Goal: Information Seeking & Learning: Find contact information

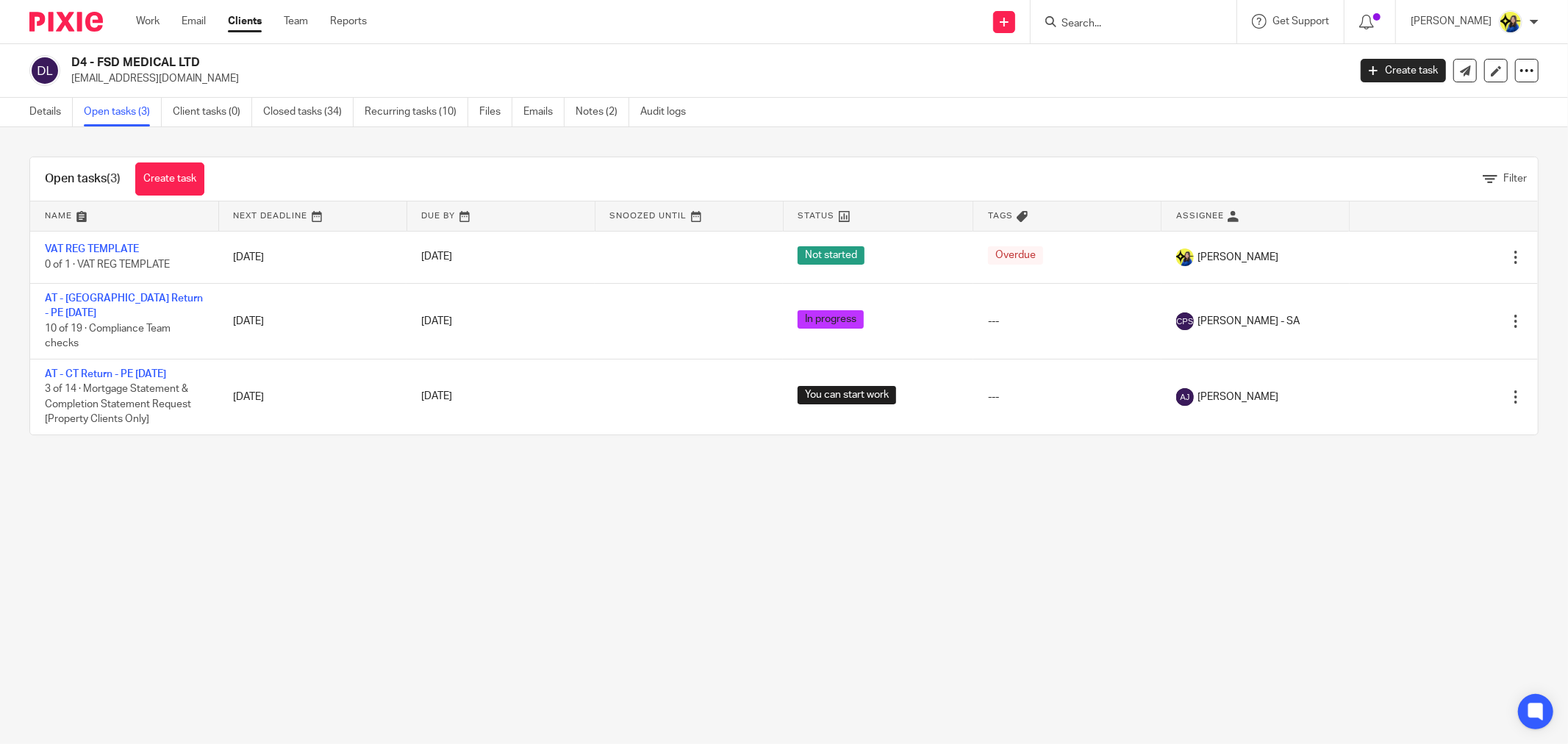
click at [1178, 28] on input "Search" at bounding box center [1126, 24] width 132 height 13
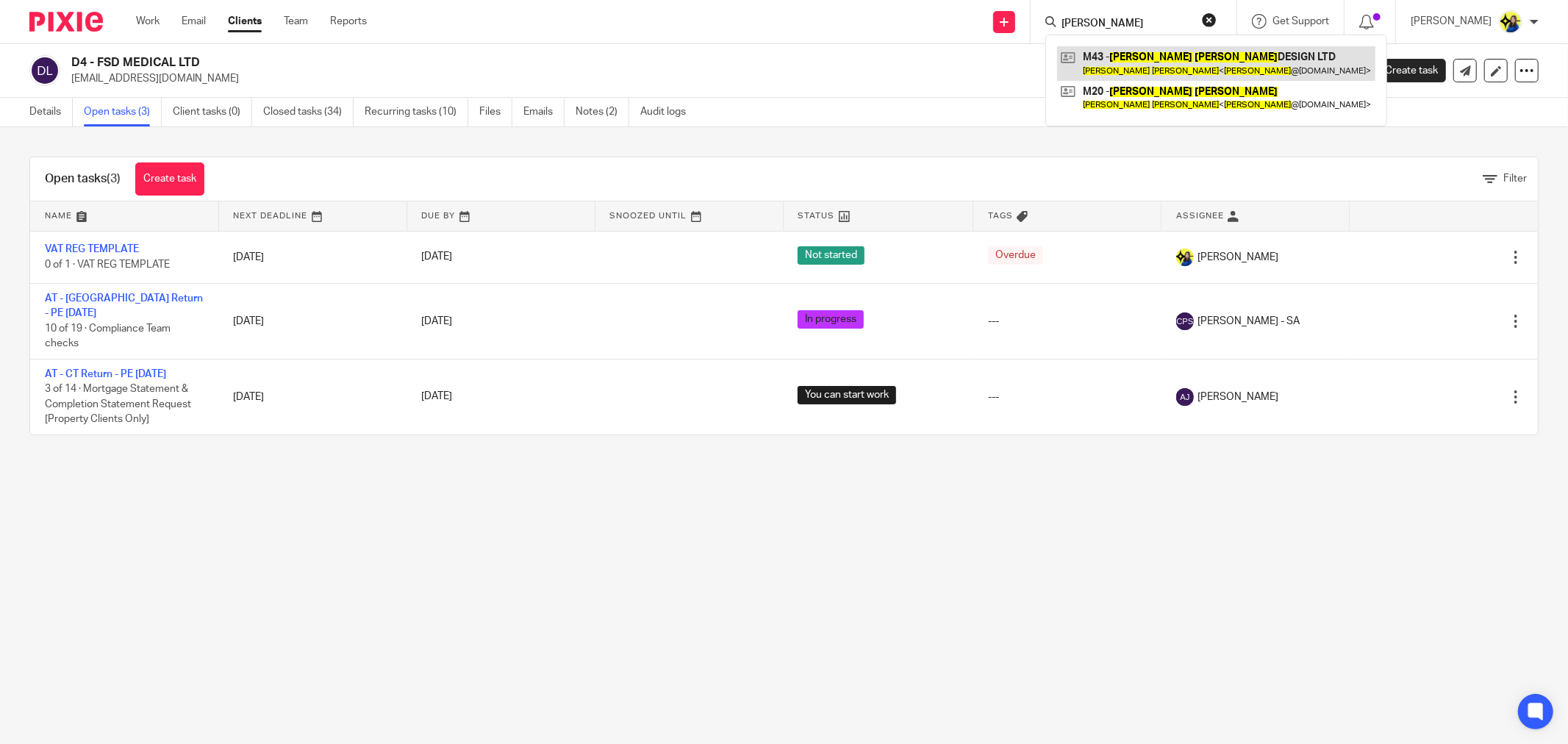
type input "sarah majer"
click at [1199, 69] on link at bounding box center [1216, 63] width 318 height 33
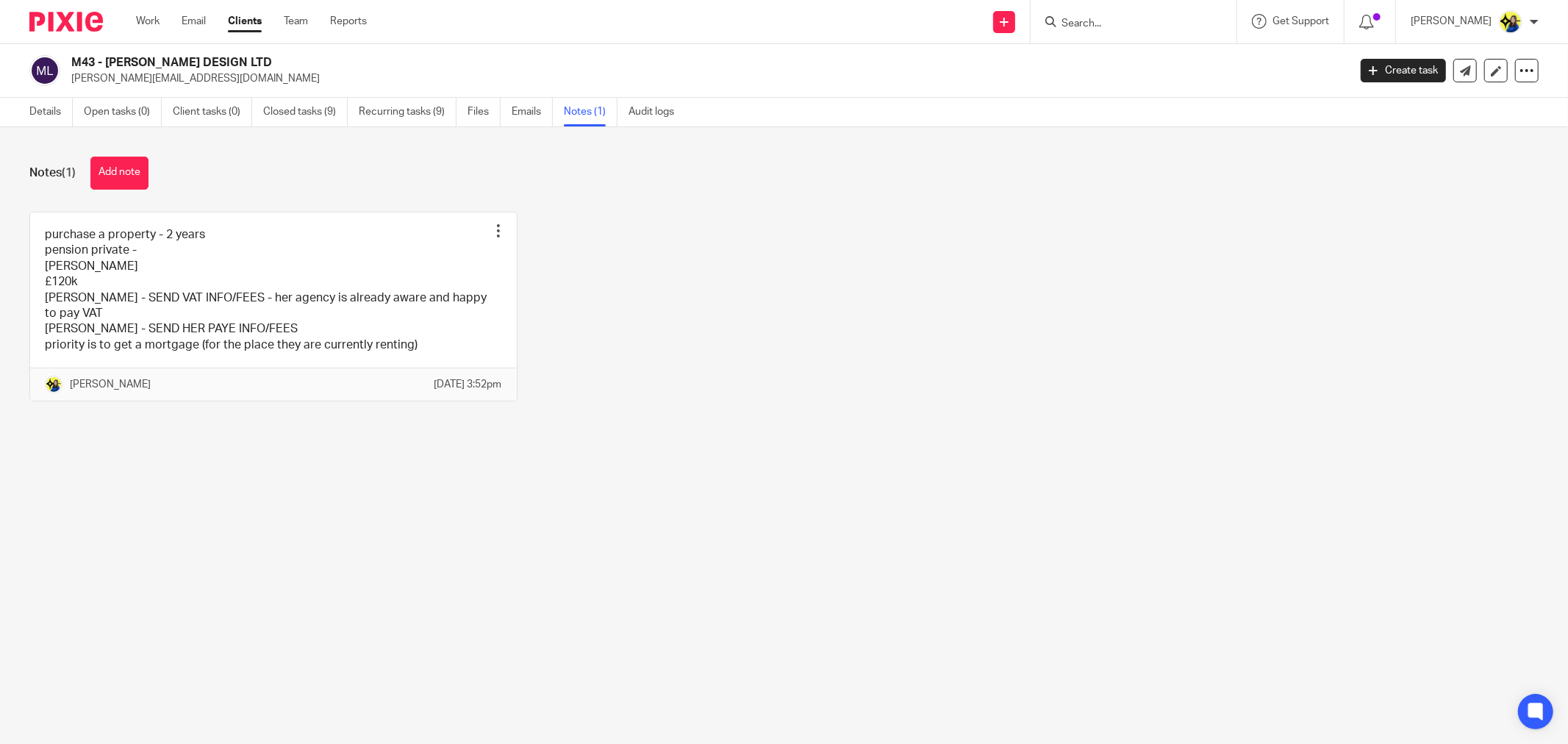
click at [305, 170] on div "Notes (1) Add note" at bounding box center [784, 173] width 1509 height 33
click at [980, 552] on main "M43 - SARAH MAHER DESIGN LTD sarah@sarahyoung.design Create task Update from Co…" at bounding box center [784, 372] width 1568 height 744
click at [1053, 514] on main "M43 - SARAH MAHER DESIGN LTD sarah@sarahyoung.design Create task Update from Co…" at bounding box center [784, 372] width 1568 height 744
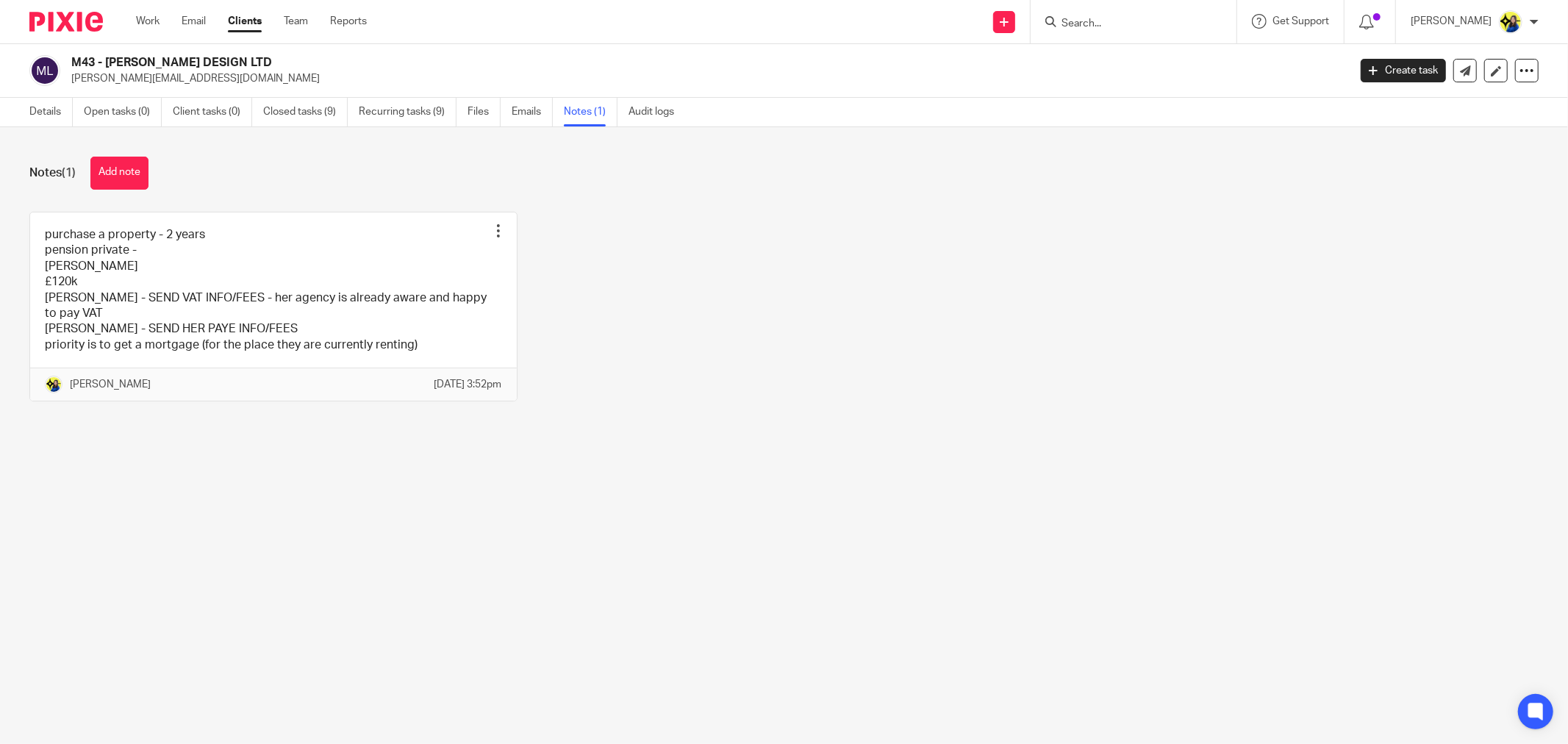
click at [1082, 567] on main "M43 - SARAH MAHER DESIGN LTD sarah@sarahyoung.design Create task Update from Co…" at bounding box center [784, 372] width 1568 height 744
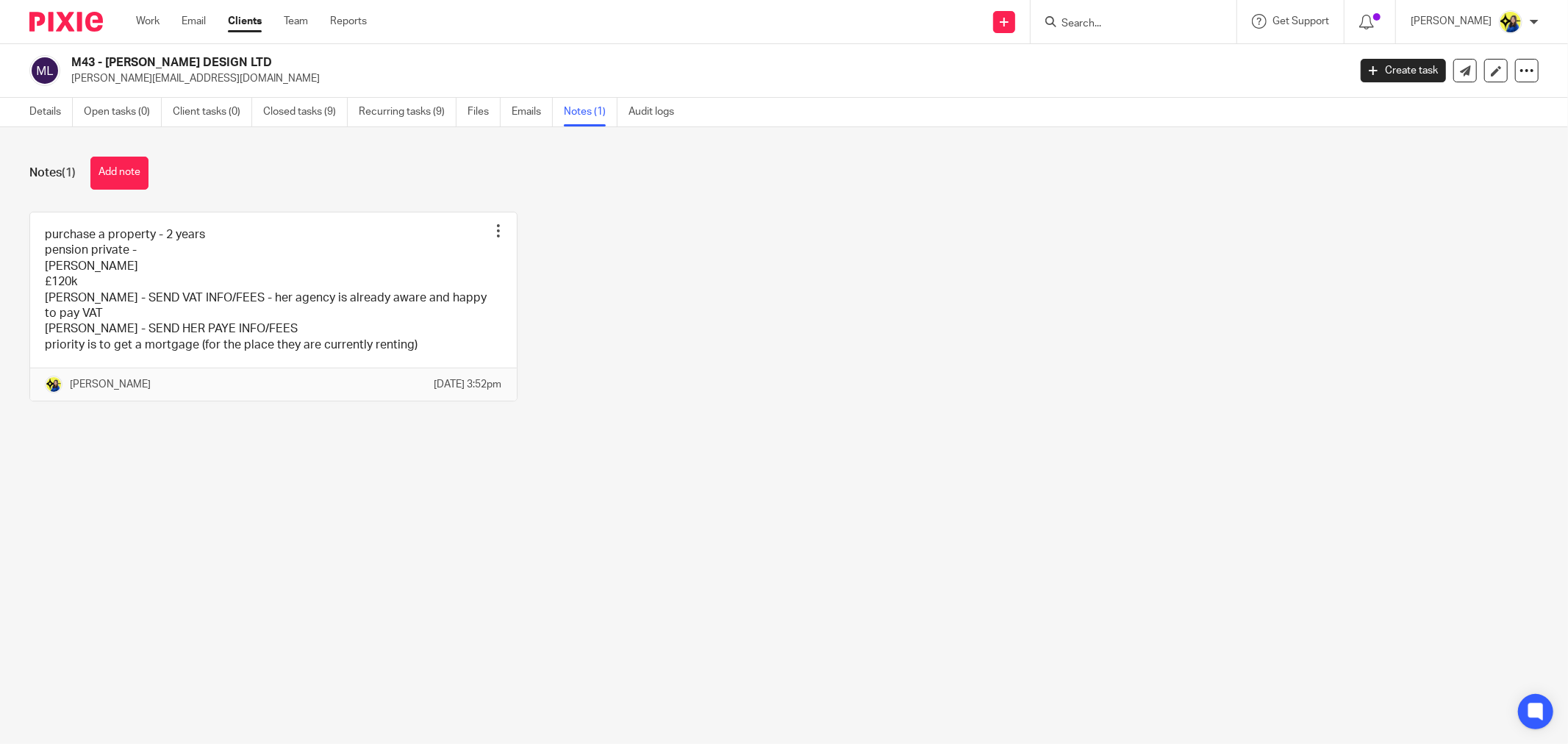
click at [1082, 567] on main "M43 - SARAH MAHER DESIGN LTD sarah@sarahyoung.design Create task Update from Co…" at bounding box center [784, 372] width 1568 height 744
click at [40, 111] on link "Details" at bounding box center [51, 112] width 44 height 29
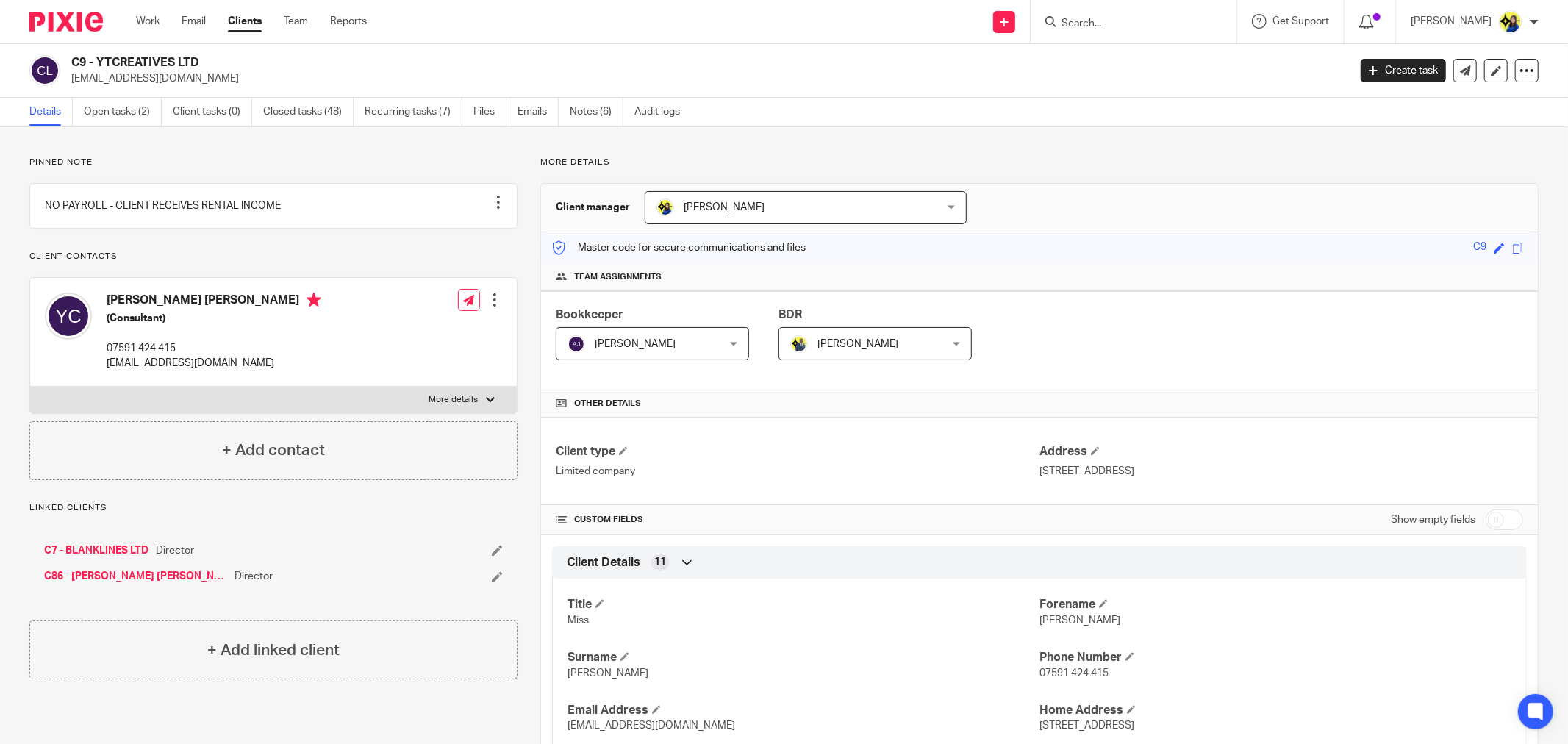
scroll to position [1159, 0]
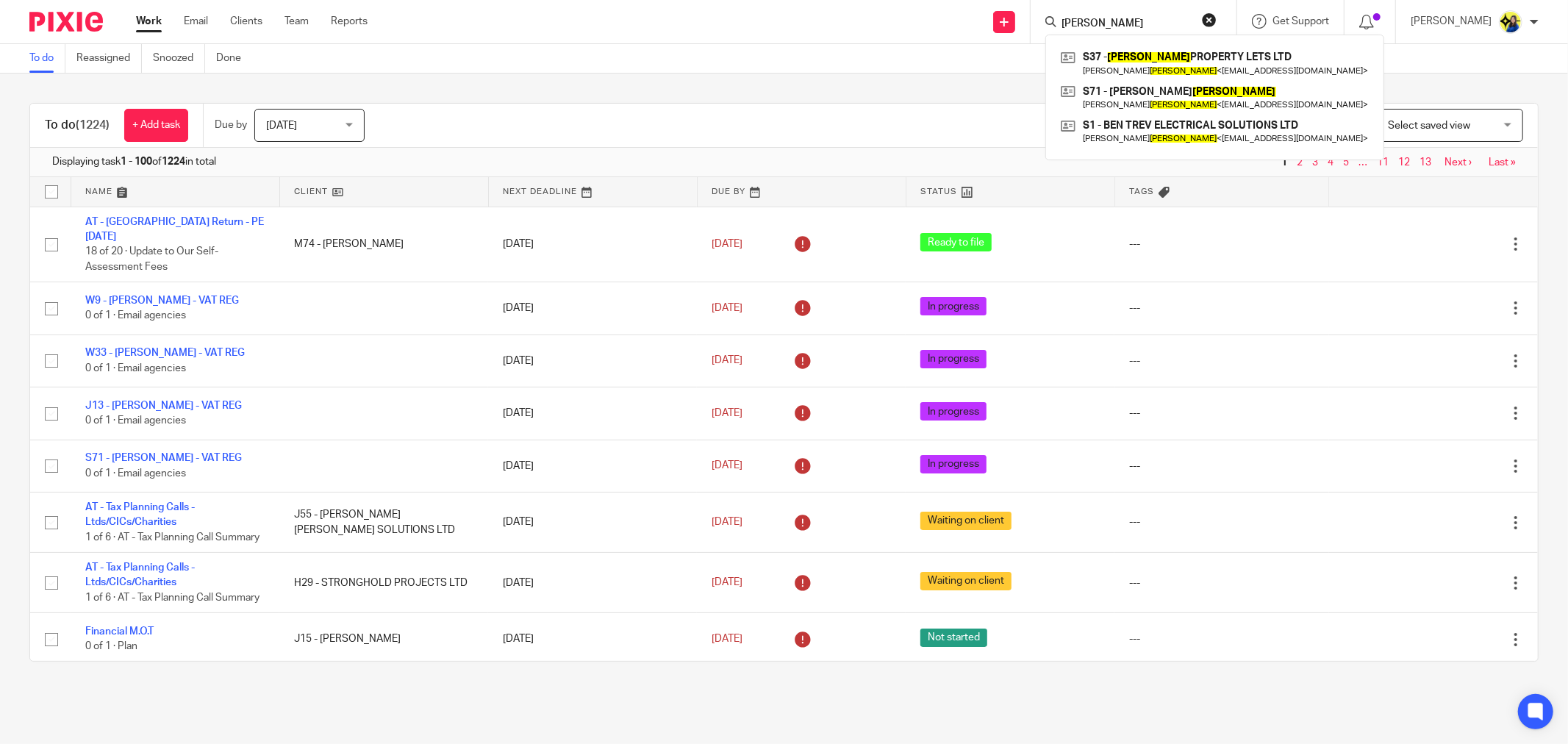
drag, startPoint x: 1180, startPoint y: 20, endPoint x: 1037, endPoint y: 34, distance: 143.7
click at [1037, 34] on div "Send new email Create task Add client Request signature sharpe S37 - SHARPE PRO…" at bounding box center [978, 21] width 1178 height 44
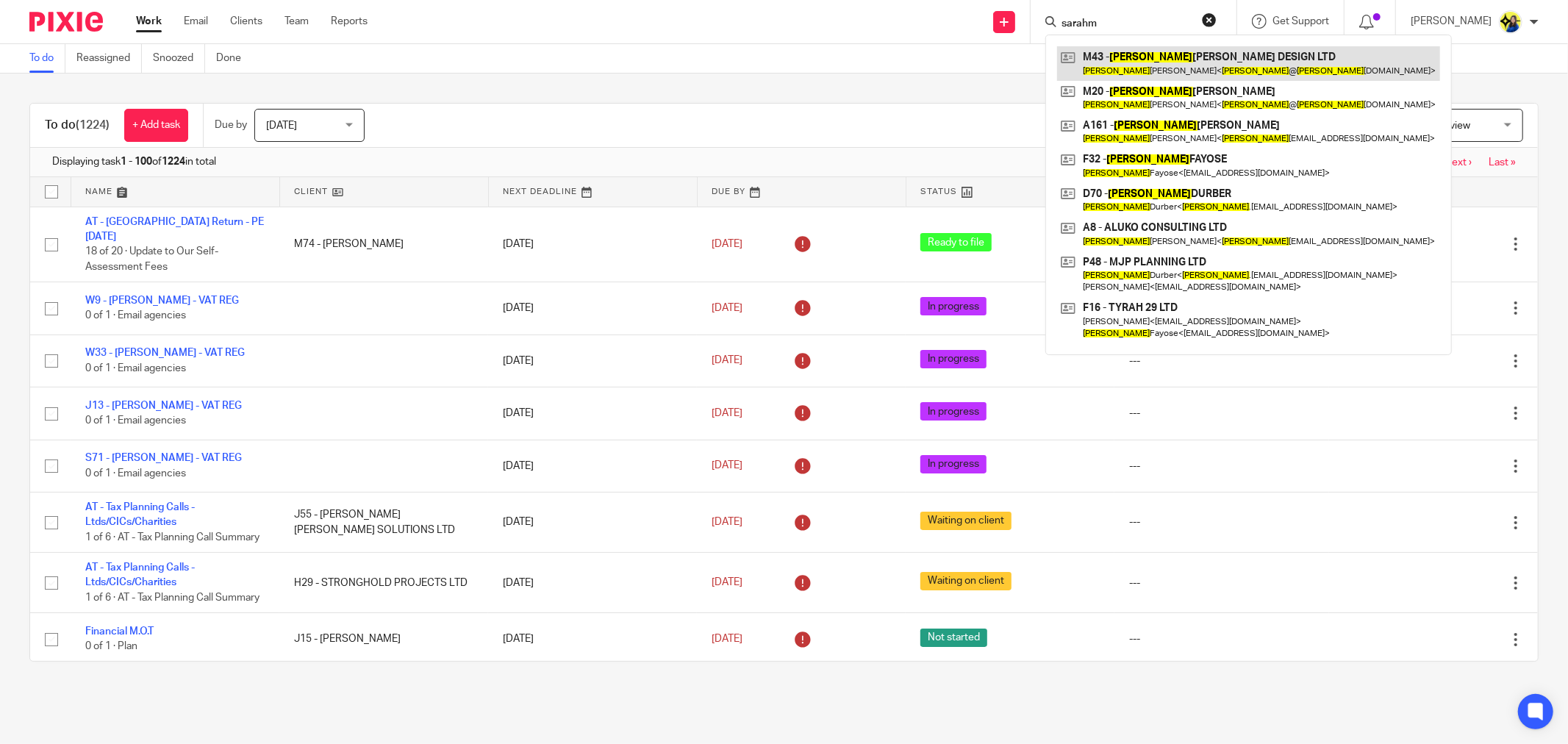
type input "sarahm"
click at [1177, 66] on link at bounding box center [1249, 63] width 383 height 33
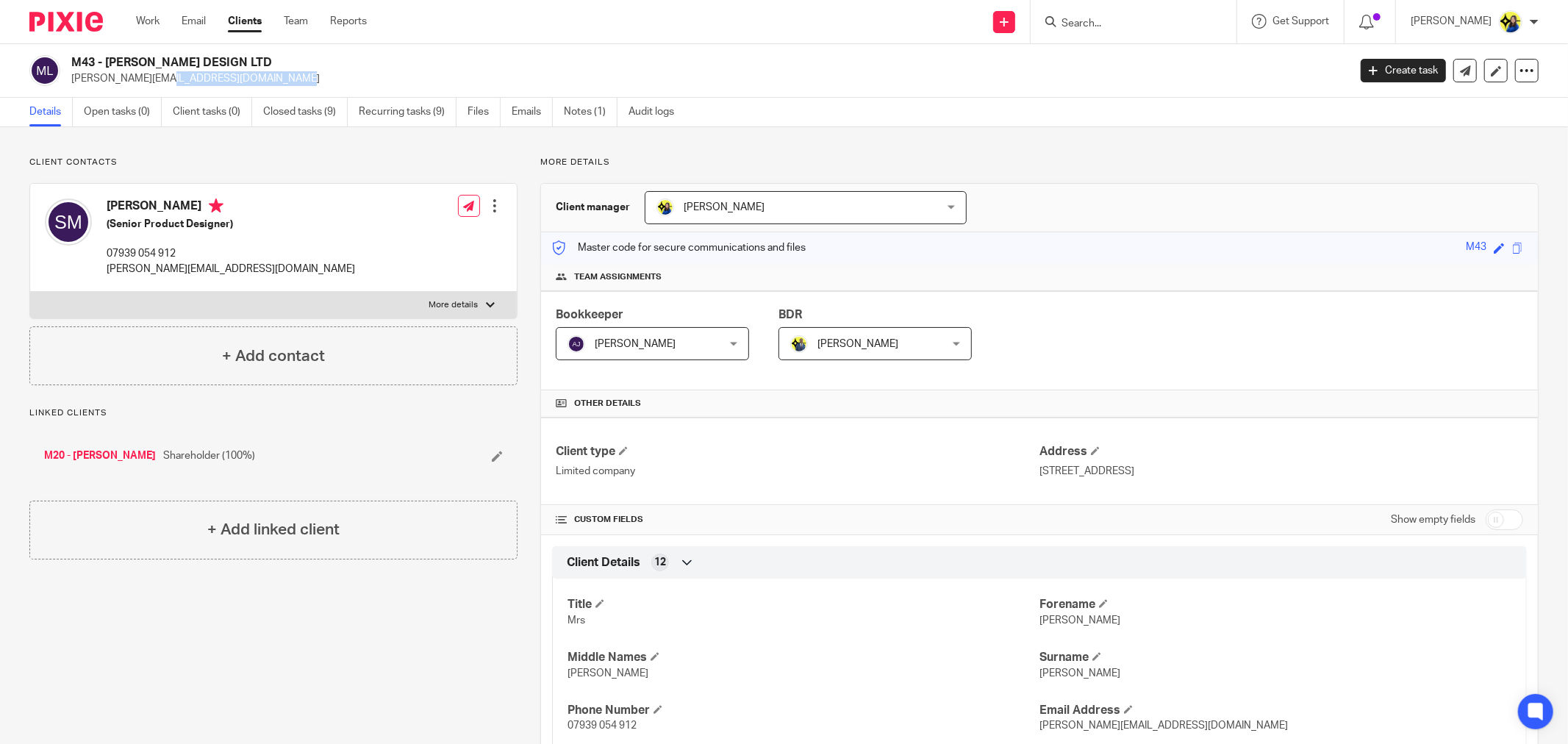
drag, startPoint x: 209, startPoint y: 81, endPoint x: 66, endPoint y: 79, distance: 143.0
click at [66, 79] on div "M43 - [PERSON_NAME] DESIGN LTD [PERSON_NAME][EMAIL_ADDRESS][DOMAIN_NAME]" at bounding box center [684, 70] width 1309 height 31
copy p "[PERSON_NAME][EMAIL_ADDRESS][DOMAIN_NAME]"
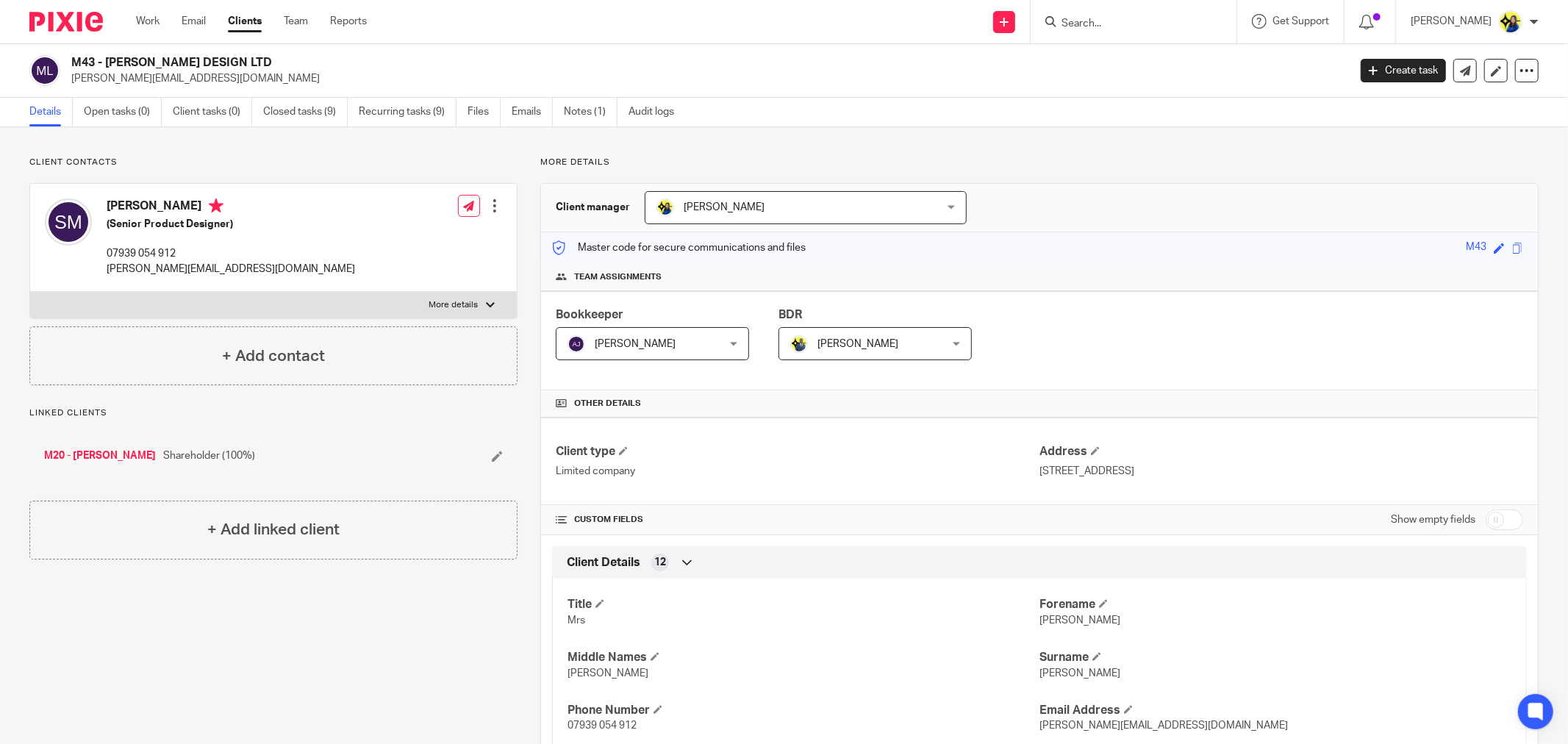
drag, startPoint x: 472, startPoint y: 642, endPoint x: 738, endPoint y: 726, distance: 278.9
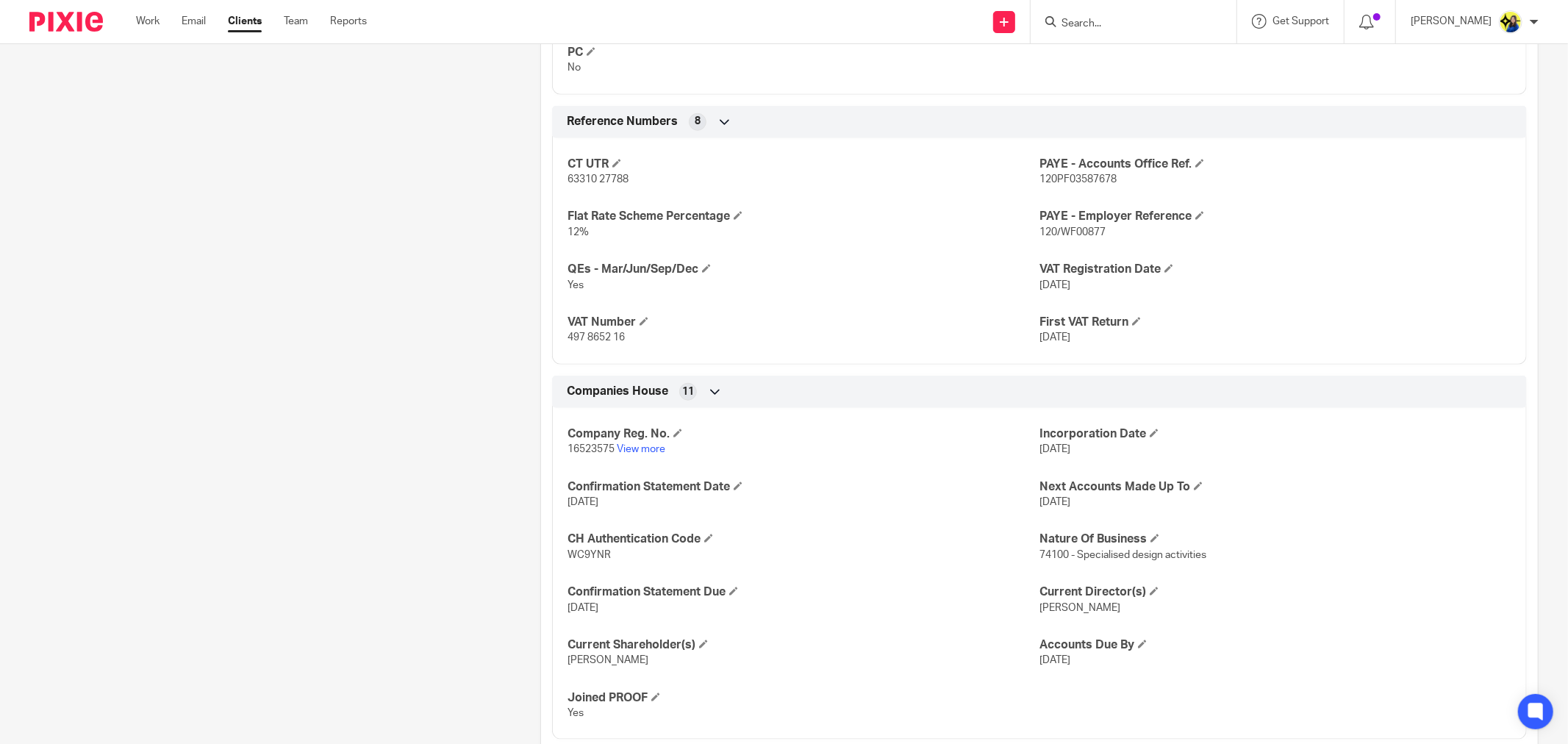
scroll to position [1115, 0]
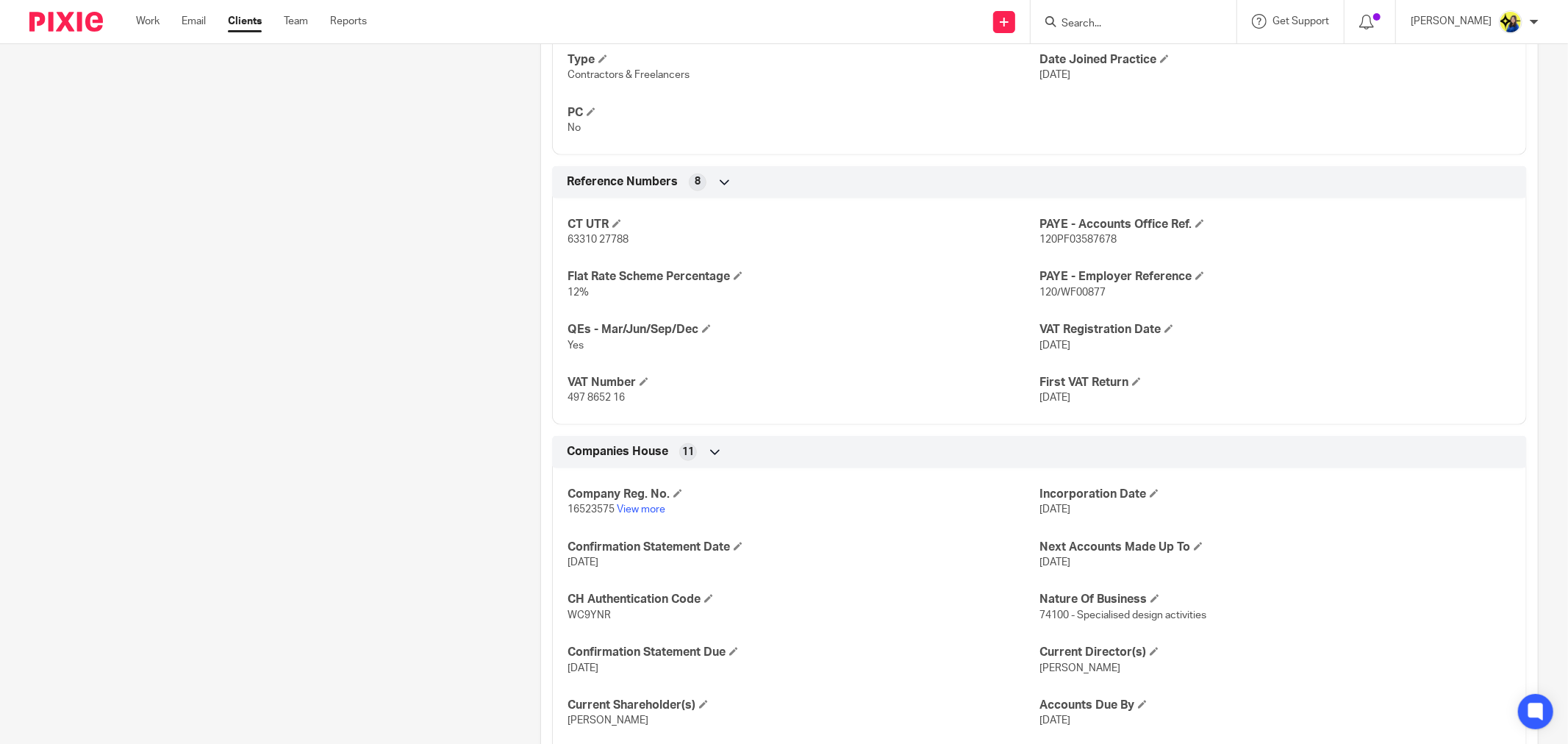
scroll to position [952, 0]
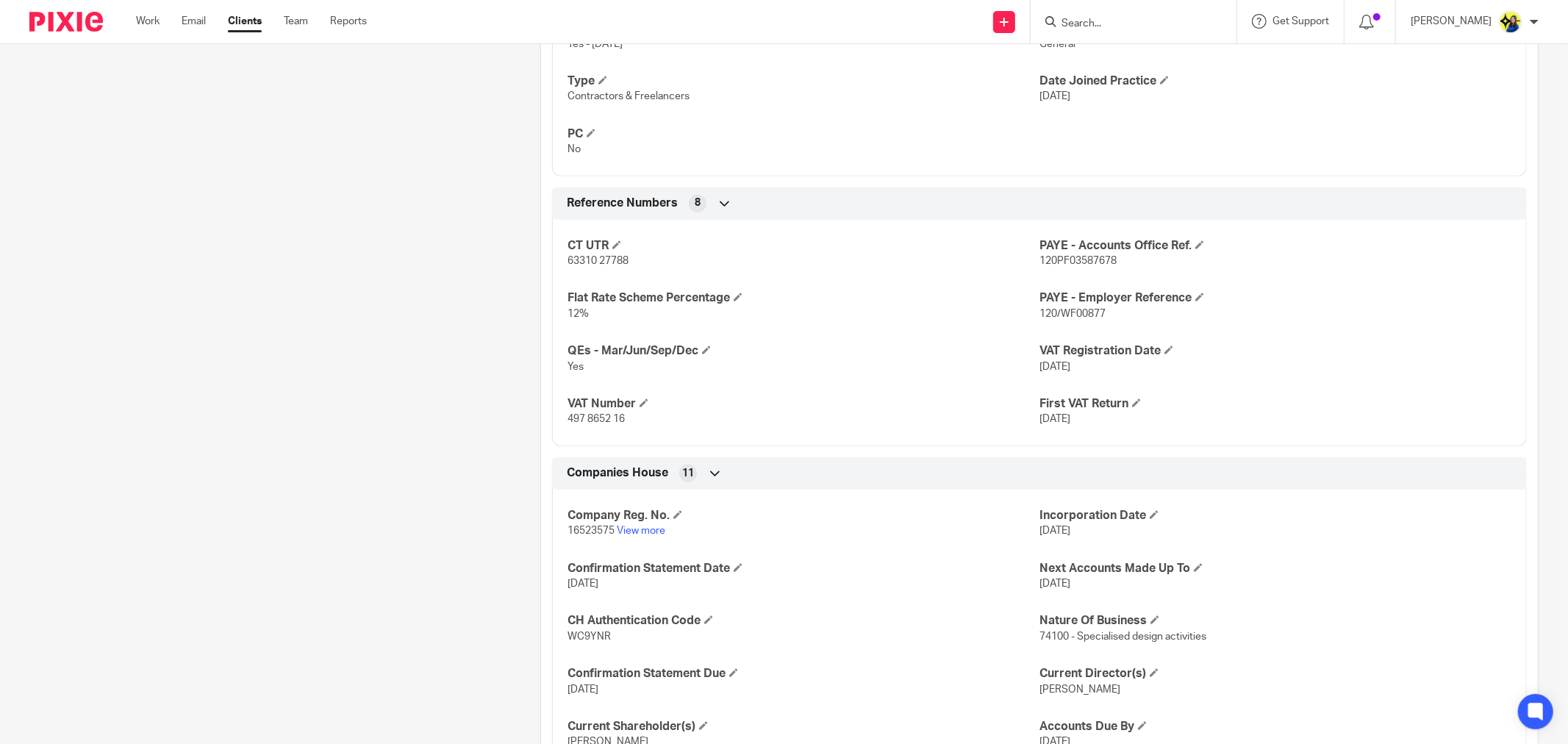
click at [386, 322] on div "Client contacts Sarah Maher (Senior Product Designer) 07939 054 912 sarah@sarah…" at bounding box center [261, 41] width 511 height 1672
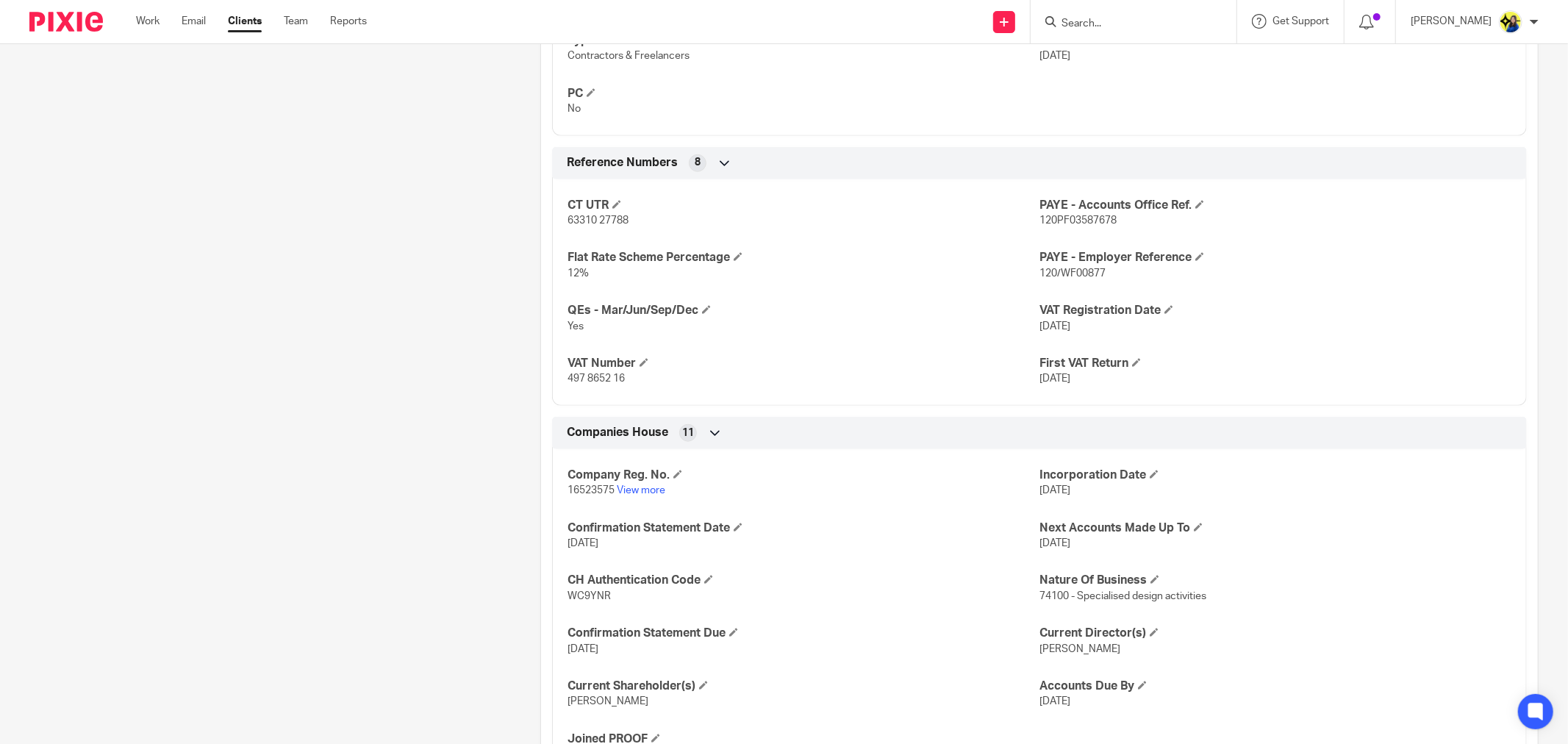
scroll to position [1115, 0]
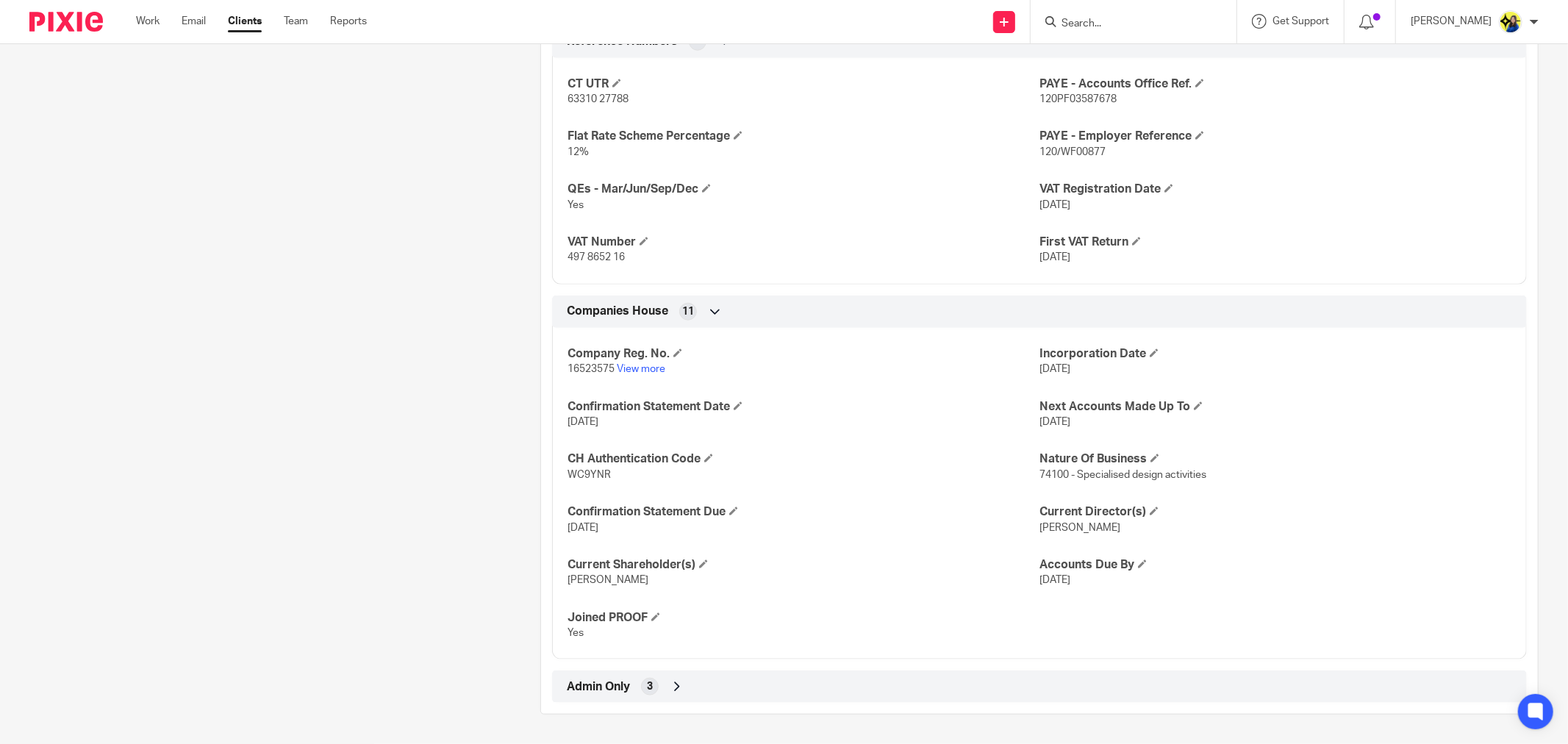
drag, startPoint x: 423, startPoint y: 504, endPoint x: 423, endPoint y: 520, distance: 16.0
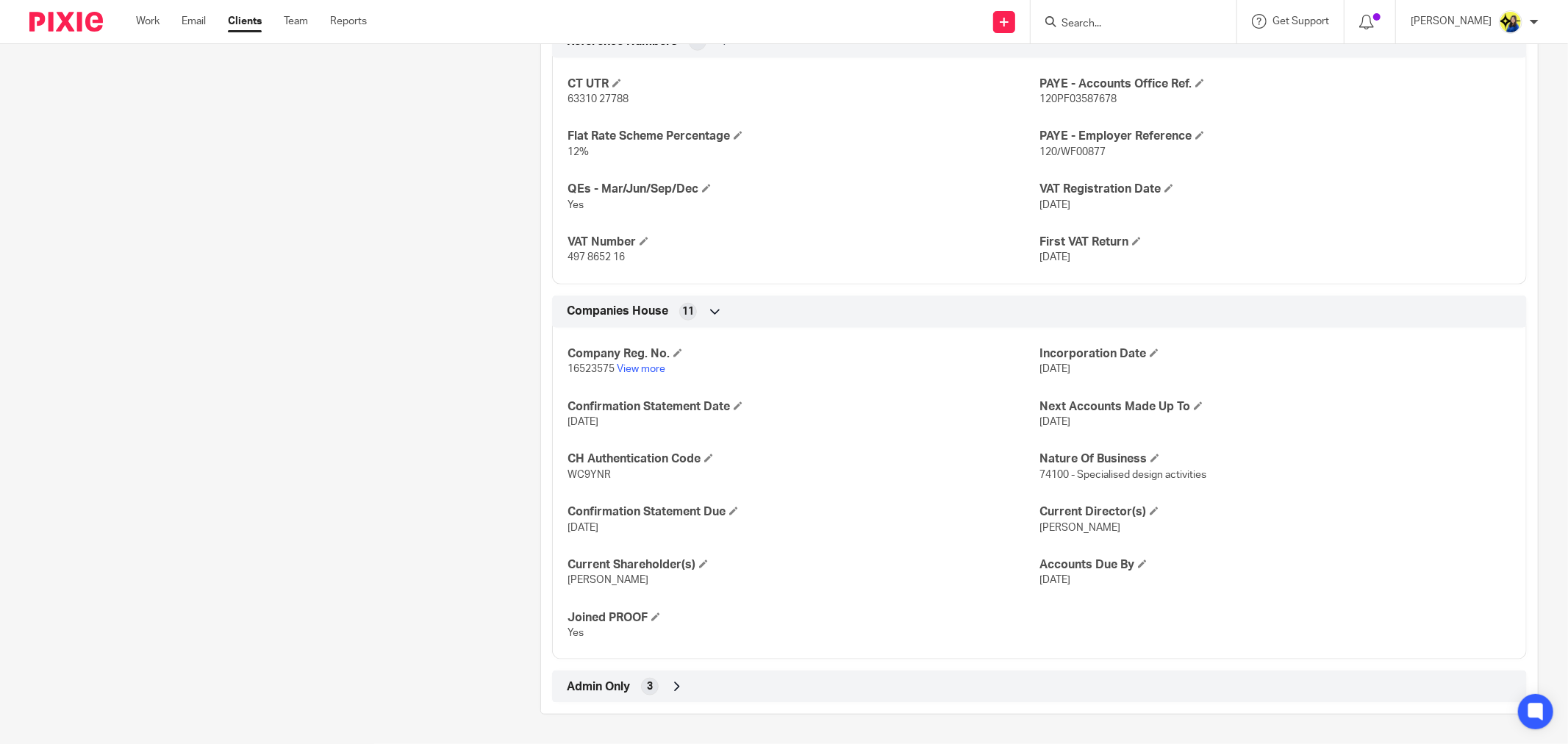
scroll to position [1033, 0]
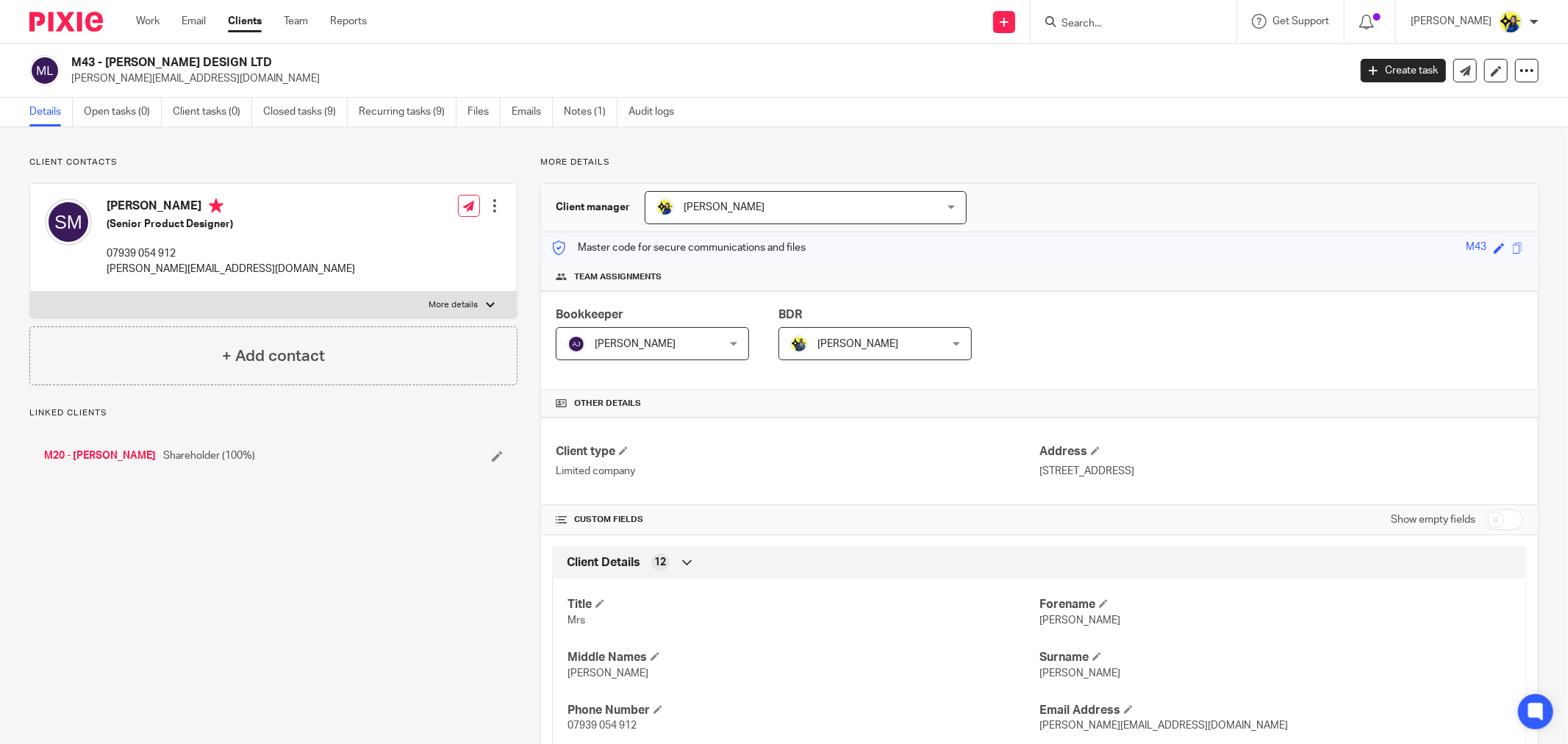
click at [77, 454] on link "M20 - [PERSON_NAME]" at bounding box center [100, 456] width 112 height 15
drag, startPoint x: 68, startPoint y: 60, endPoint x: 232, endPoint y: 50, distance: 164.3
click at [232, 50] on div "M20 - [PERSON_NAME] [PERSON_NAME][EMAIL_ADDRESS][DOMAIN_NAME] Create task Updat…" at bounding box center [784, 71] width 1568 height 54
copy h2 "M20 - [PERSON_NAME]"
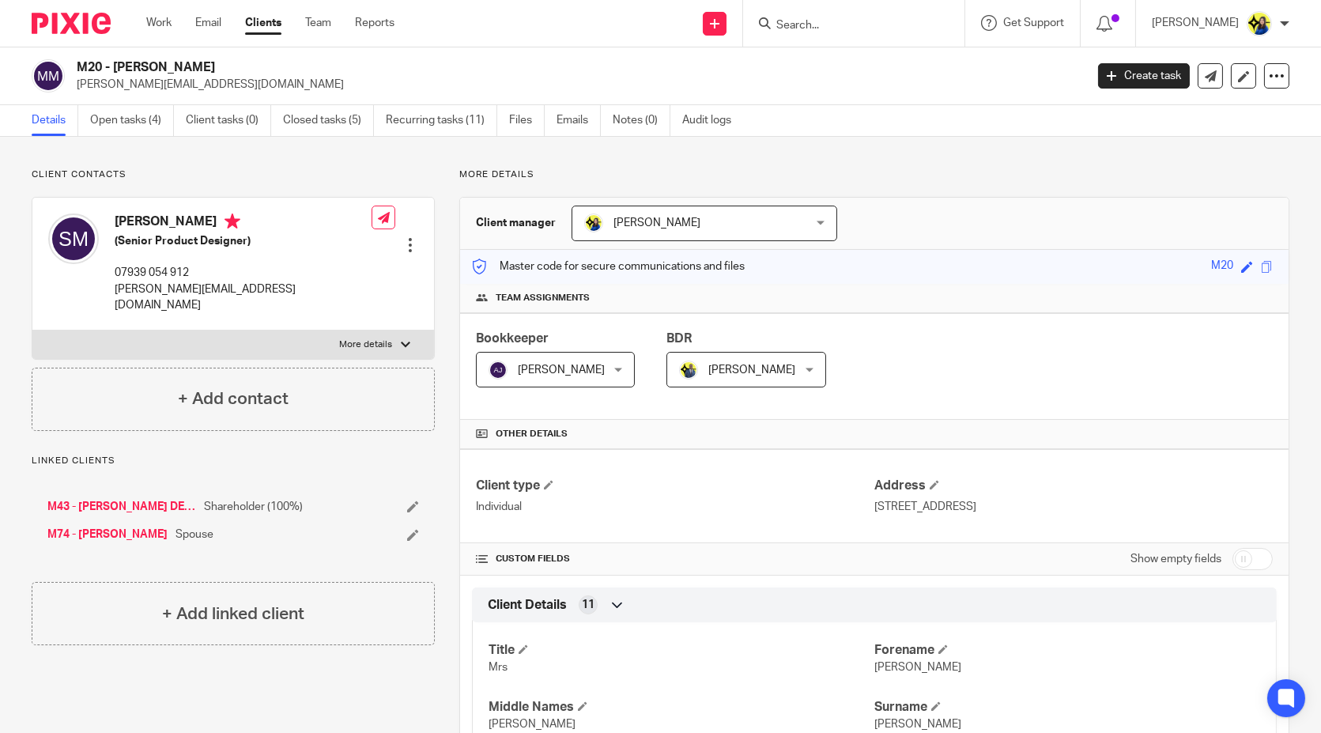
click at [903, 28] on input "Search" at bounding box center [846, 26] width 142 height 14
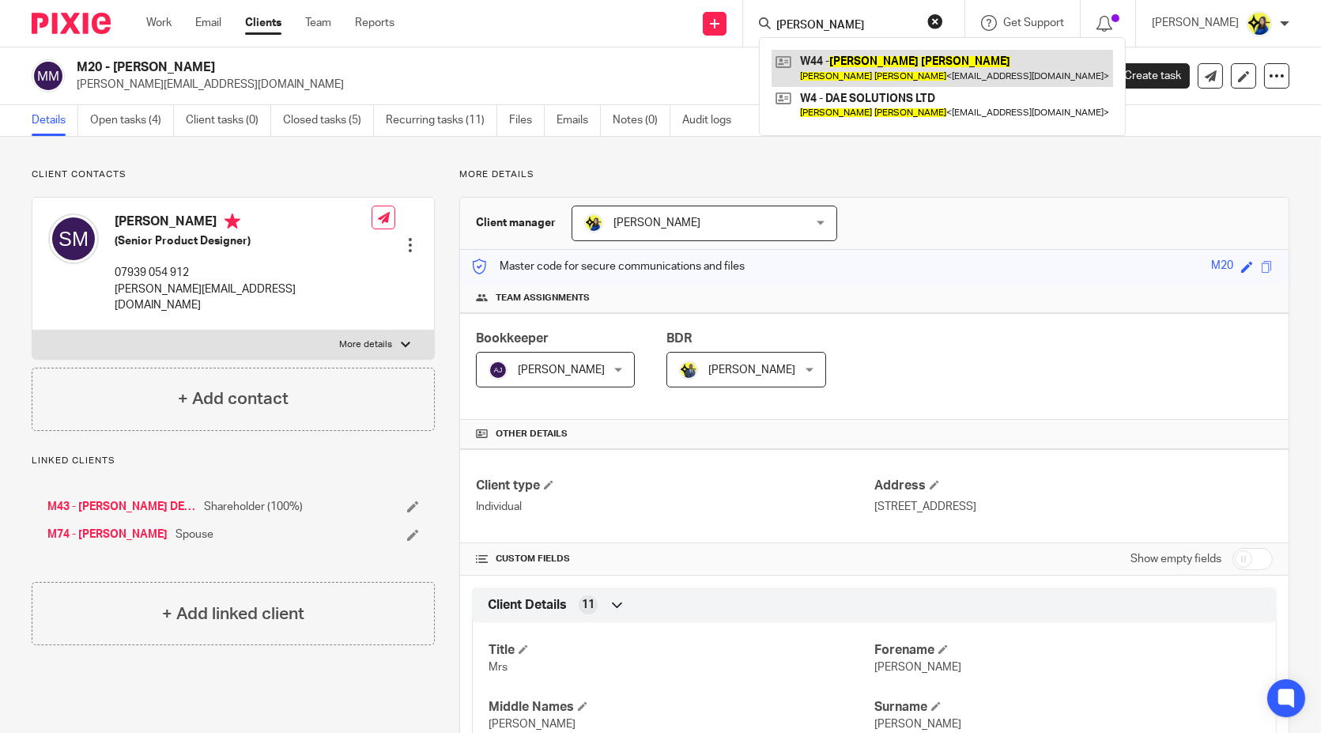
type input "daniel wilkes"
click at [959, 66] on link at bounding box center [943, 68] width 342 height 36
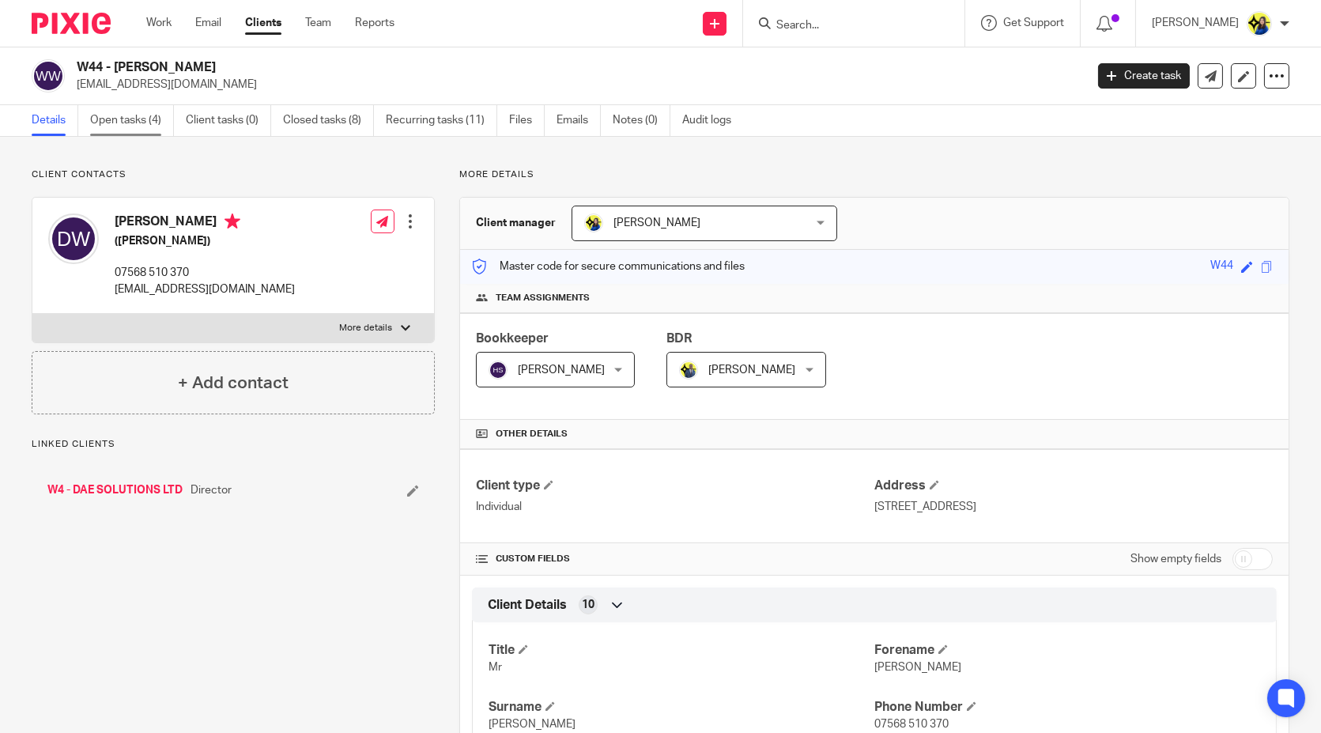
click at [111, 129] on link "Open tasks (4)" at bounding box center [132, 120] width 84 height 31
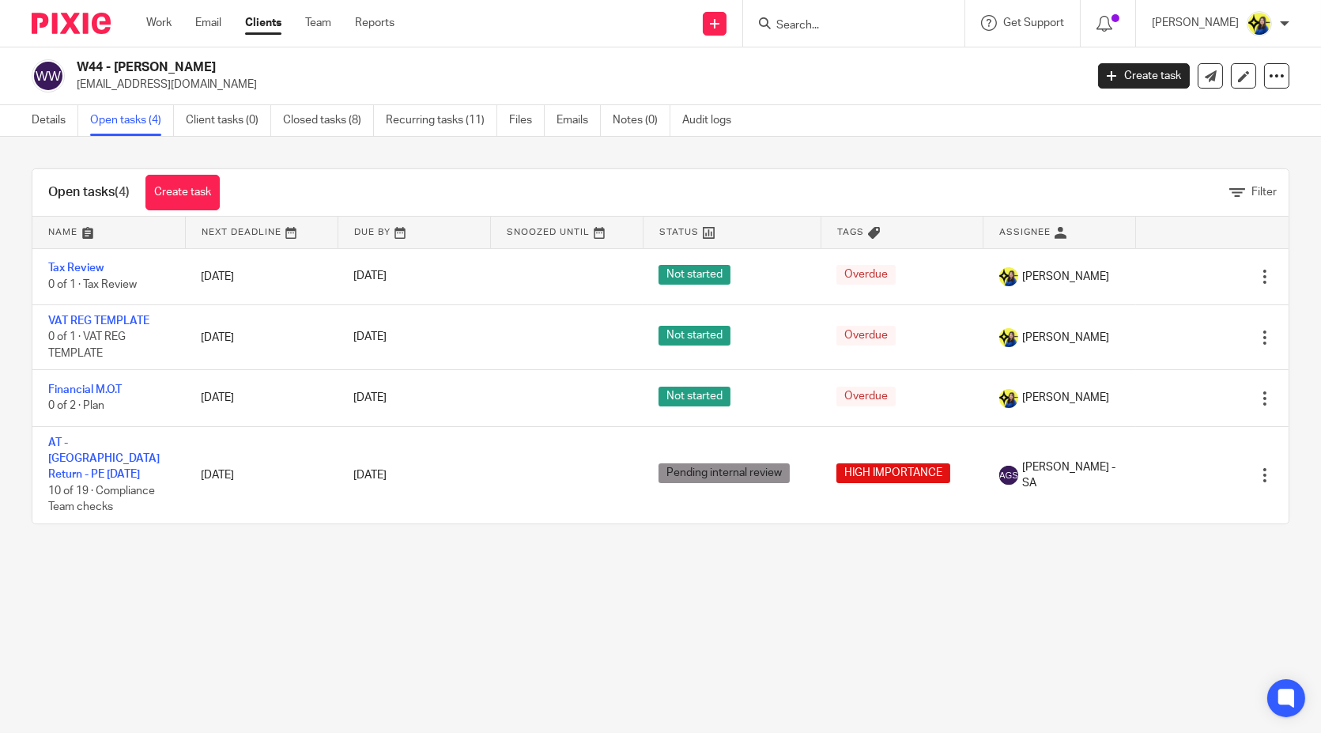
click at [276, 597] on main "W44 - DANIEL WILKES danwilkes95@icloud.com Create task Update from Companies Ho…" at bounding box center [660, 366] width 1321 height 733
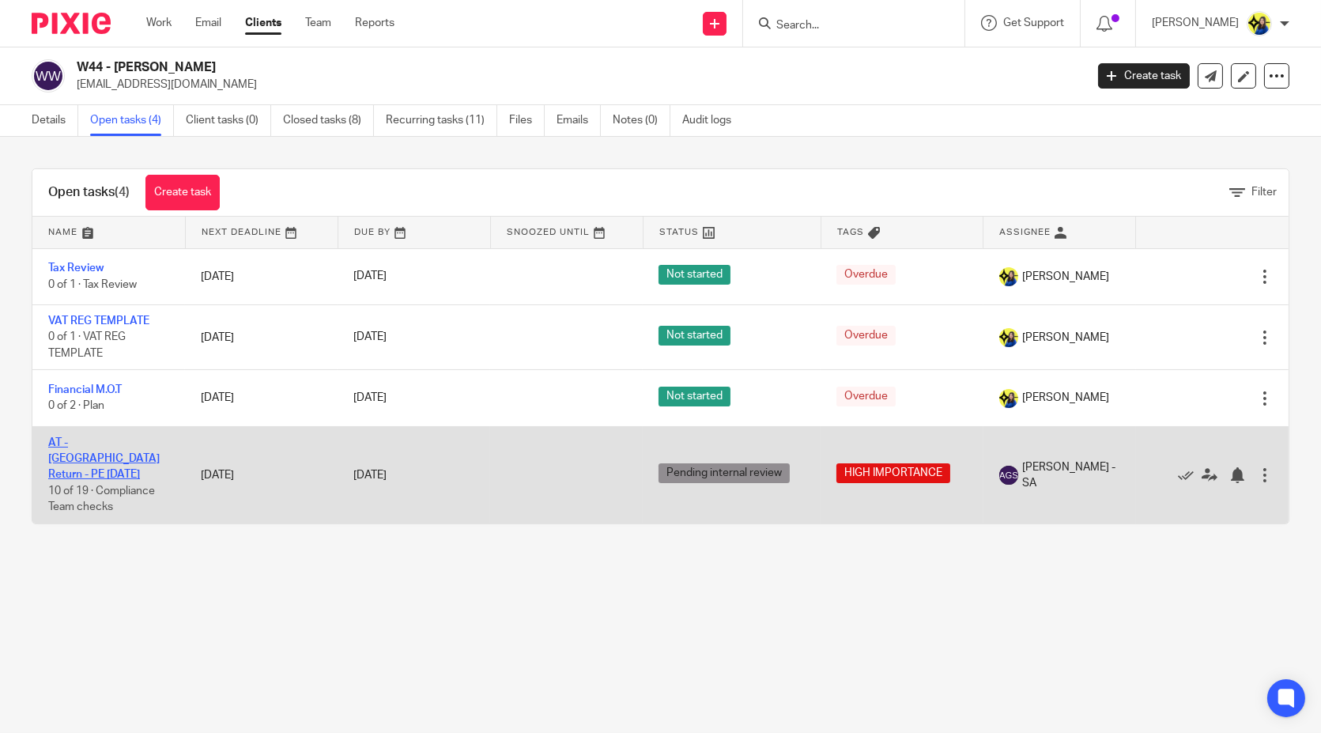
click at [123, 437] on link "AT - [GEOGRAPHIC_DATA] Return - PE [DATE]" at bounding box center [103, 458] width 111 height 43
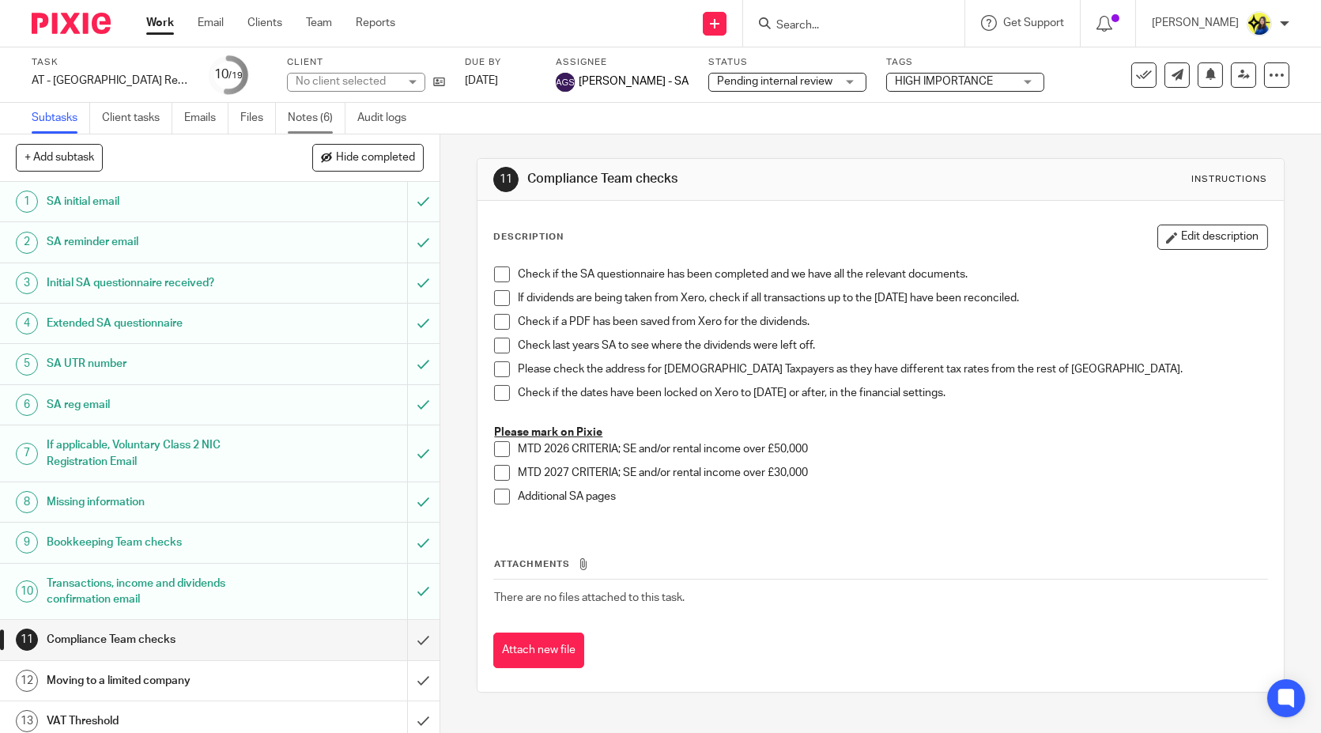
click at [315, 111] on link "Notes (6)" at bounding box center [317, 118] width 58 height 31
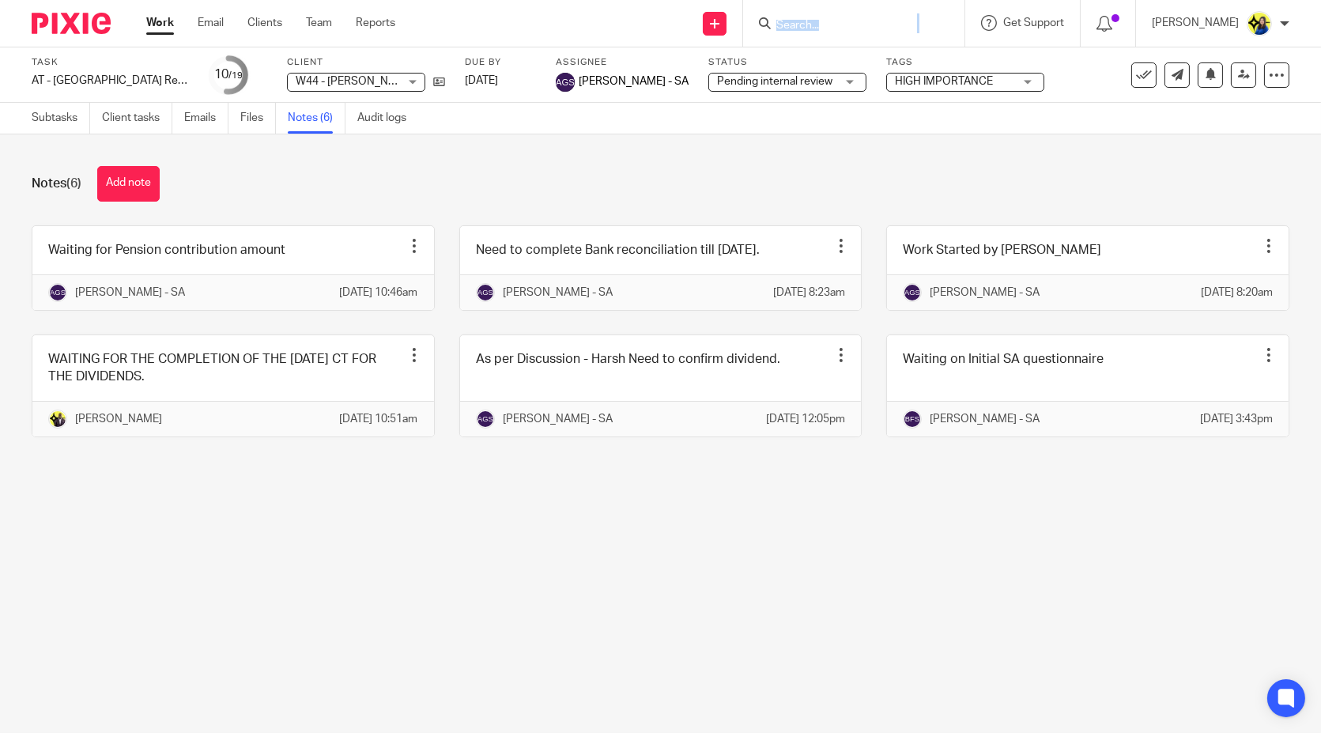
drag, startPoint x: 965, startPoint y: 25, endPoint x: 942, endPoint y: 19, distance: 23.6
click at [943, 19] on form at bounding box center [859, 23] width 168 height 20
click at [917, 19] on input "Search" at bounding box center [846, 26] width 142 height 14
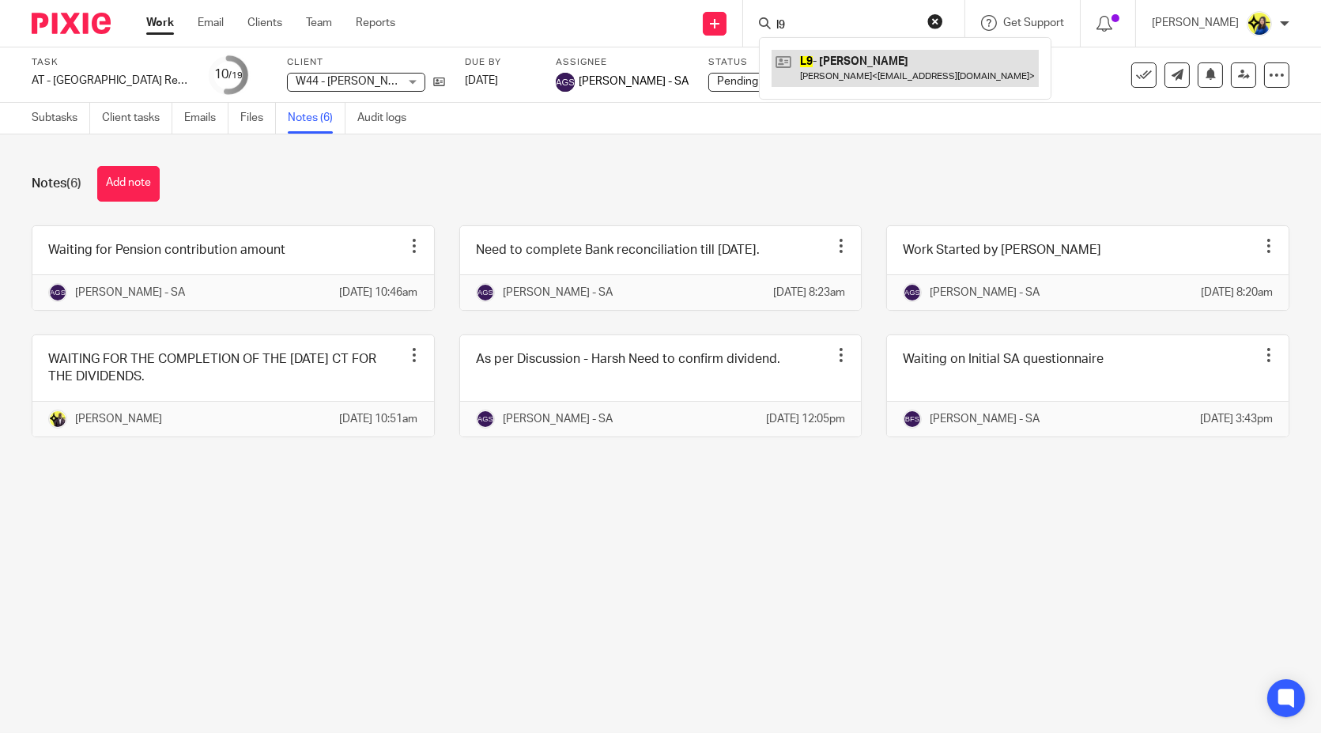
type input "l9"
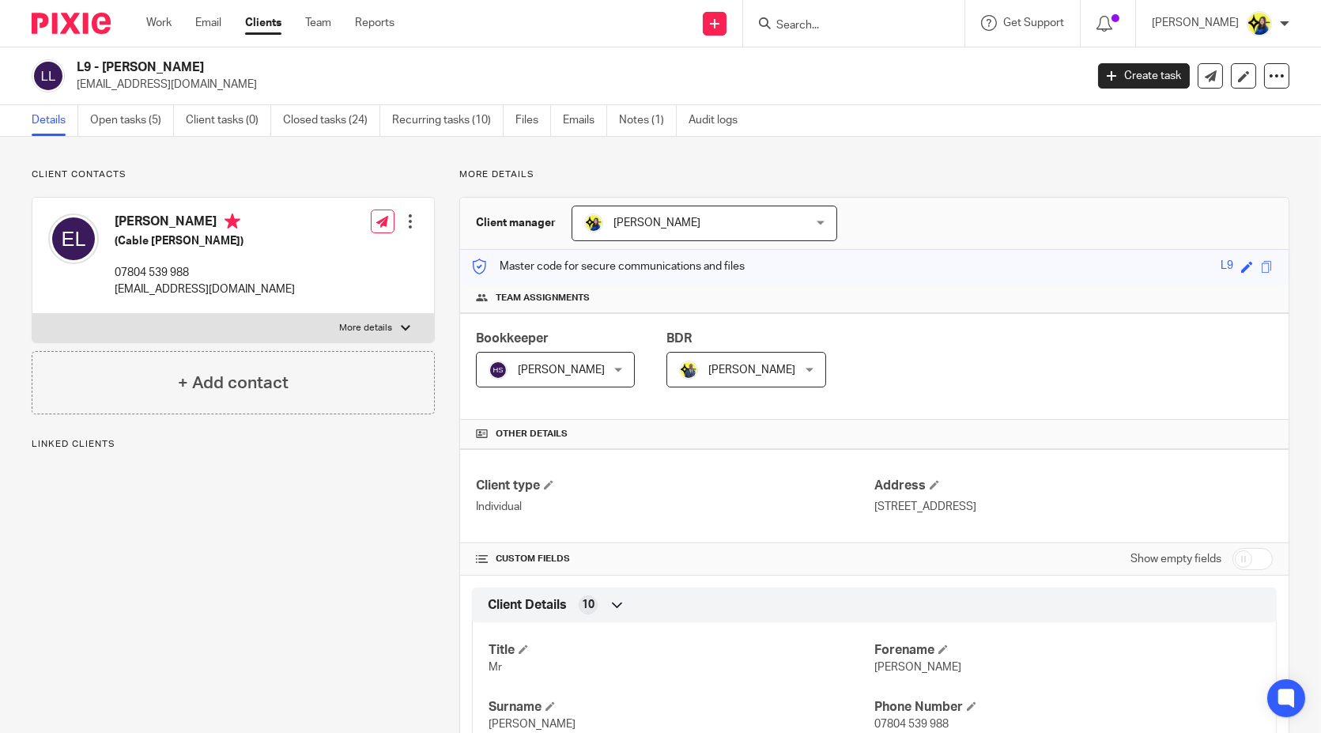
click at [368, 175] on p "Client contacts" at bounding box center [233, 174] width 403 height 13
click at [275, 21] on link "Clients" at bounding box center [263, 23] width 36 height 16
click at [312, 25] on link "Team" at bounding box center [318, 23] width 26 height 16
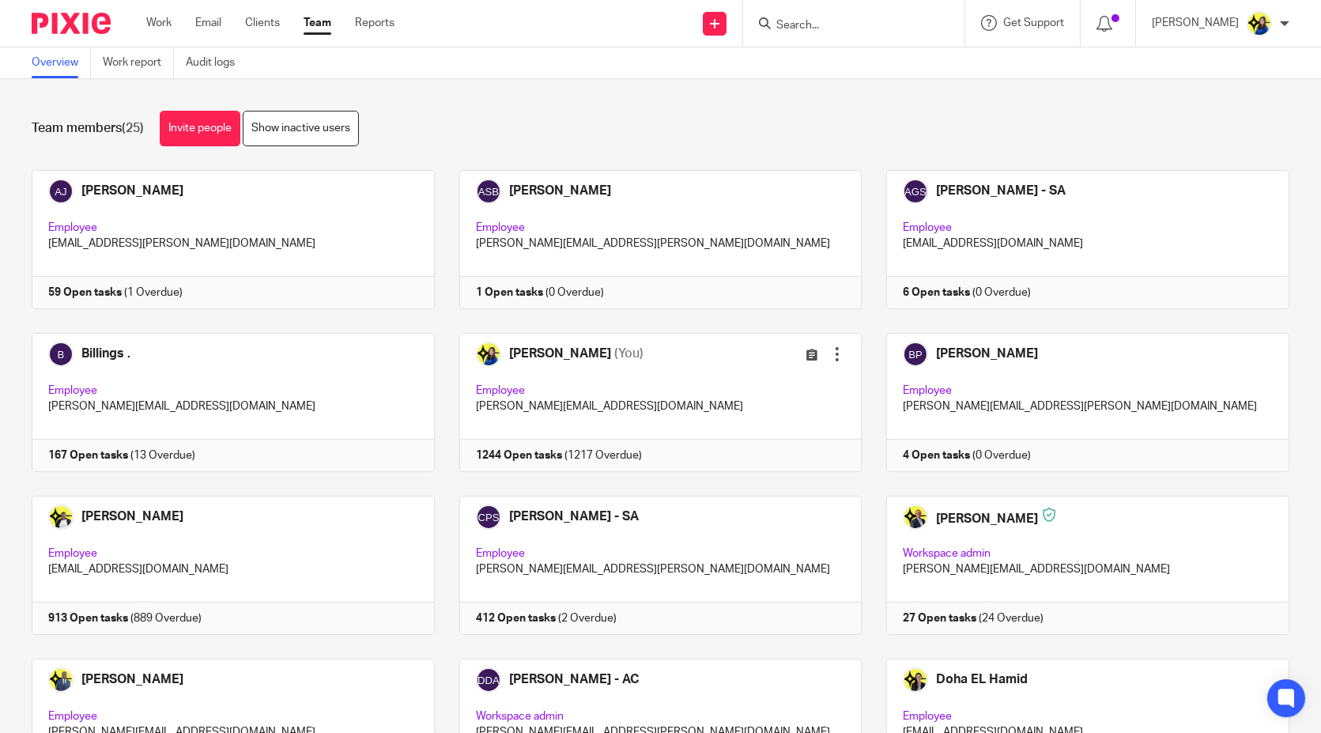
click at [867, 19] on input "Search" at bounding box center [846, 26] width 142 height 14
click at [870, 21] on input "Search" at bounding box center [846, 26] width 142 height 14
click at [896, 21] on input "s70" at bounding box center [846, 26] width 142 height 14
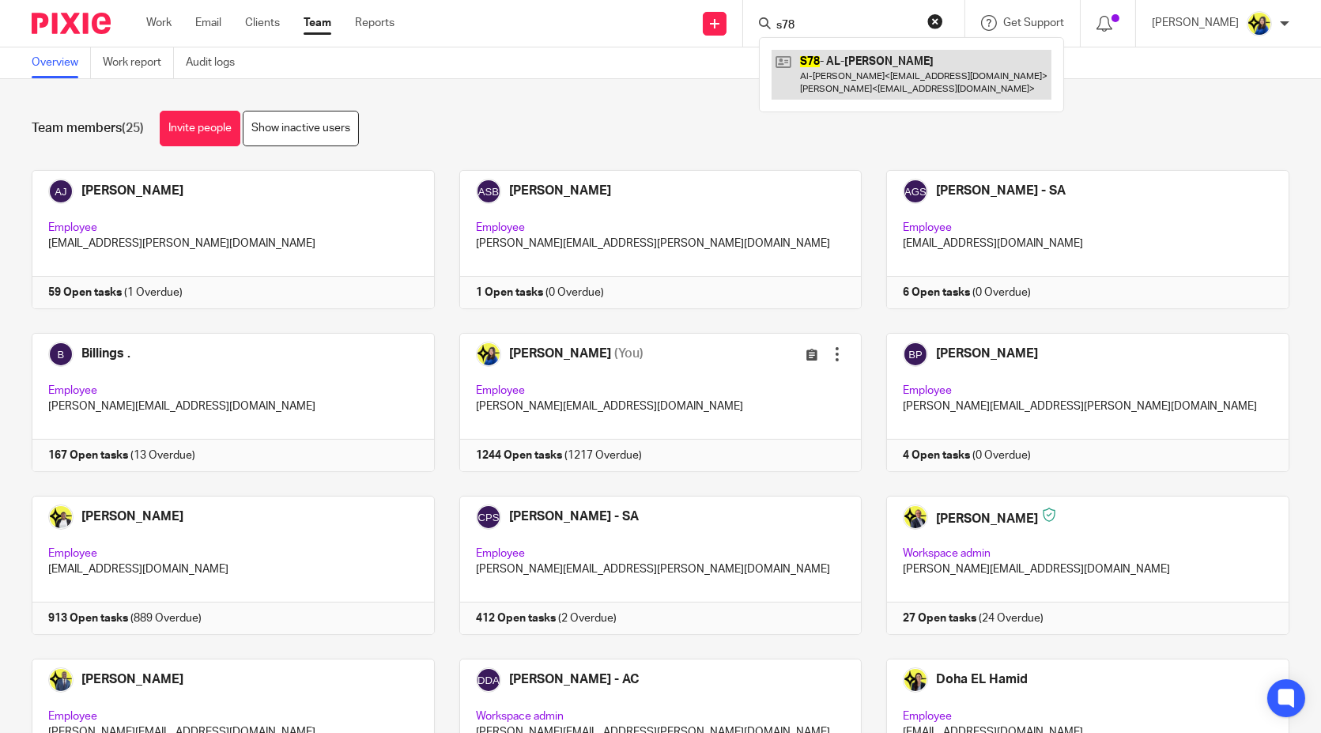
type input "s78"
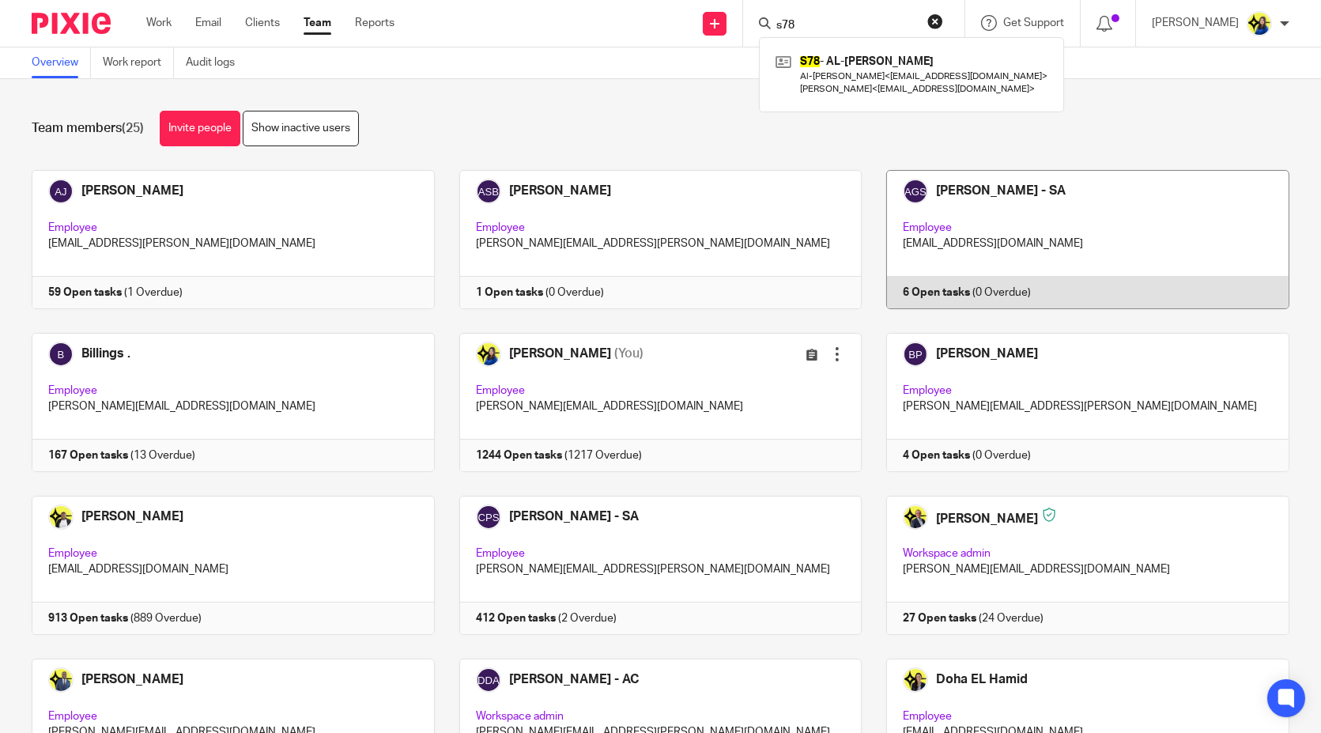
click at [944, 250] on link at bounding box center [1076, 239] width 428 height 139
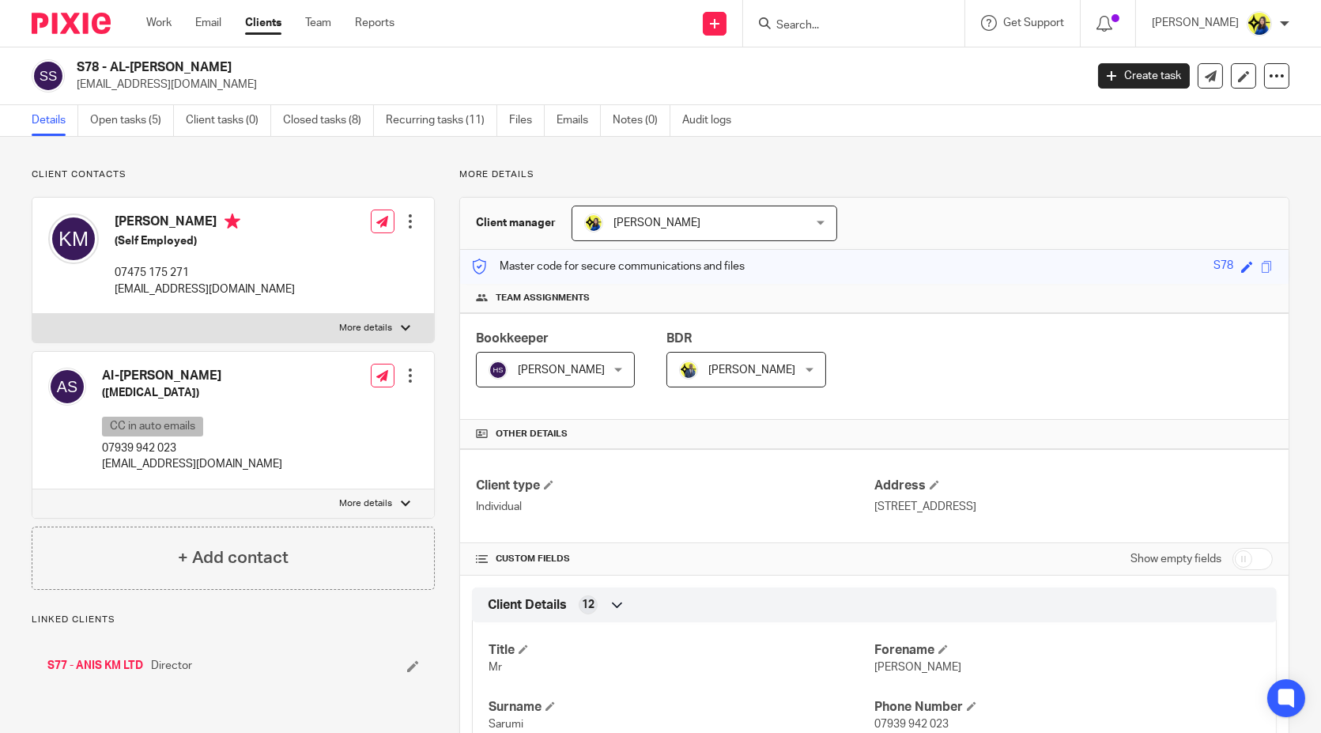
drag, startPoint x: 266, startPoint y: 160, endPoint x: 245, endPoint y: 150, distance: 23.0
click at [115, 114] on link "Open tasks (5)" at bounding box center [132, 120] width 84 height 31
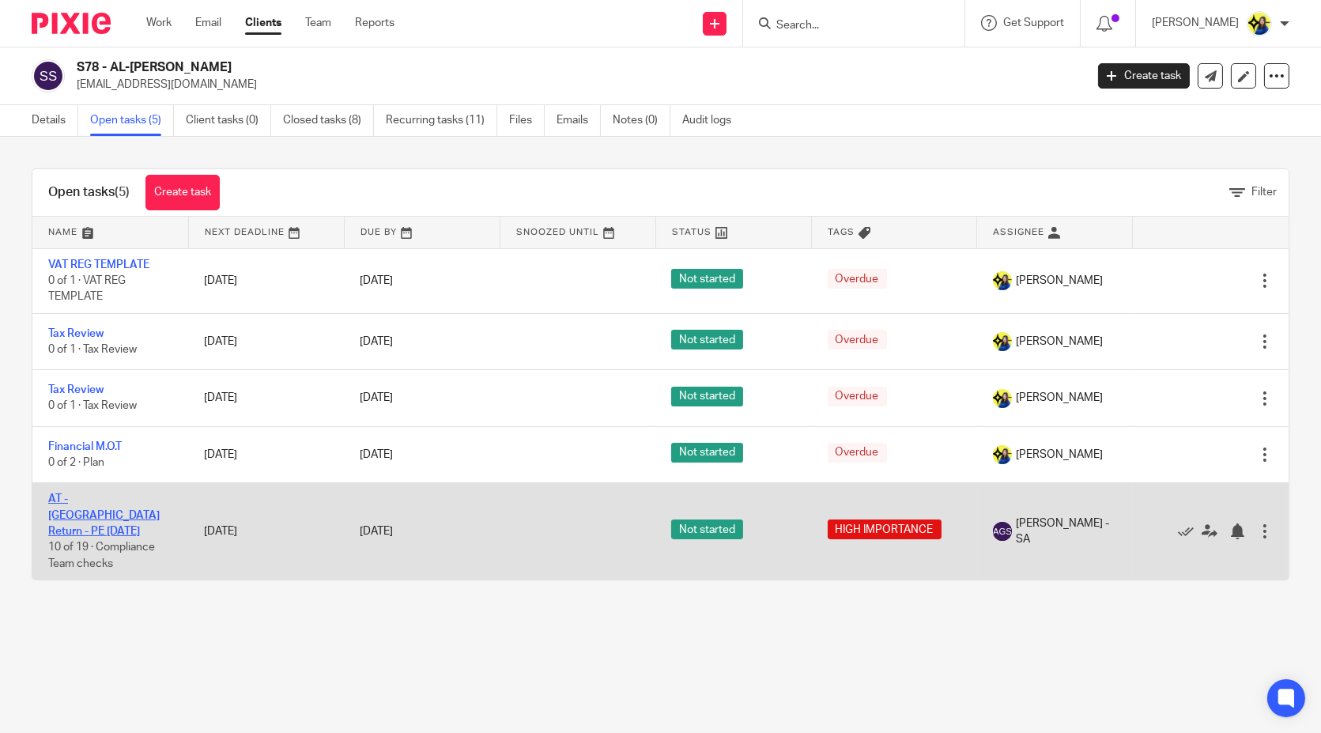
click at [142, 499] on link "AT - [GEOGRAPHIC_DATA] Return - PE [DATE]" at bounding box center [103, 514] width 111 height 43
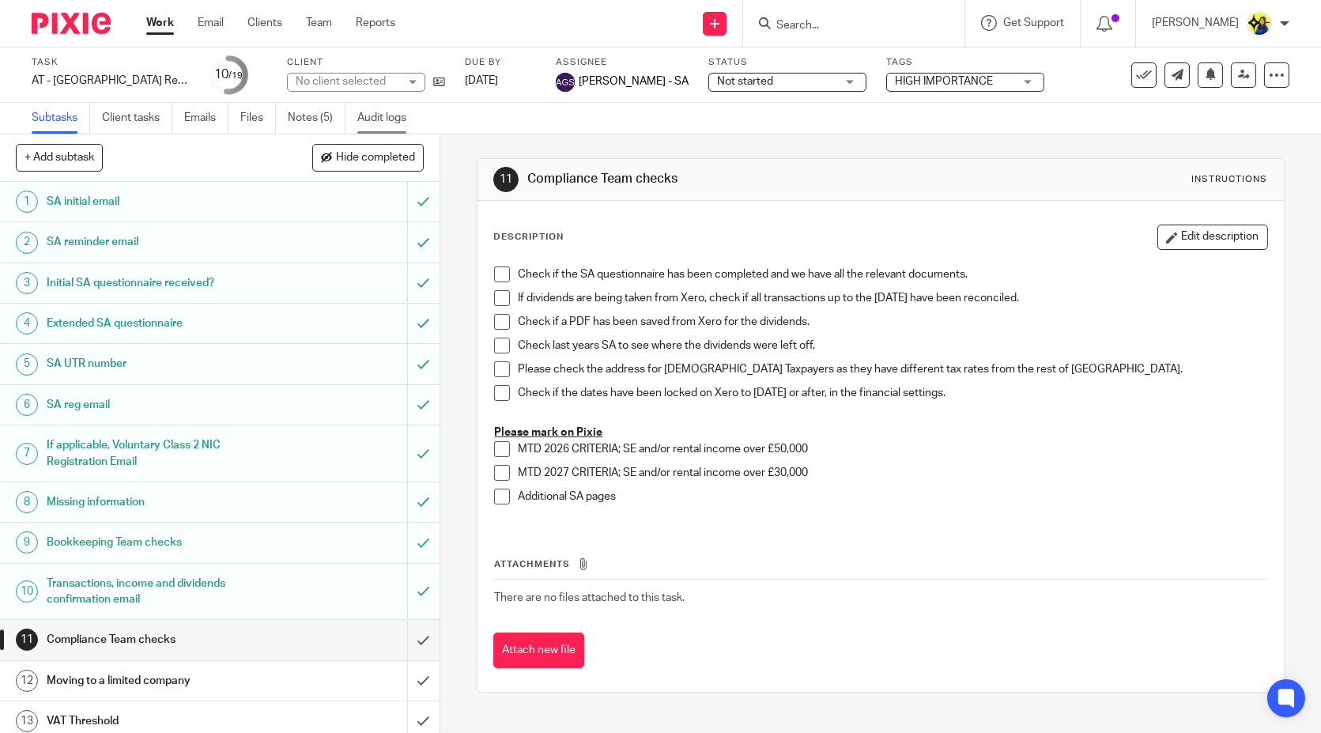
click at [380, 122] on link "Audit logs" at bounding box center [387, 118] width 61 height 31
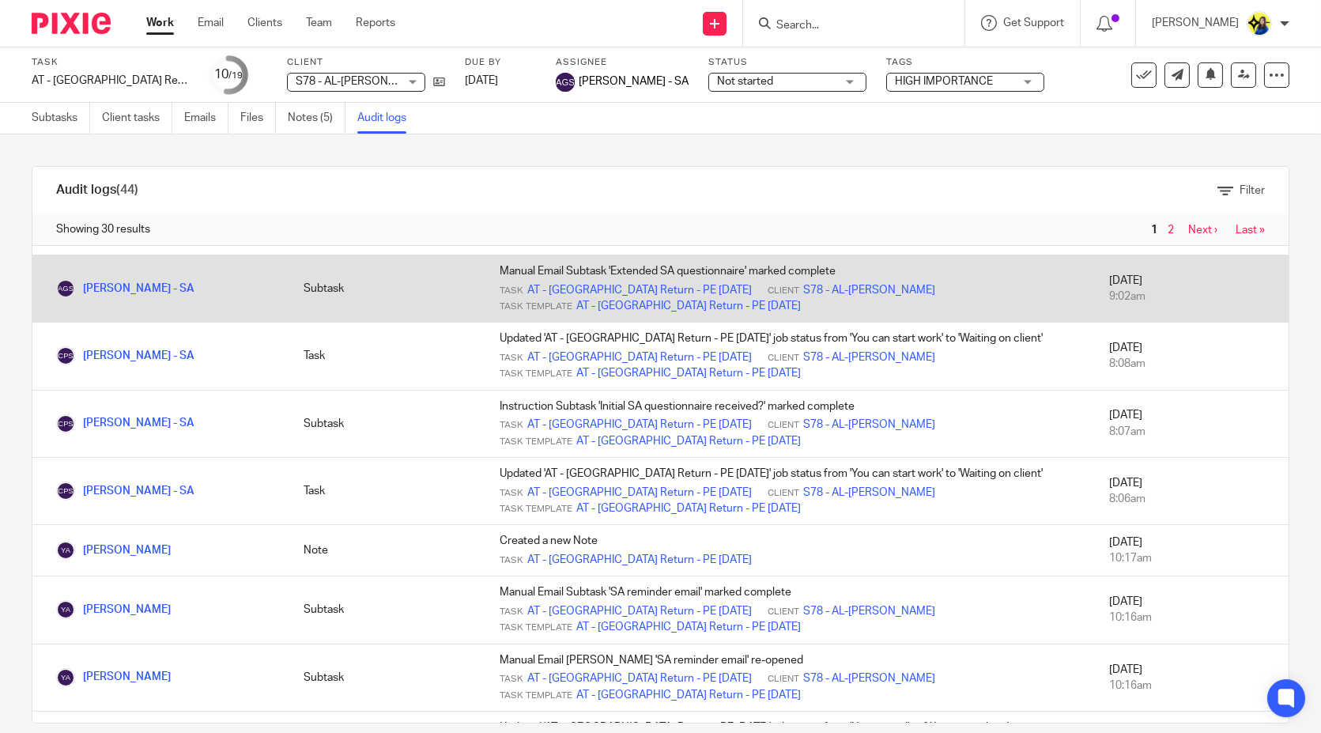
scroll to position [791, 0]
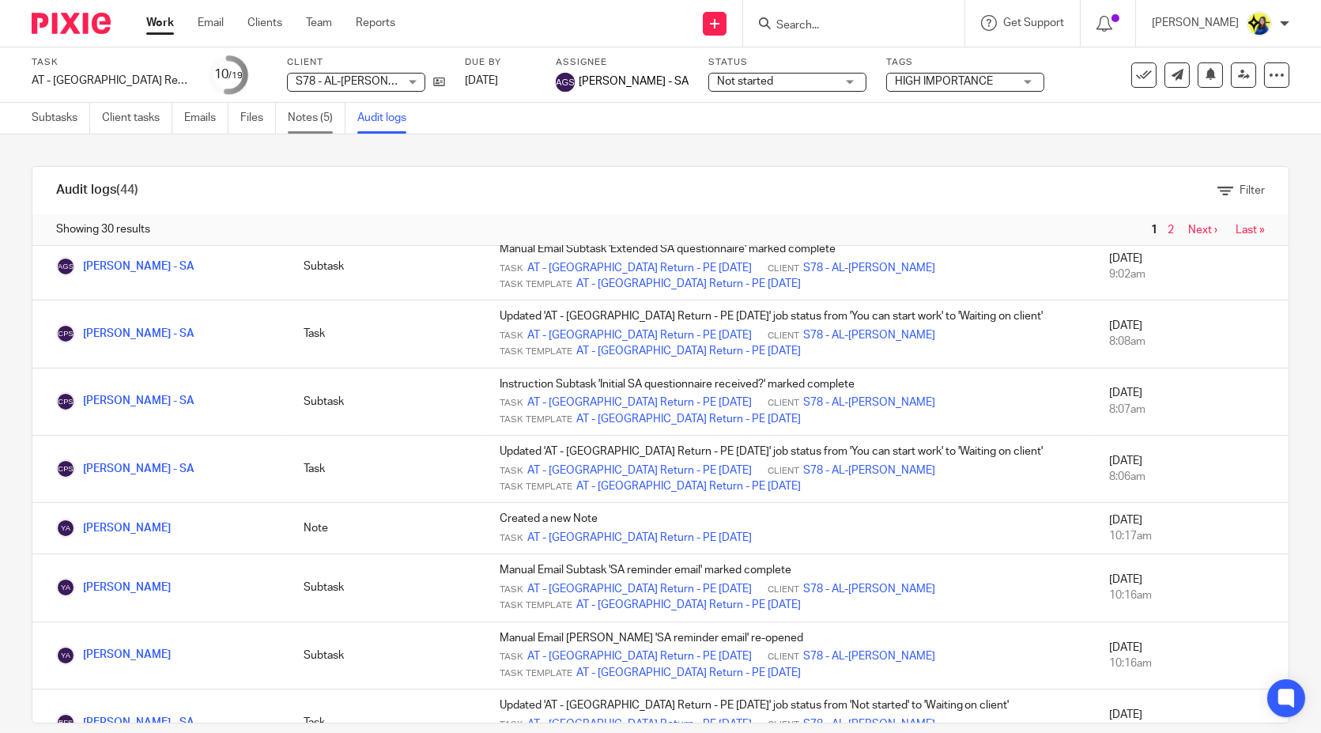
click at [330, 116] on link "Notes (5)" at bounding box center [317, 118] width 58 height 31
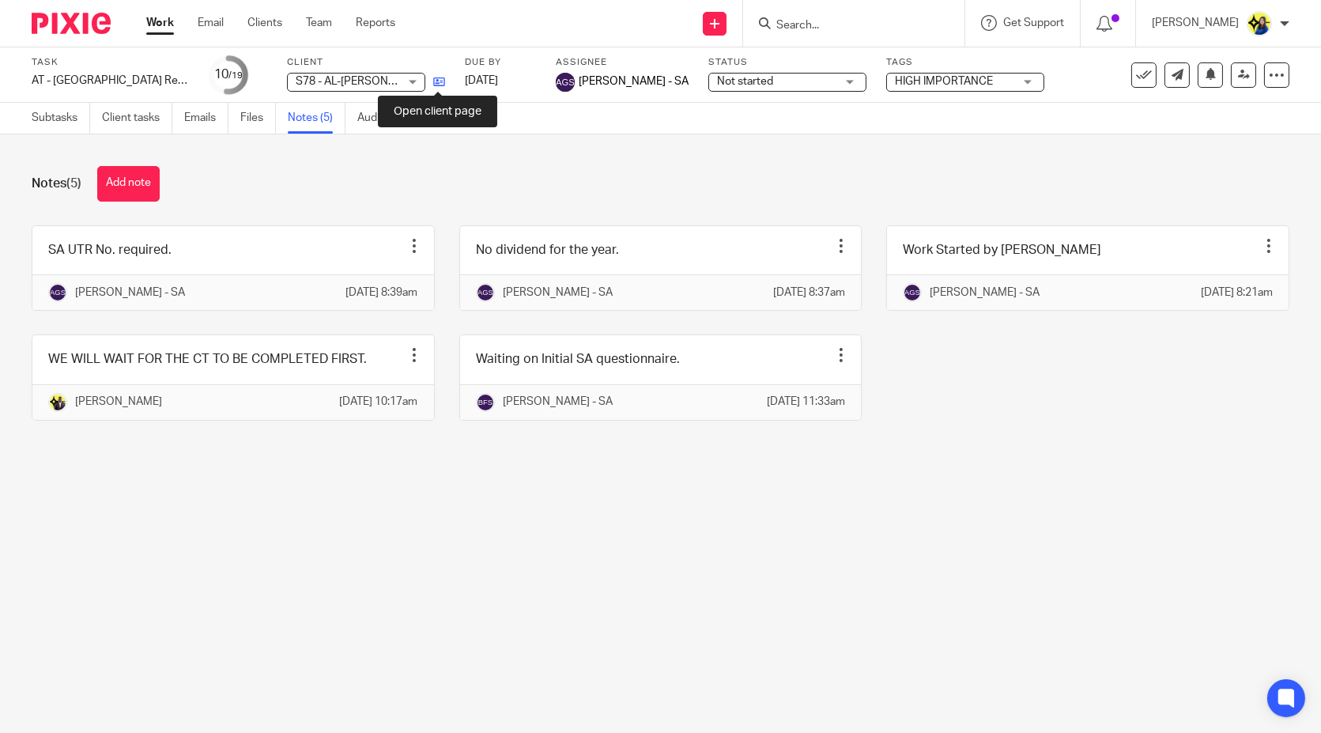
click at [433, 77] on icon at bounding box center [439, 82] width 12 height 12
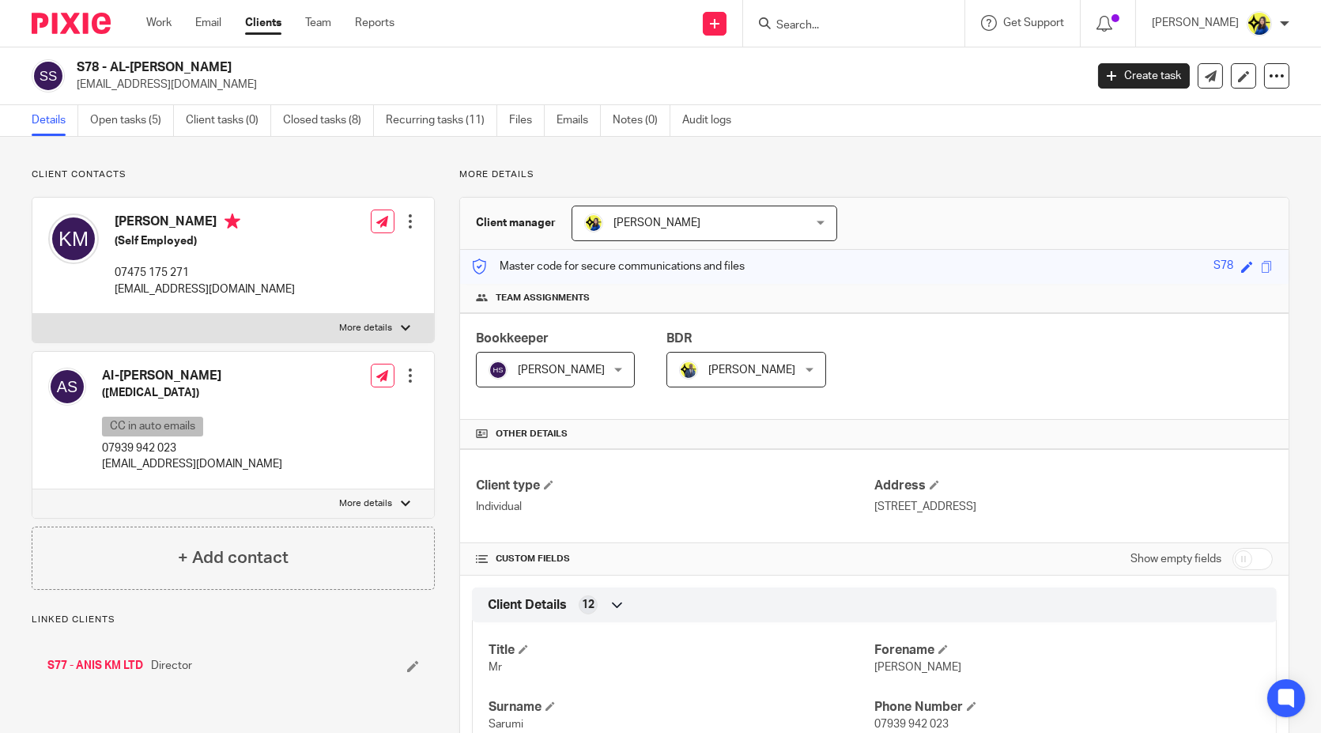
click at [122, 665] on link "S77 - ANIS KM LTD" at bounding box center [95, 666] width 96 height 16
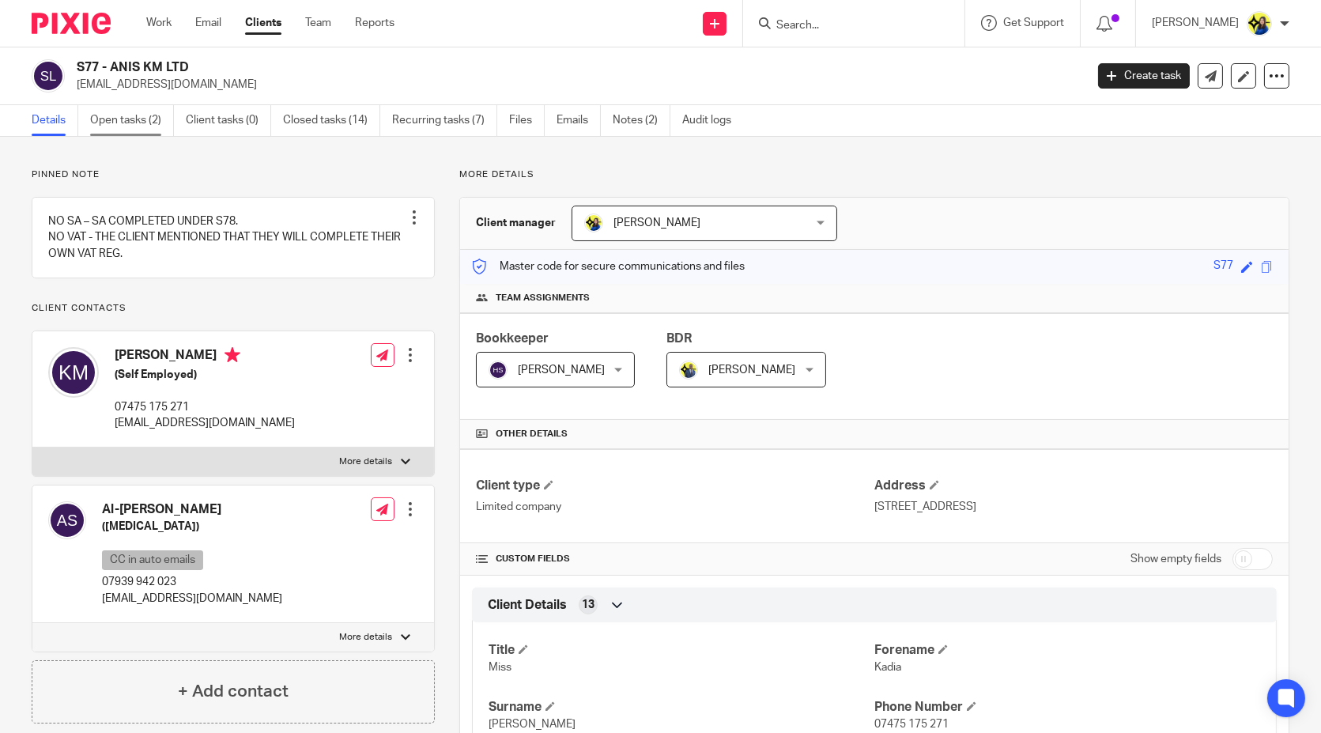
click at [126, 126] on link "Open tasks (2)" at bounding box center [132, 120] width 84 height 31
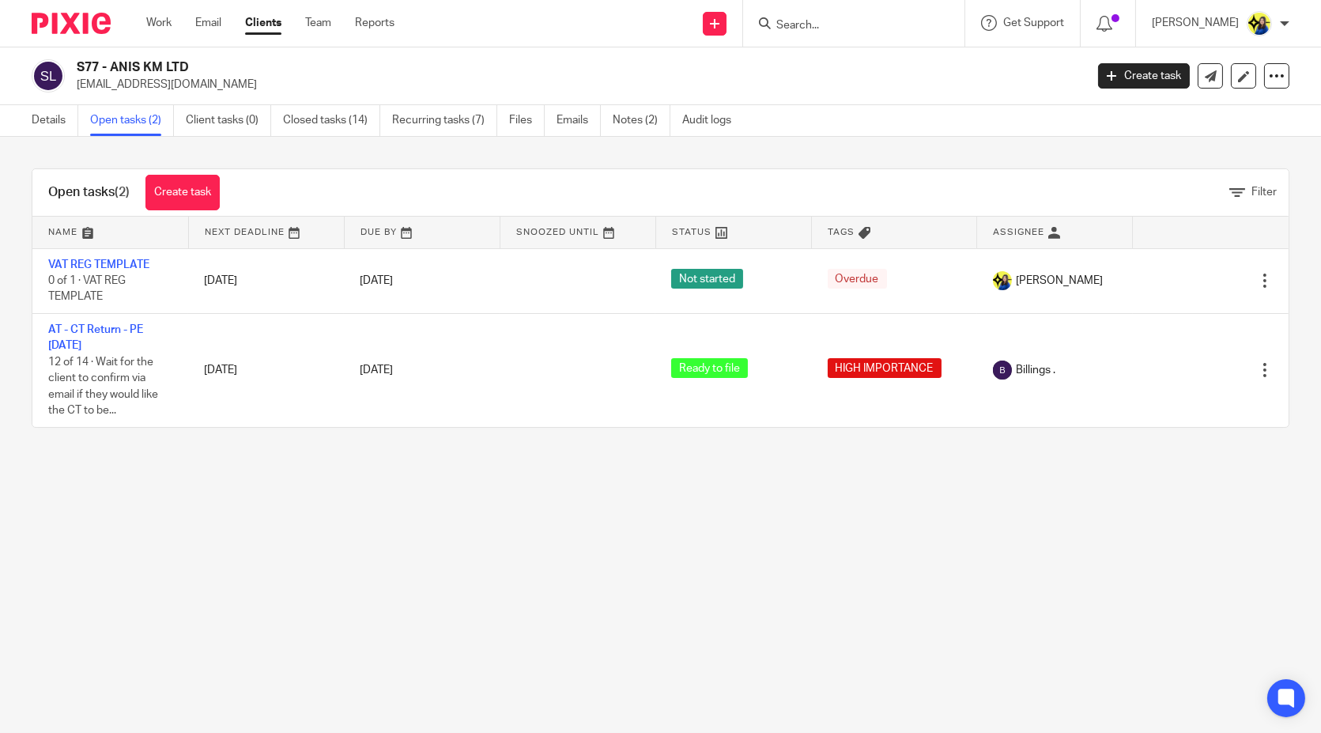
click at [567, 525] on main "S77 - ANIS KM LTD kadiamoulton@gmail.com Create task Update from Companies Hous…" at bounding box center [660, 366] width 1321 height 733
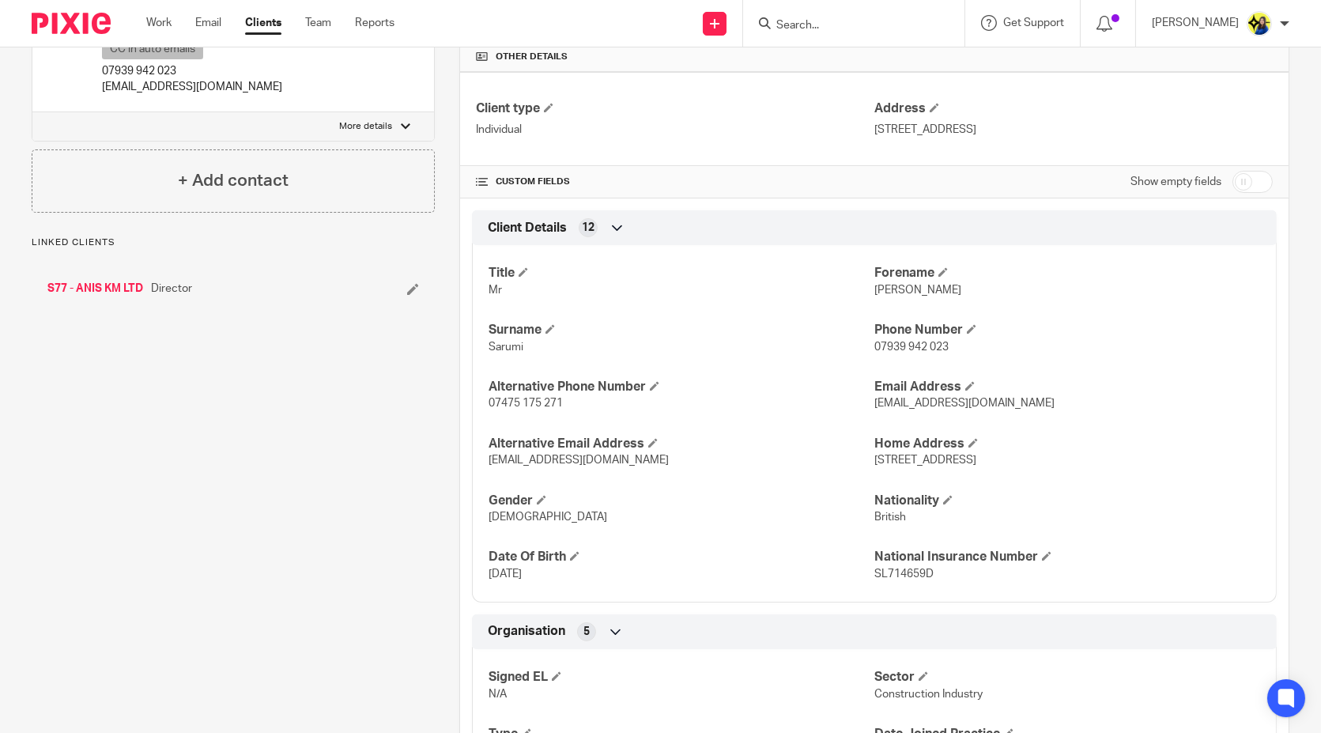
scroll to position [688, 0]
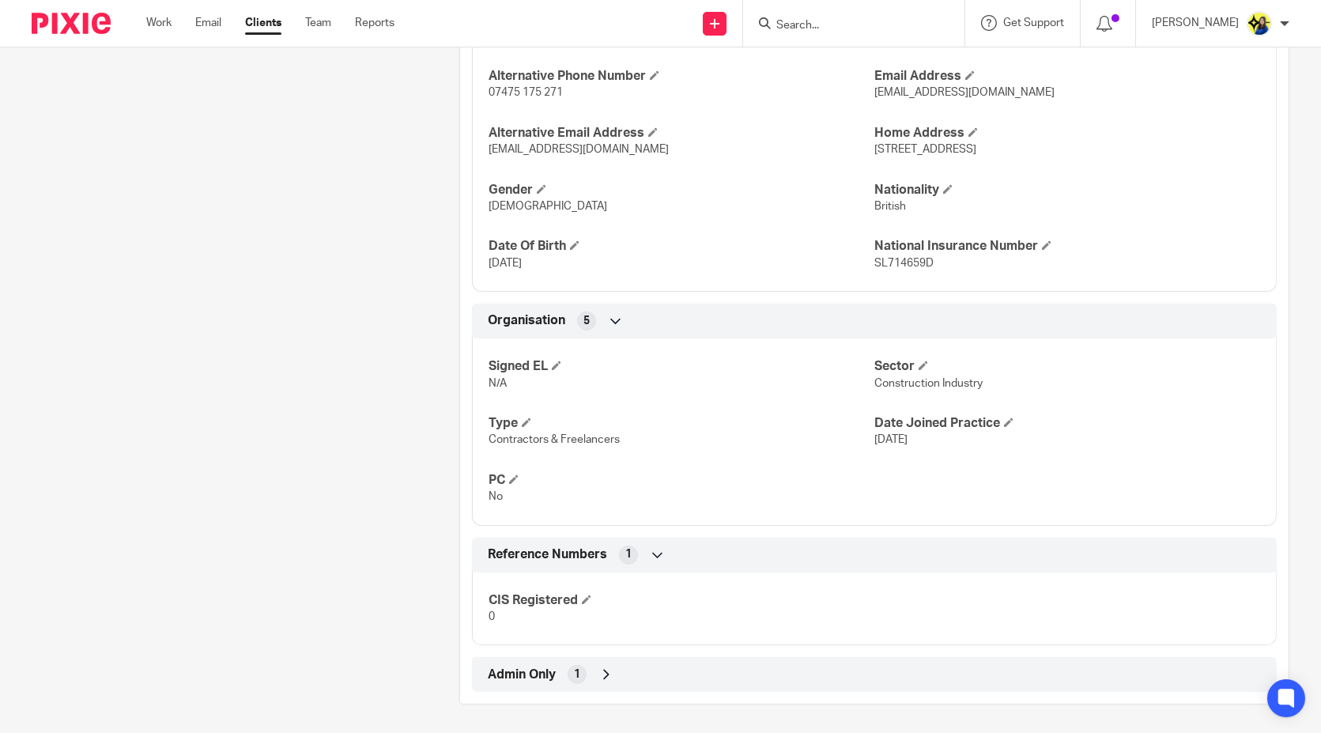
click at [523, 666] on span "Admin Only" at bounding box center [522, 674] width 68 height 17
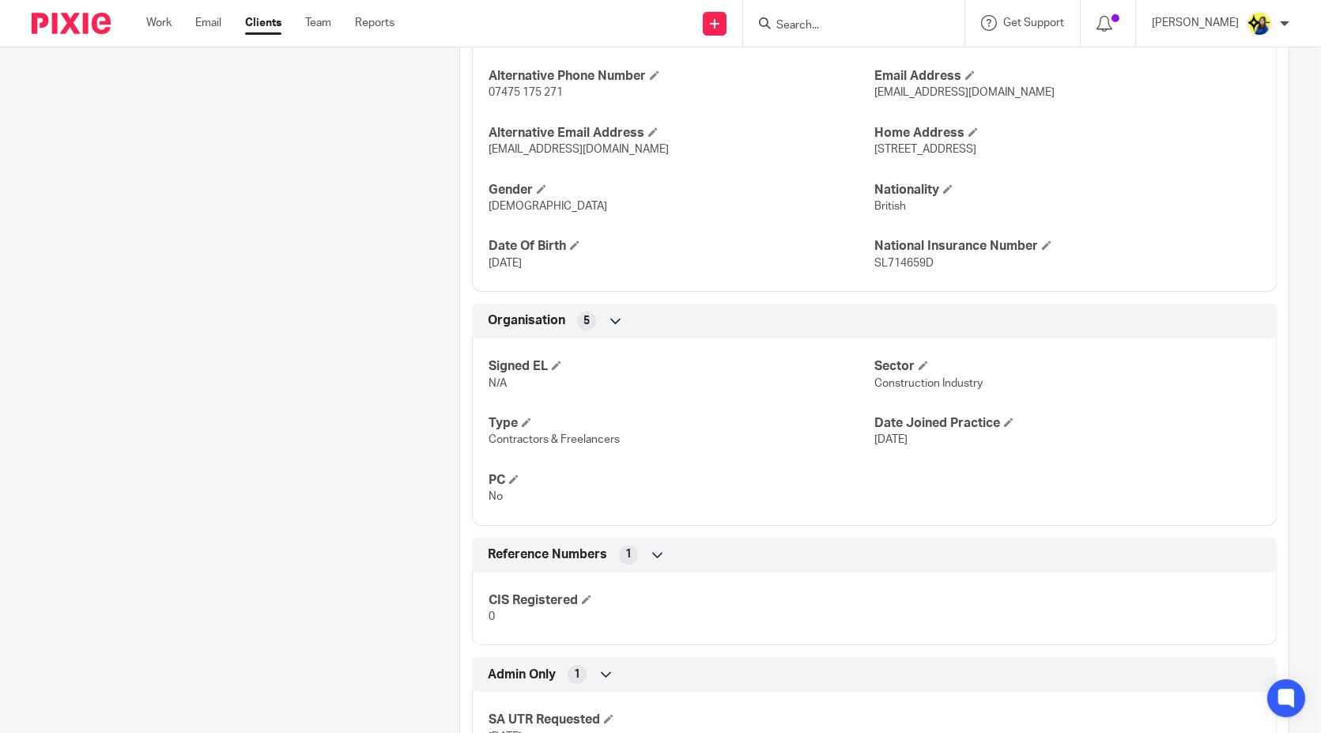
click at [339, 547] on div "Client contacts Al-[PERSON_NAME] ([MEDICAL_DATA]) CC in auto emails 07939 942 0…" at bounding box center [221, 129] width 428 height 1297
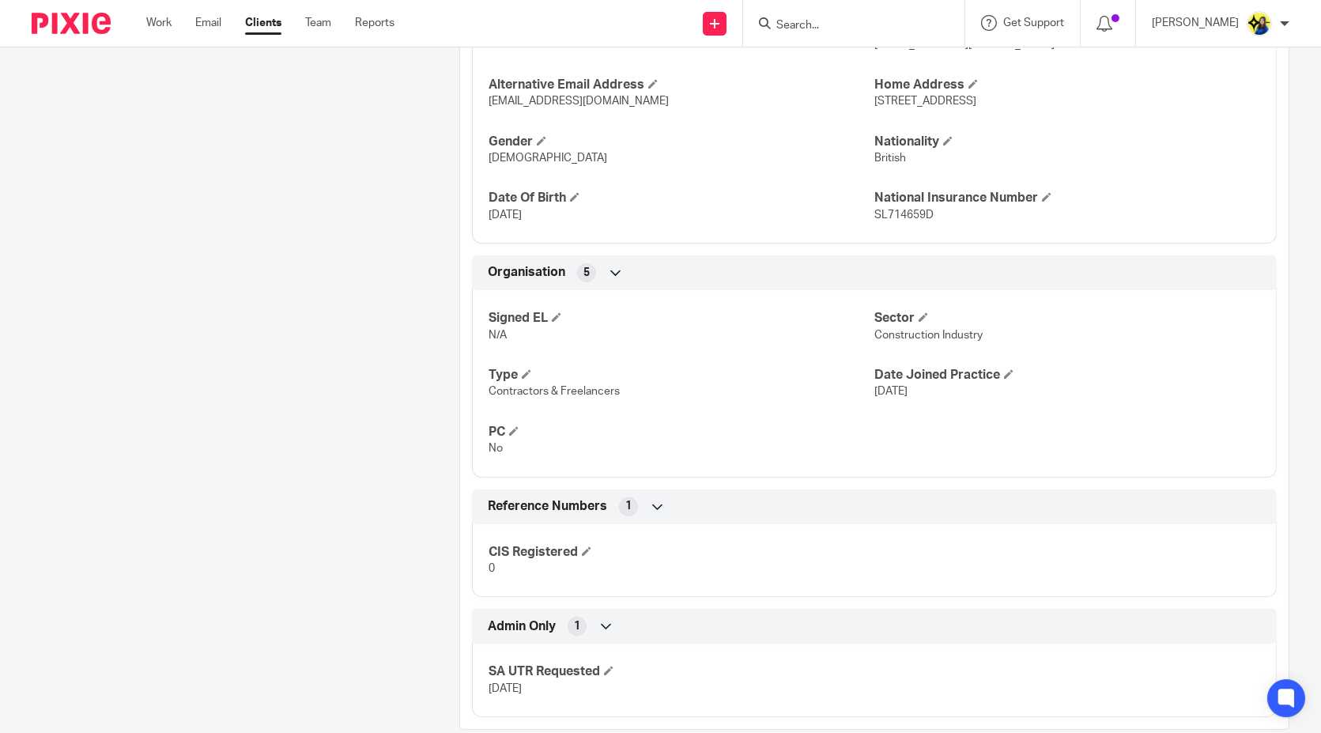
scroll to position [760, 0]
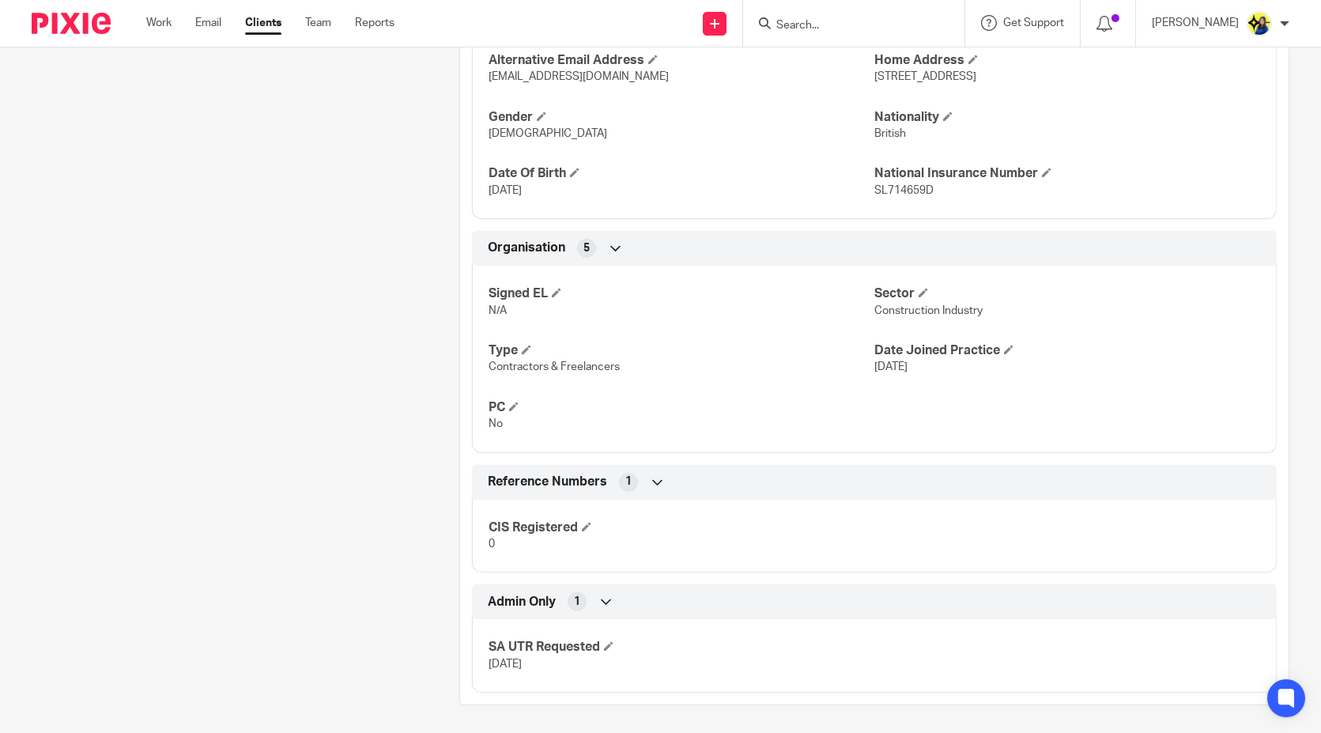
click at [343, 538] on div "Client contacts Al-[PERSON_NAME] ([MEDICAL_DATA]) CC in auto emails 07939 942 0…" at bounding box center [221, 56] width 428 height 1297
drag, startPoint x: 548, startPoint y: 662, endPoint x: 462, endPoint y: 636, distance: 89.5
click at [462, 636] on div "Admin Only 1 SA UTR Requested [DATE]" at bounding box center [874, 638] width 828 height 108
click at [360, 577] on div "Client contacts Al-[PERSON_NAME] ([MEDICAL_DATA]) CC in auto emails 07939 942 0…" at bounding box center [221, 56] width 428 height 1297
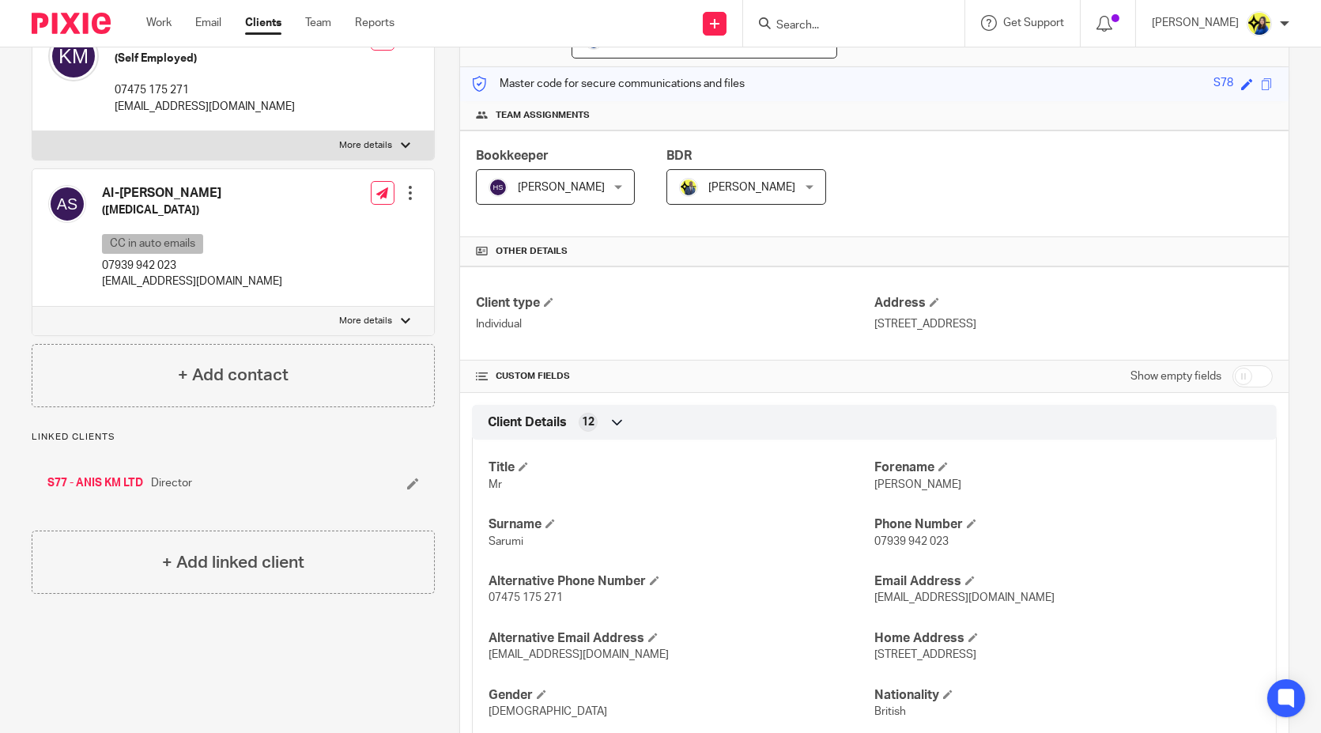
scroll to position [0, 0]
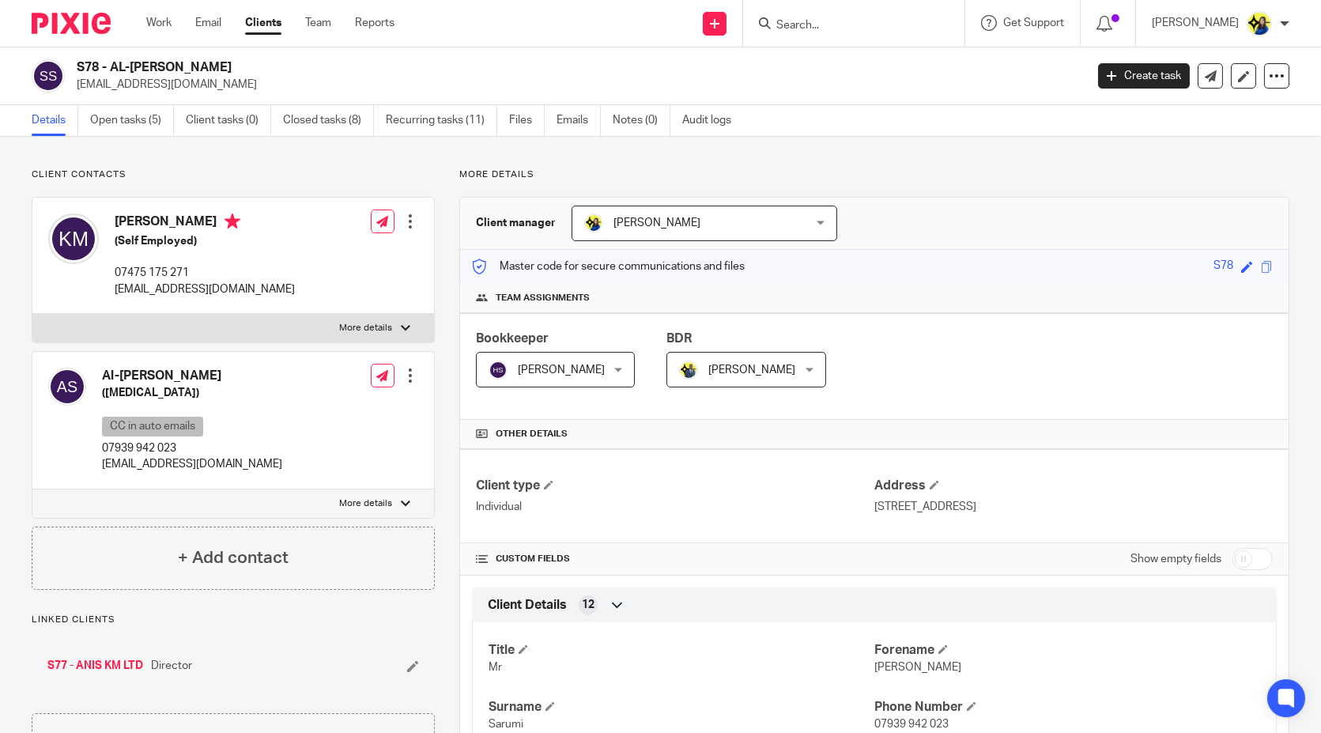
click at [219, 81] on p "al.sarumi.93@gmail.com" at bounding box center [576, 85] width 998 height 16
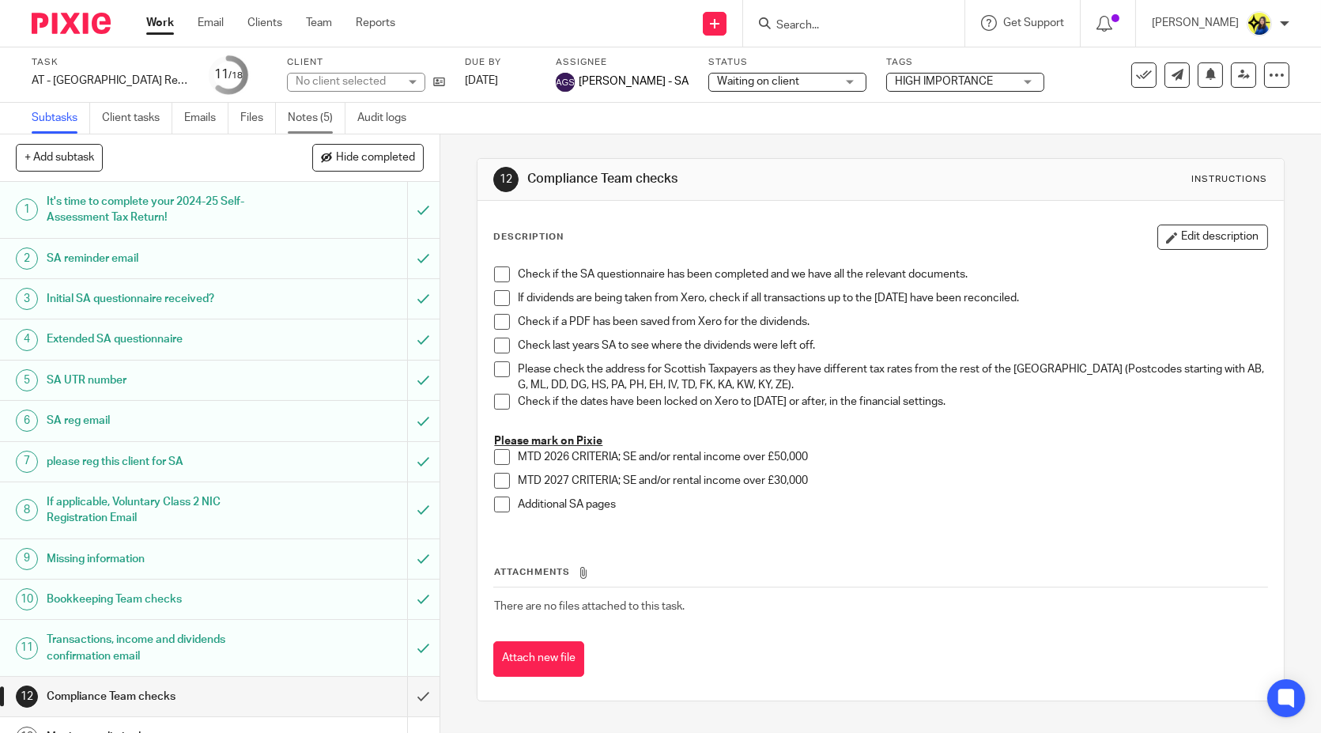
click at [314, 112] on link "Notes (5)" at bounding box center [317, 118] width 58 height 31
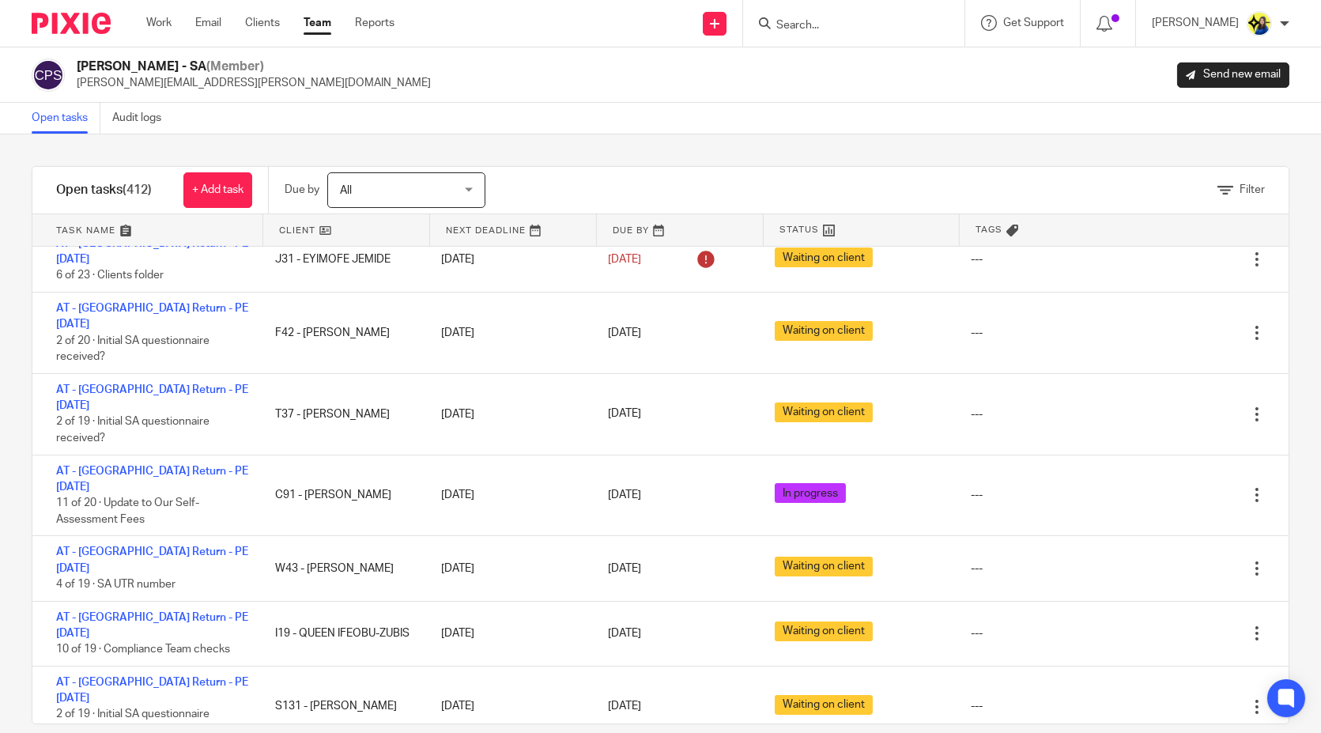
scroll to position [88, 0]
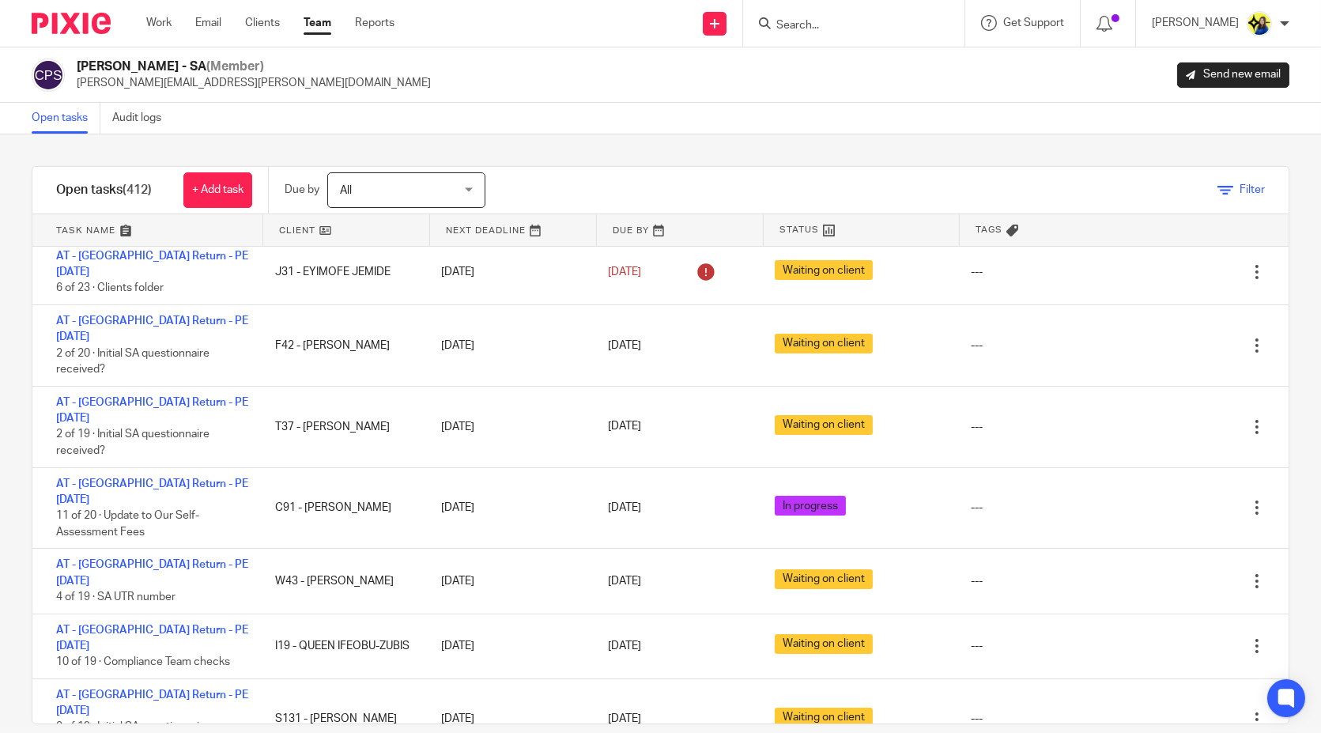
click at [1240, 188] on span "Filter" at bounding box center [1252, 189] width 25 height 11
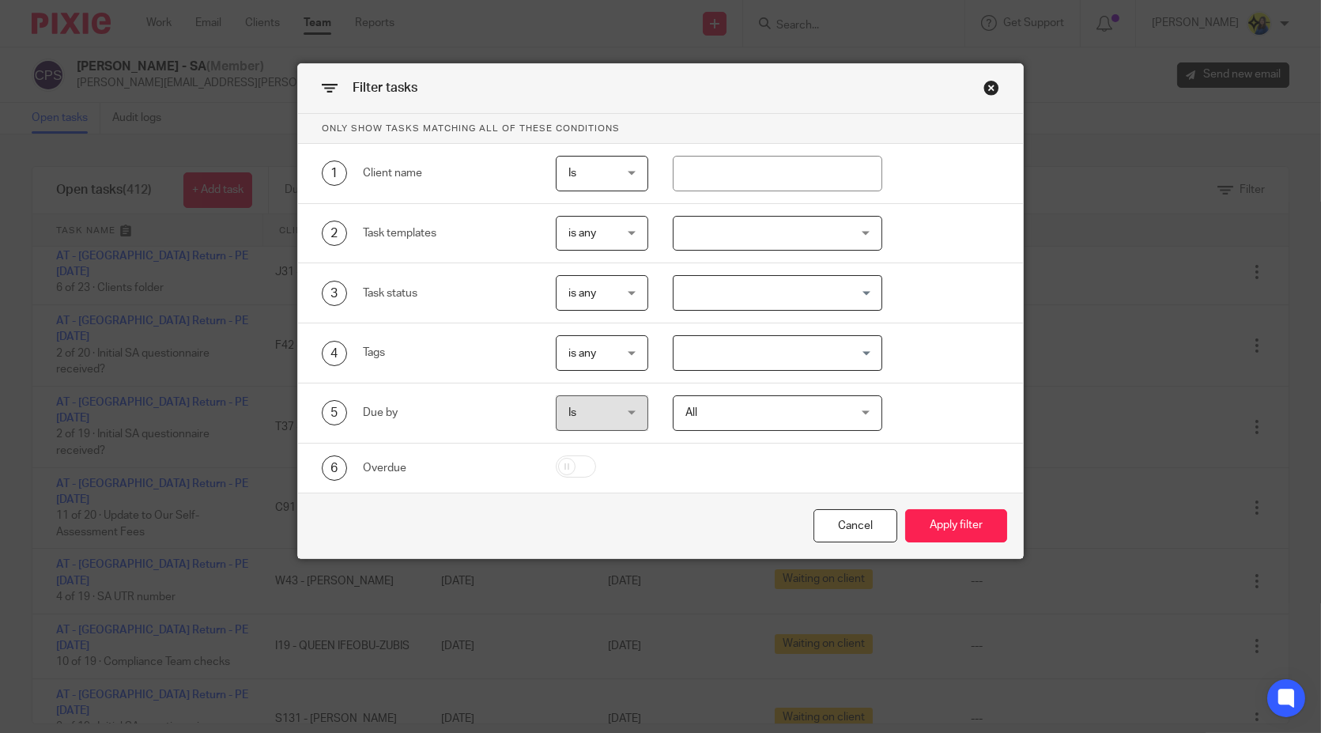
click at [715, 333] on div "4 Tags is any is any is any is all is none is_any Loading..." at bounding box center [660, 353] width 725 height 60
drag, startPoint x: 715, startPoint y: 345, endPoint x: 712, endPoint y: 365, distance: 20.0
click at [716, 345] on input "Search for option" at bounding box center [774, 353] width 198 height 28
click at [685, 377] on li "HIGH IMPORTANCE" at bounding box center [778, 386] width 208 height 23
drag, startPoint x: 921, startPoint y: 518, endPoint x: 903, endPoint y: 496, distance: 28.6
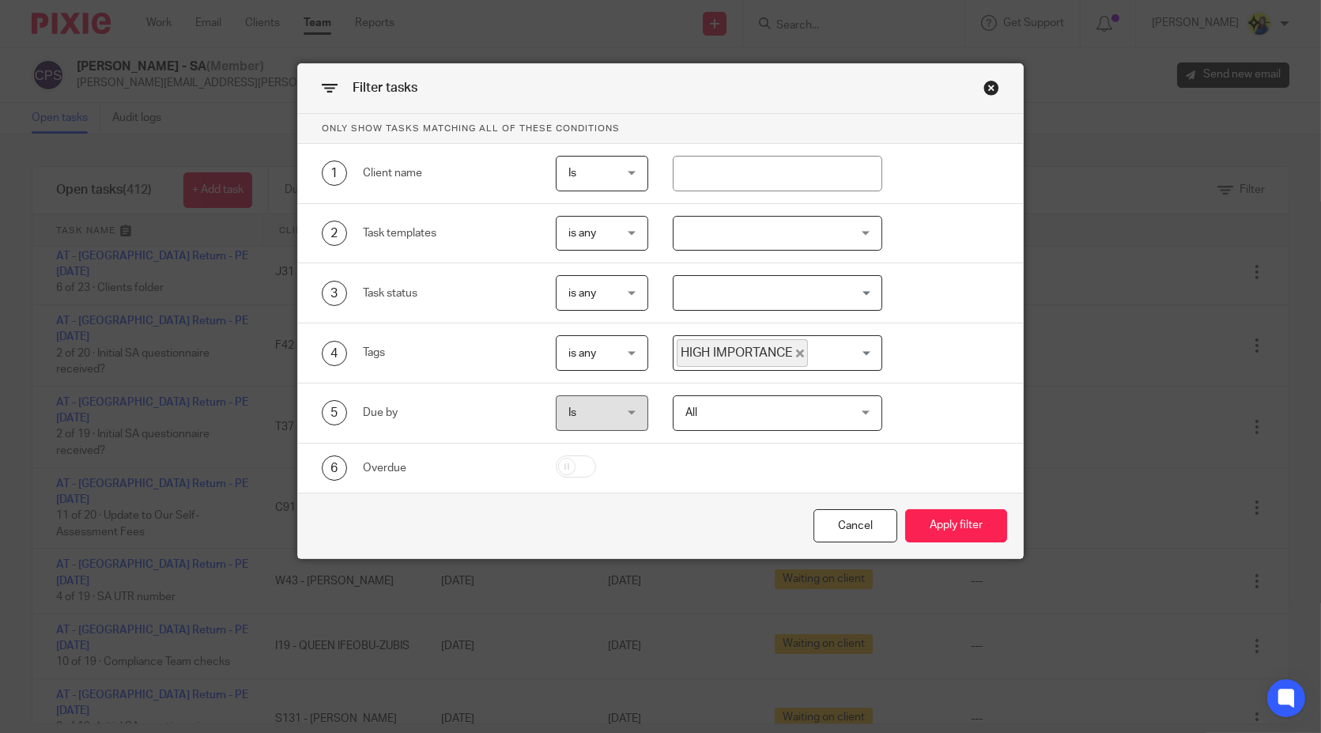
click at [921, 516] on button "Apply filter" at bounding box center [956, 526] width 102 height 34
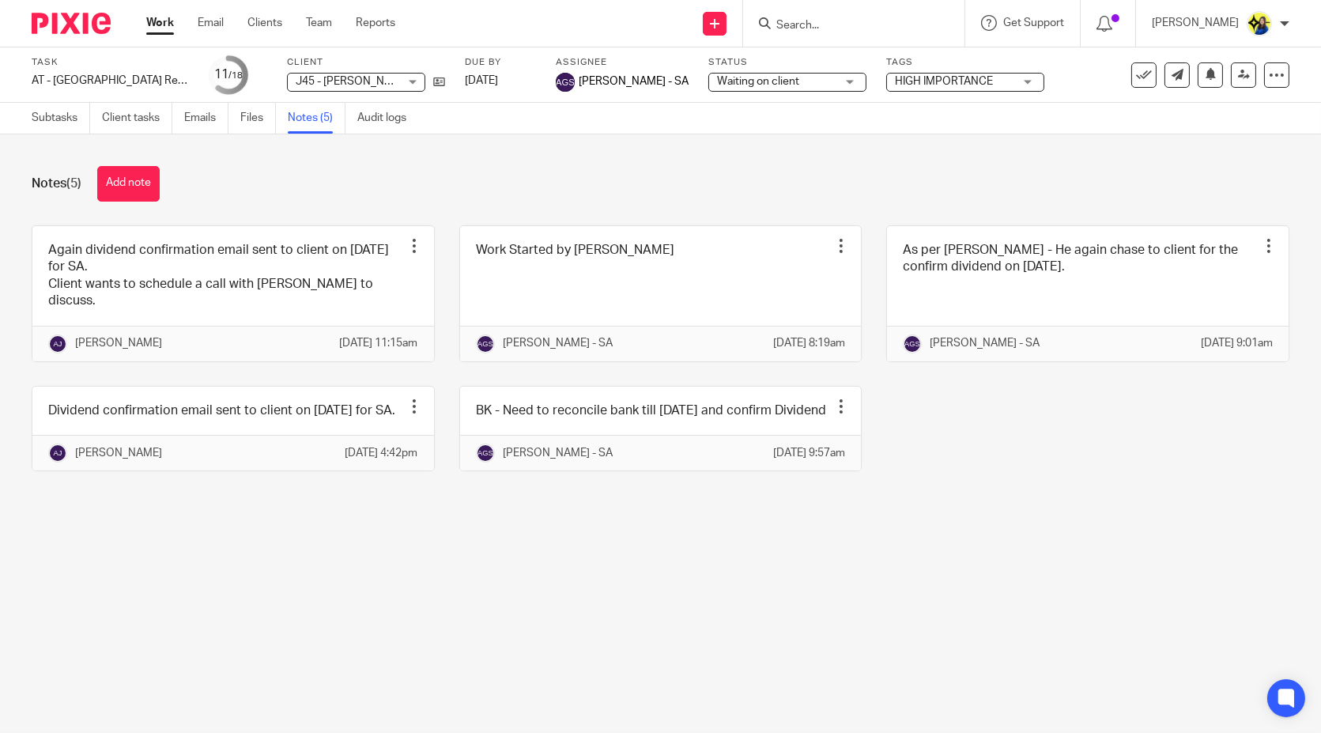
click at [330, 153] on div "Notes (5) Add note Again dividend confirmation email sent to client on [DATE] f…" at bounding box center [660, 330] width 1321 height 392
click at [336, 159] on div "Notes (5) Add note Again dividend confirmation email sent to client on [DATE] f…" at bounding box center [660, 330] width 1321 height 392
click at [335, 159] on div "Notes (5) Add note Again dividend confirmation email sent to client on 02-09-20…" at bounding box center [660, 330] width 1321 height 392
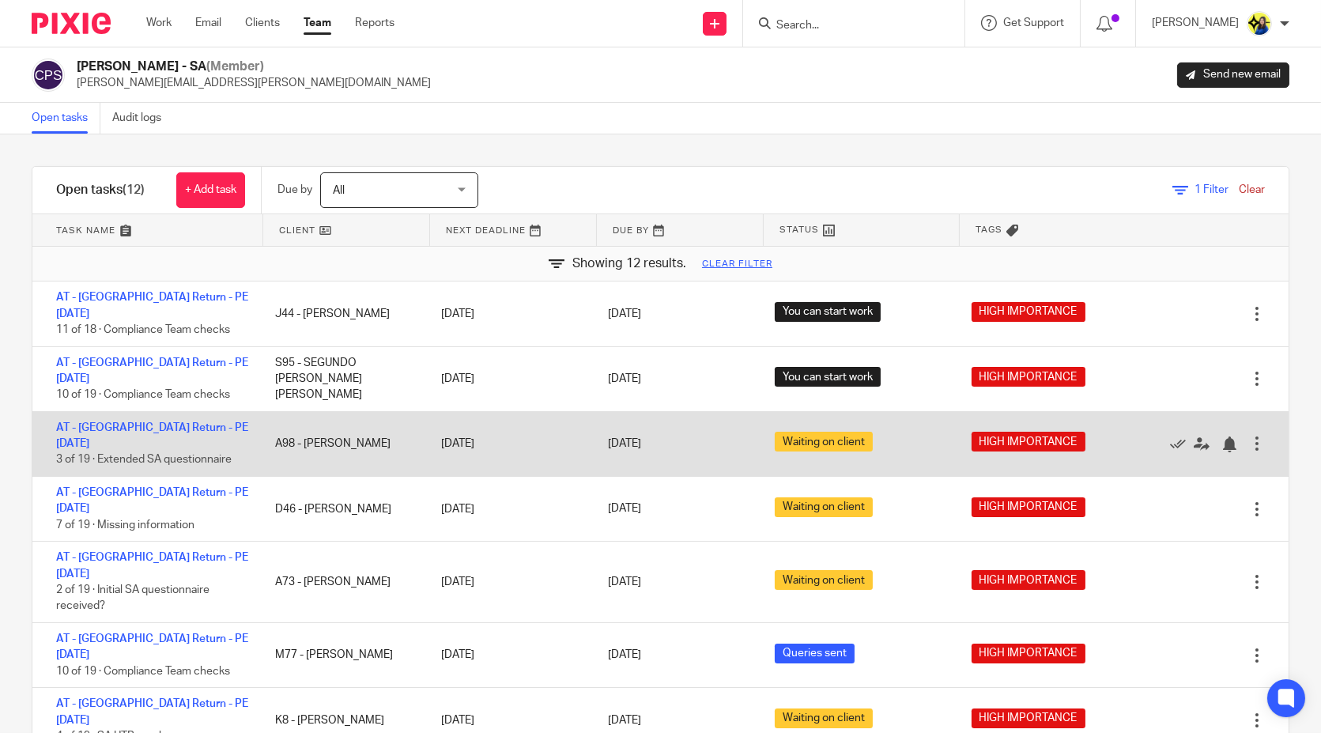
scroll to position [88, 0]
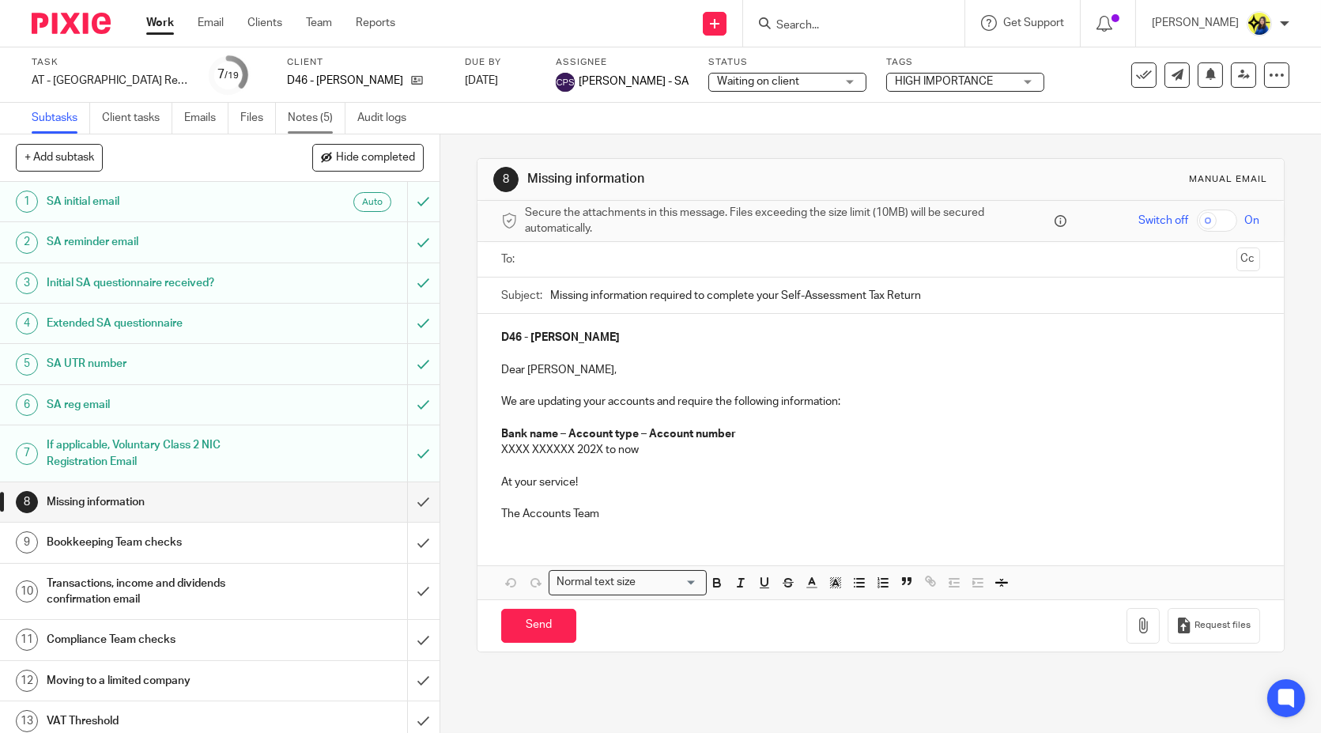
click at [311, 119] on link "Notes (5)" at bounding box center [317, 118] width 58 height 31
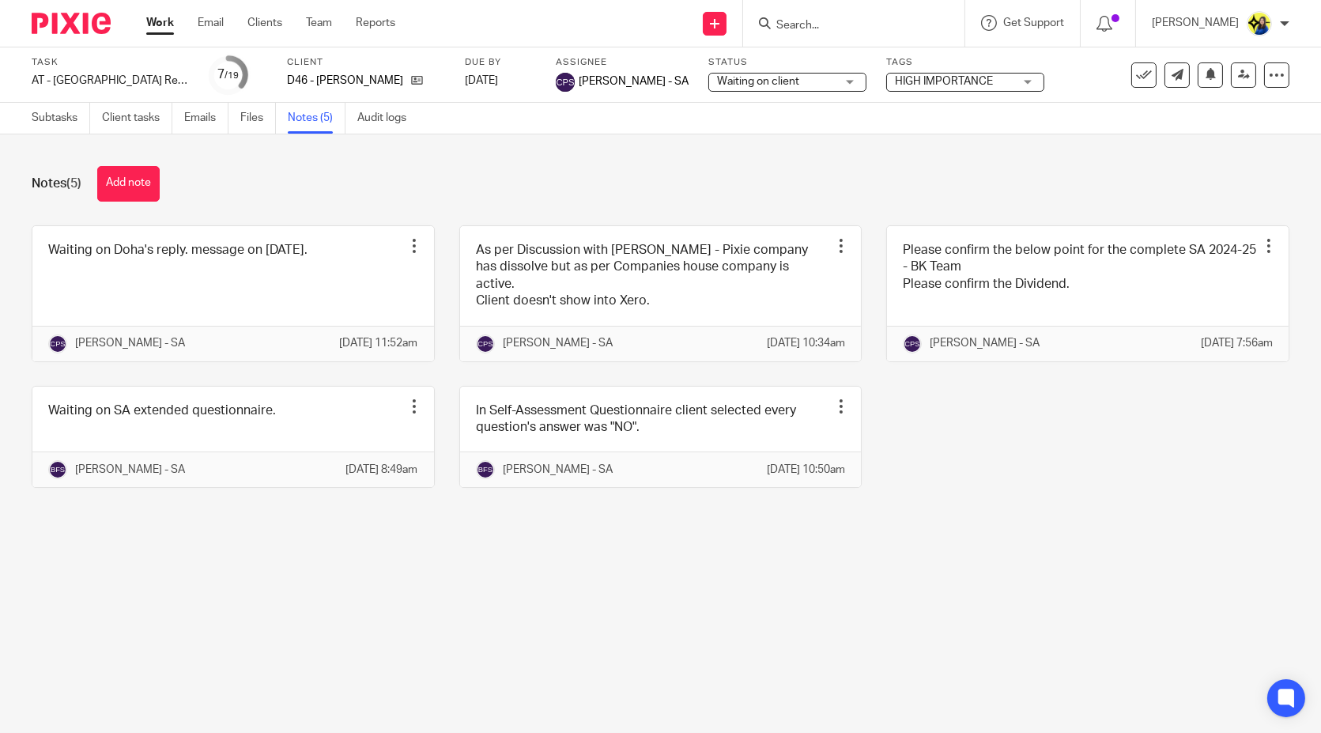
click at [342, 176] on div "Notes (5) Add note" at bounding box center [661, 184] width 1258 height 36
click at [411, 86] on icon at bounding box center [417, 80] width 12 height 12
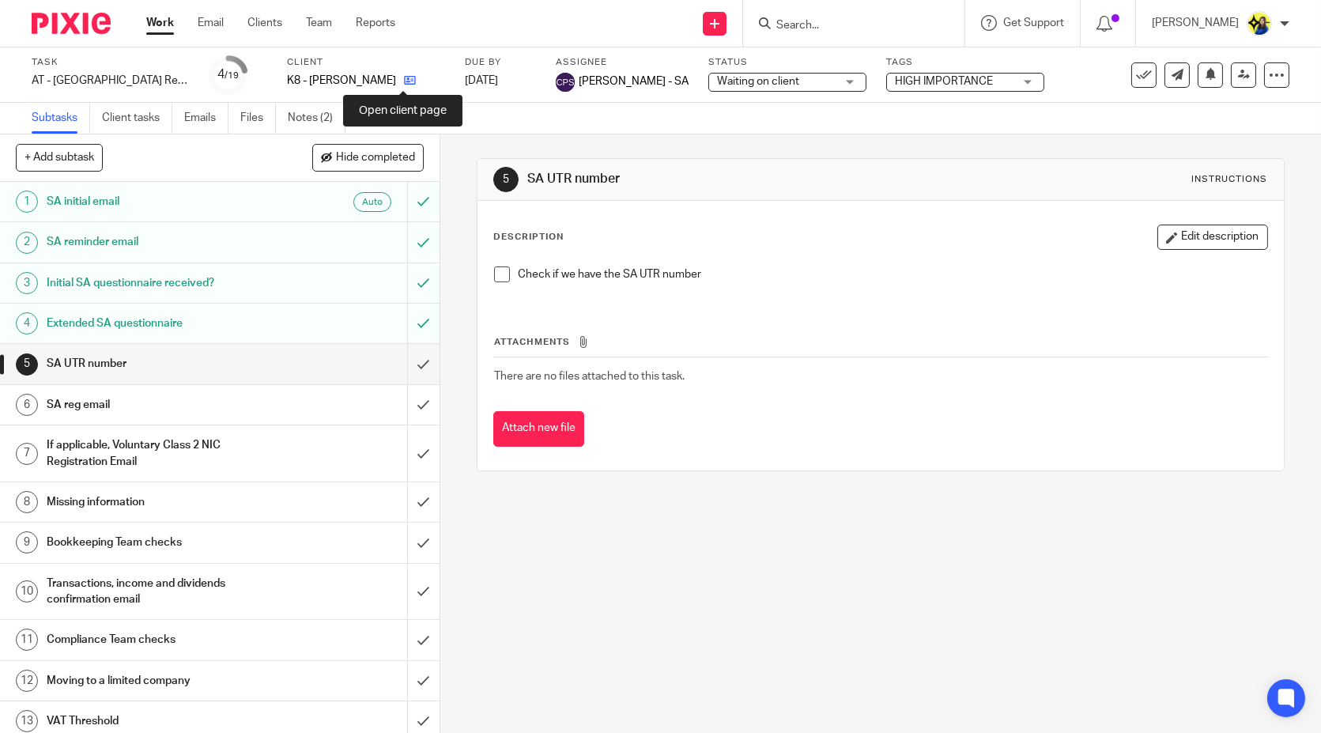
click at [404, 77] on icon at bounding box center [410, 80] width 12 height 12
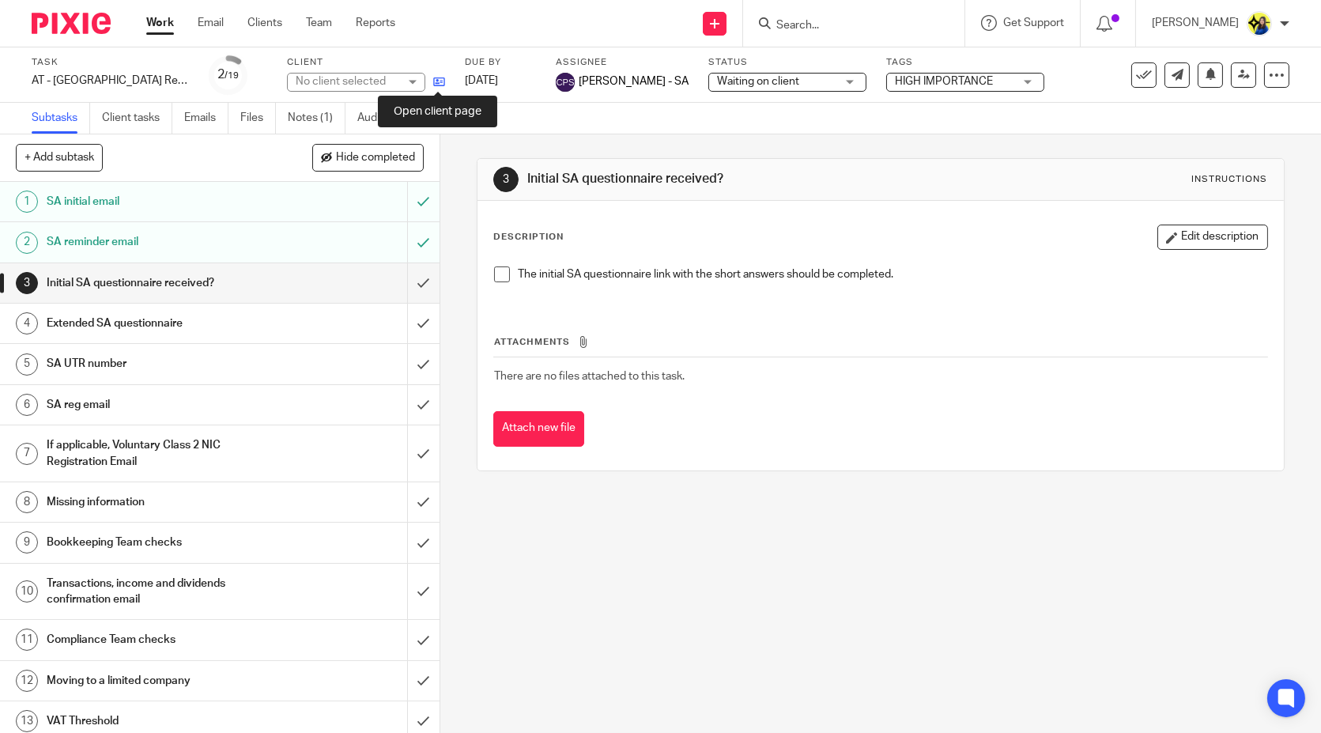
click at [440, 78] on icon at bounding box center [439, 82] width 12 height 12
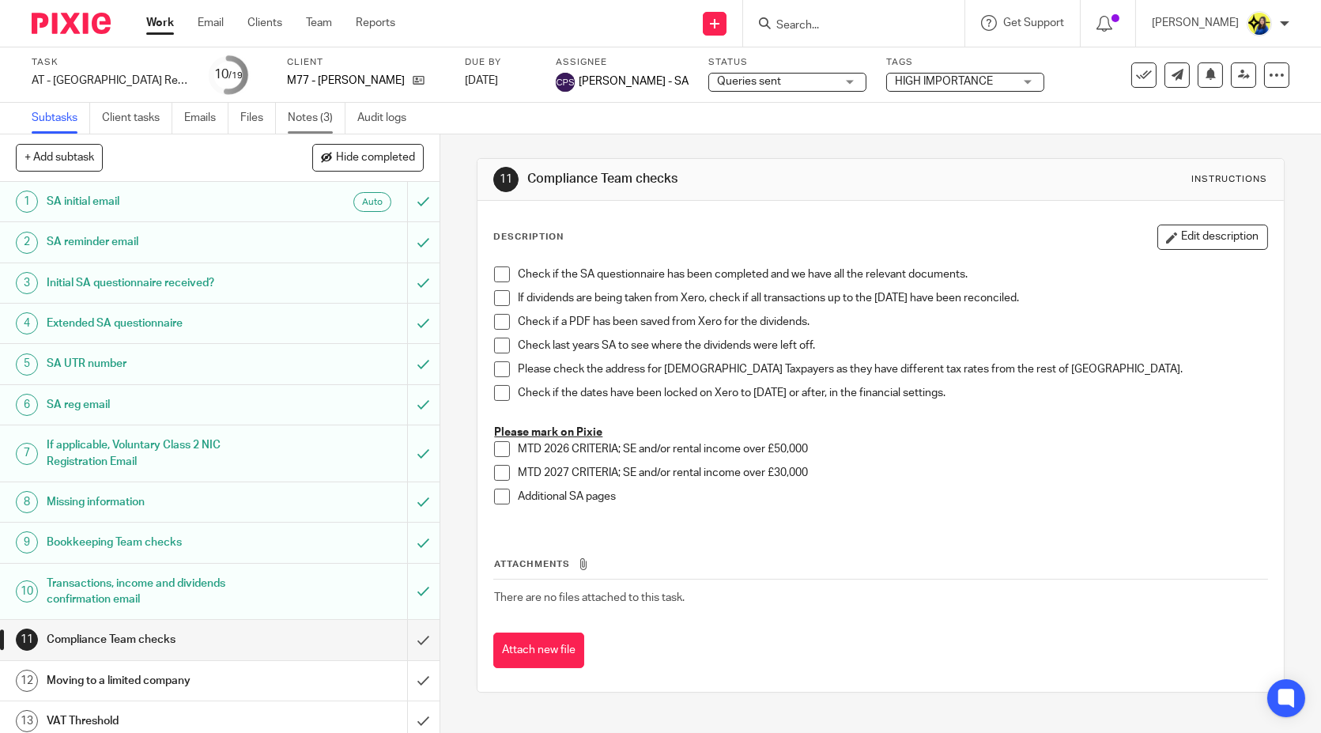
click at [311, 112] on link "Notes (3)" at bounding box center [317, 118] width 58 height 31
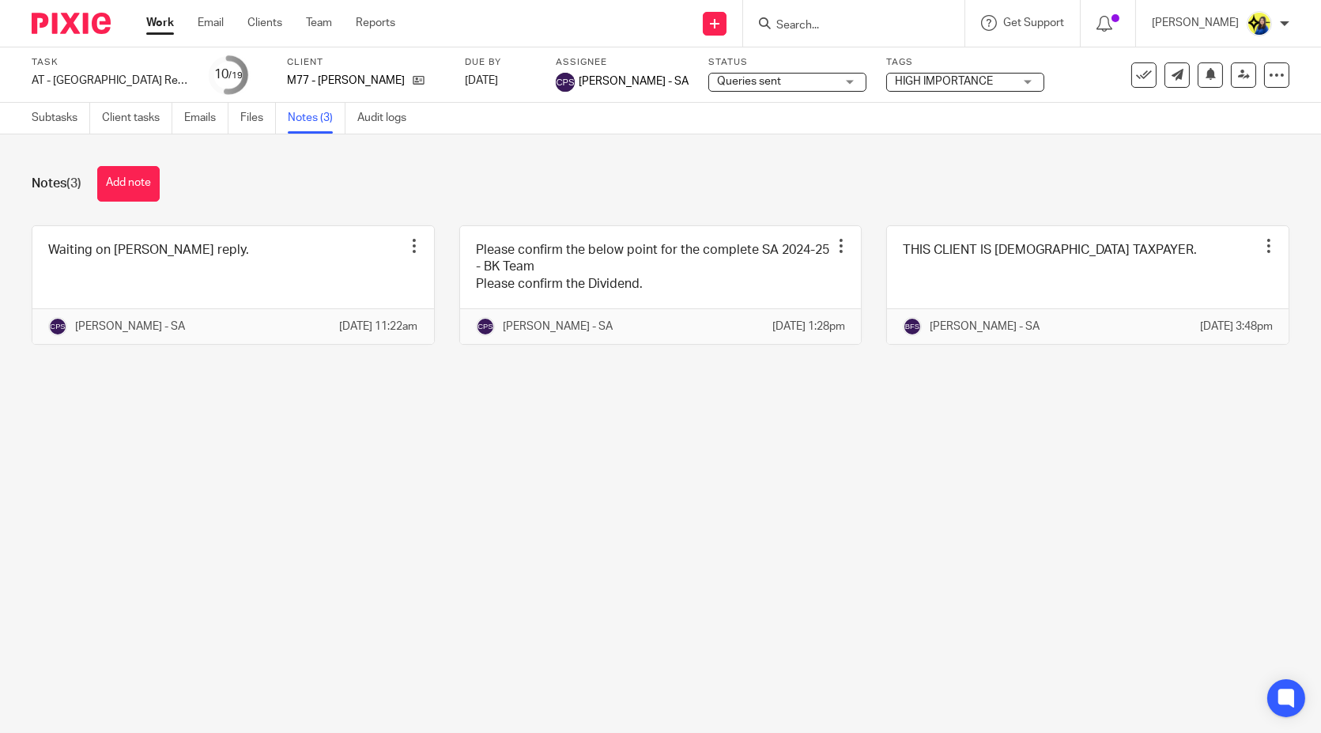
click at [287, 163] on div "Notes (3) Add note Waiting on [PERSON_NAME] reply. Edit note Delete note [PERSO…" at bounding box center [660, 267] width 1321 height 266
click at [349, 502] on main "Task AT - [GEOGRAPHIC_DATA] Return - PE [DATE] Save AT - [GEOGRAPHIC_DATA] Retu…" at bounding box center [660, 366] width 1321 height 733
click at [349, 509] on main "Task AT - [GEOGRAPHIC_DATA] Return - PE [DATE] Save AT - [GEOGRAPHIC_DATA] Retu…" at bounding box center [660, 366] width 1321 height 733
click at [270, 168] on div "Notes (3) Add note" at bounding box center [661, 184] width 1258 height 36
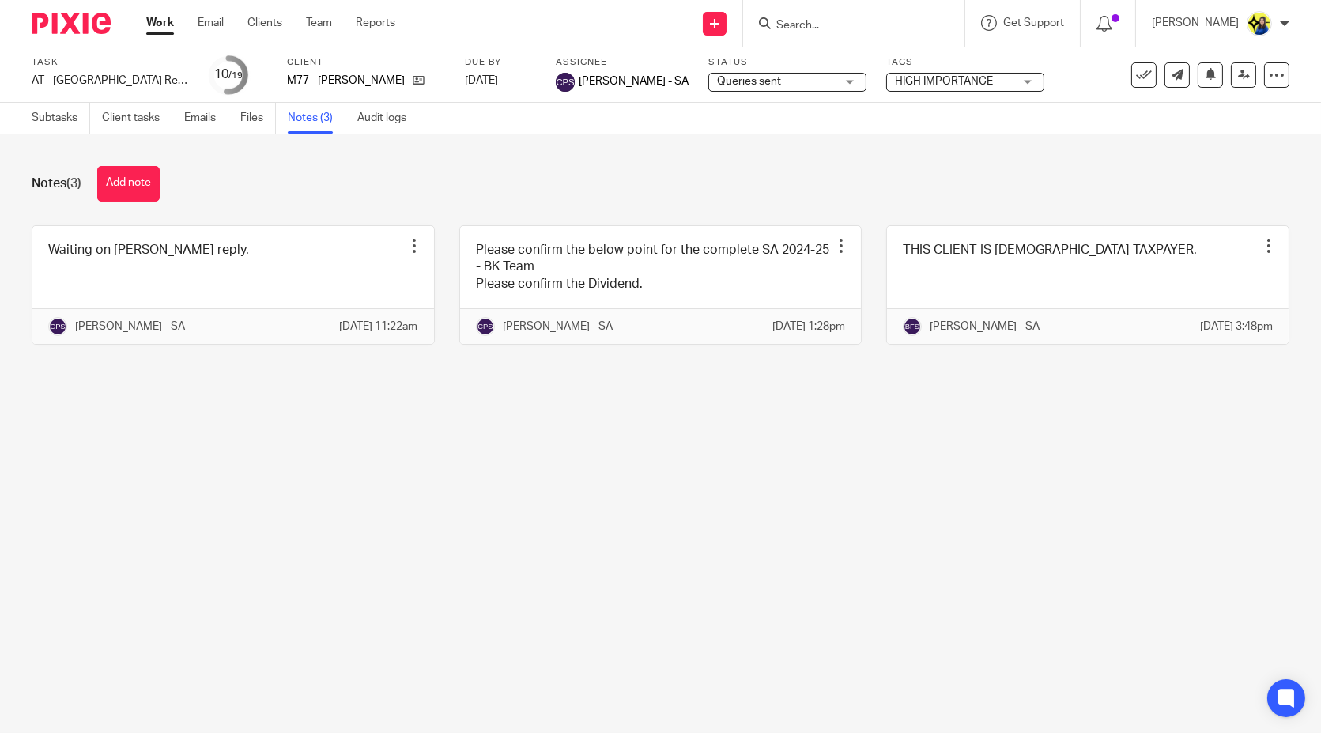
click at [270, 166] on div "Notes (3) Add note" at bounding box center [661, 184] width 1258 height 36
click at [297, 197] on div "Notes (3) Add note" at bounding box center [661, 184] width 1258 height 36
click at [198, 193] on div "Notes (3) Add note" at bounding box center [661, 184] width 1258 height 36
click at [294, 506] on main "Task AT - [GEOGRAPHIC_DATA] Return - PE [DATE] Save AT - [GEOGRAPHIC_DATA] Retu…" at bounding box center [660, 366] width 1321 height 733
click at [323, 443] on main "Task AT - [GEOGRAPHIC_DATA] Return - PE [DATE] Save AT - [GEOGRAPHIC_DATA] Retu…" at bounding box center [660, 366] width 1321 height 733
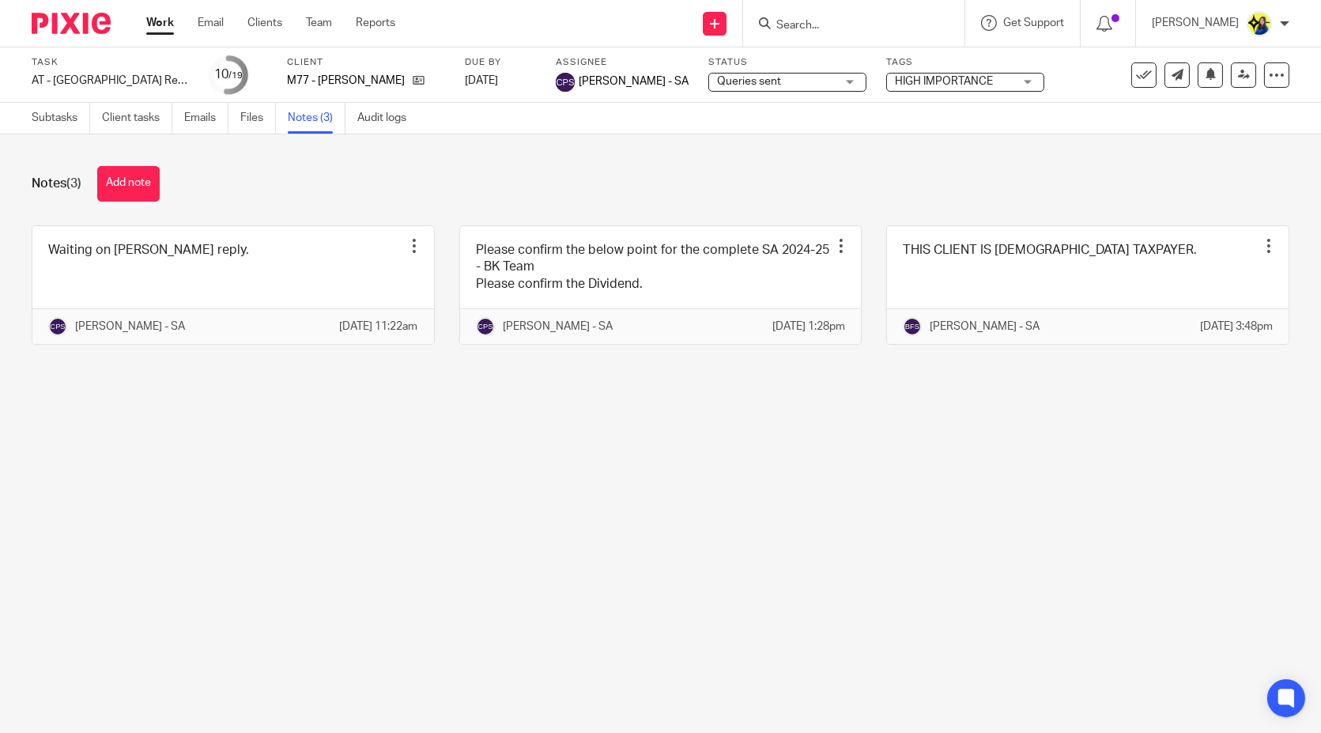
drag, startPoint x: 316, startPoint y: 439, endPoint x: 300, endPoint y: 441, distance: 16.0
click at [310, 440] on main "Task AT - [GEOGRAPHIC_DATA] Return - PE [DATE] Save AT - [GEOGRAPHIC_DATA] Retu…" at bounding box center [660, 366] width 1321 height 733
click at [275, 385] on div "Notes (3) Add note Waiting on [PERSON_NAME] reply. Edit note Delete note [PERSO…" at bounding box center [660, 267] width 1321 height 266
click at [345, 172] on div "Notes (3) Add note" at bounding box center [661, 184] width 1258 height 36
click at [330, 150] on div "Notes (3) Add note Waiting on Bobo's reply. Edit note Delete note Chirag Patoli…" at bounding box center [660, 267] width 1321 height 266
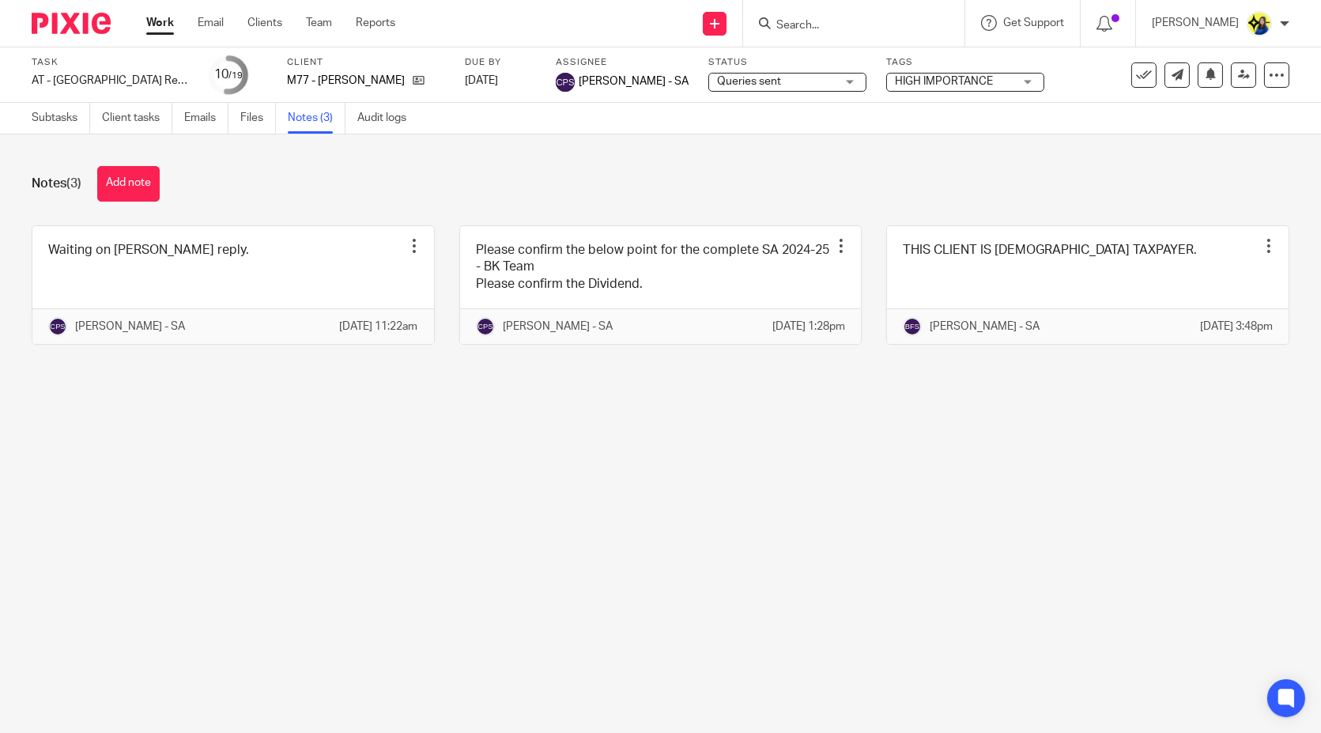
click at [883, 27] on input "Search" at bounding box center [846, 26] width 142 height 14
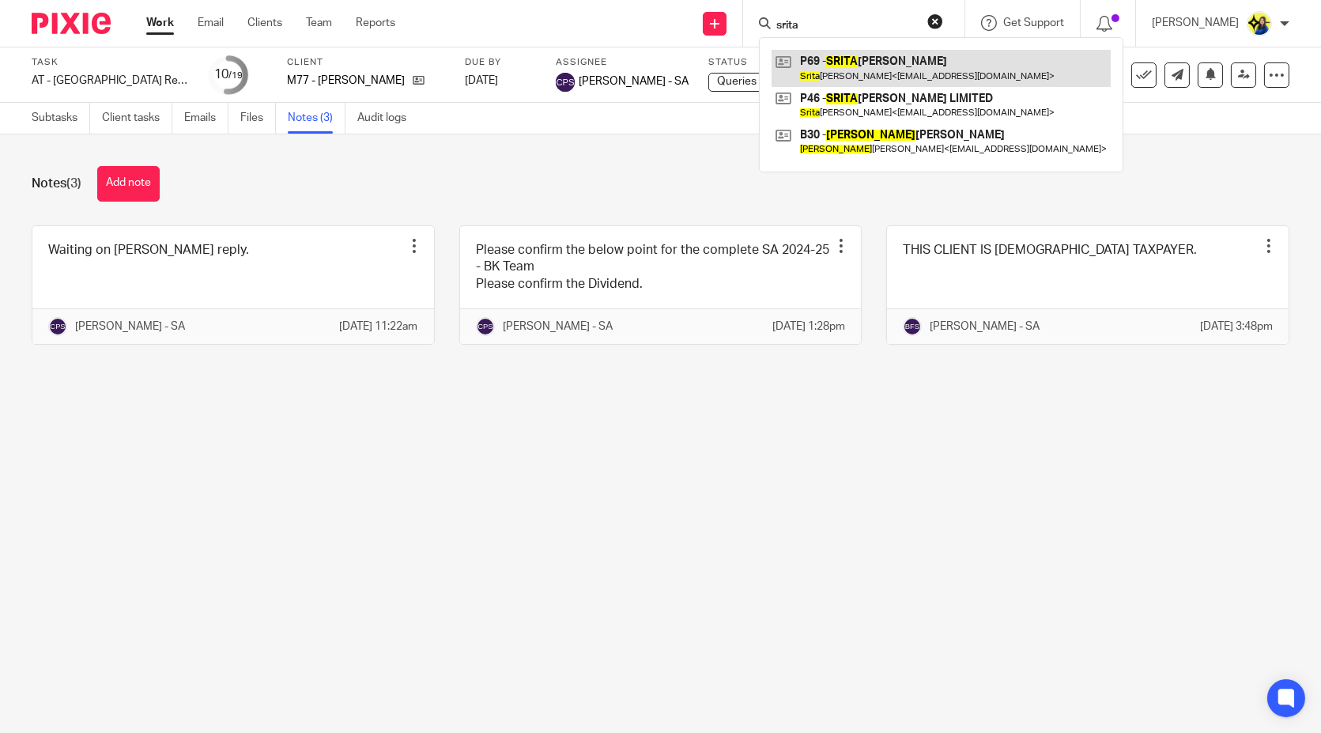
type input "srita"
click at [911, 59] on link at bounding box center [941, 68] width 339 height 36
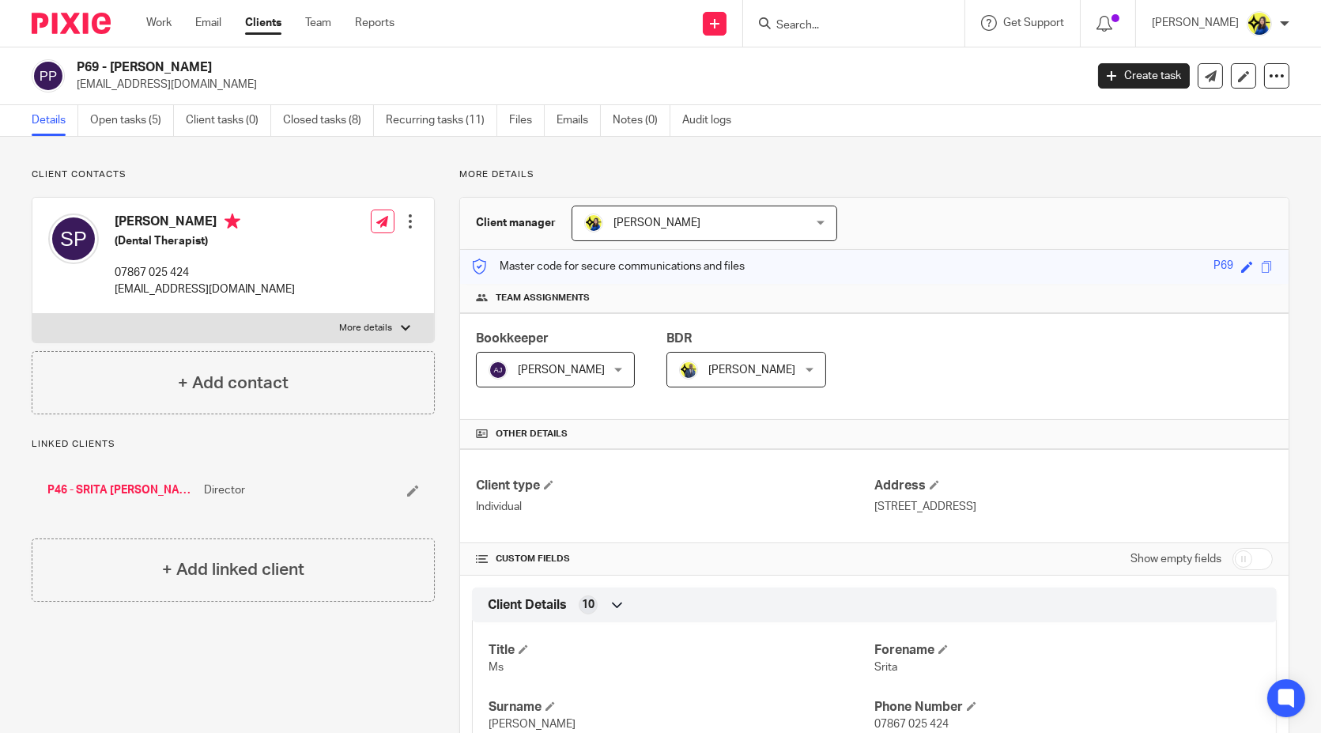
drag, startPoint x: 171, startPoint y: 160, endPoint x: 163, endPoint y: 153, distance: 11.2
click at [133, 115] on link "Open tasks (5)" at bounding box center [132, 120] width 84 height 31
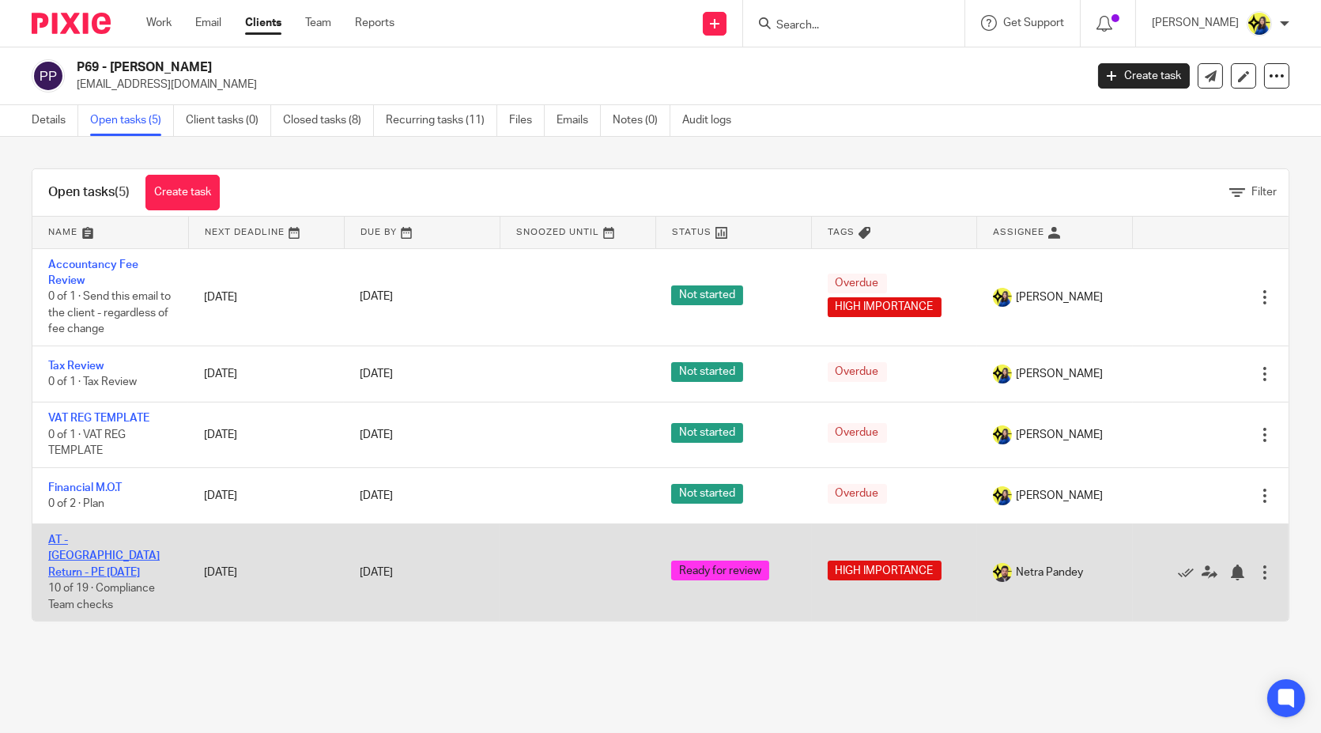
click at [89, 536] on link "AT - [GEOGRAPHIC_DATA] Return - PE [DATE]" at bounding box center [103, 555] width 111 height 43
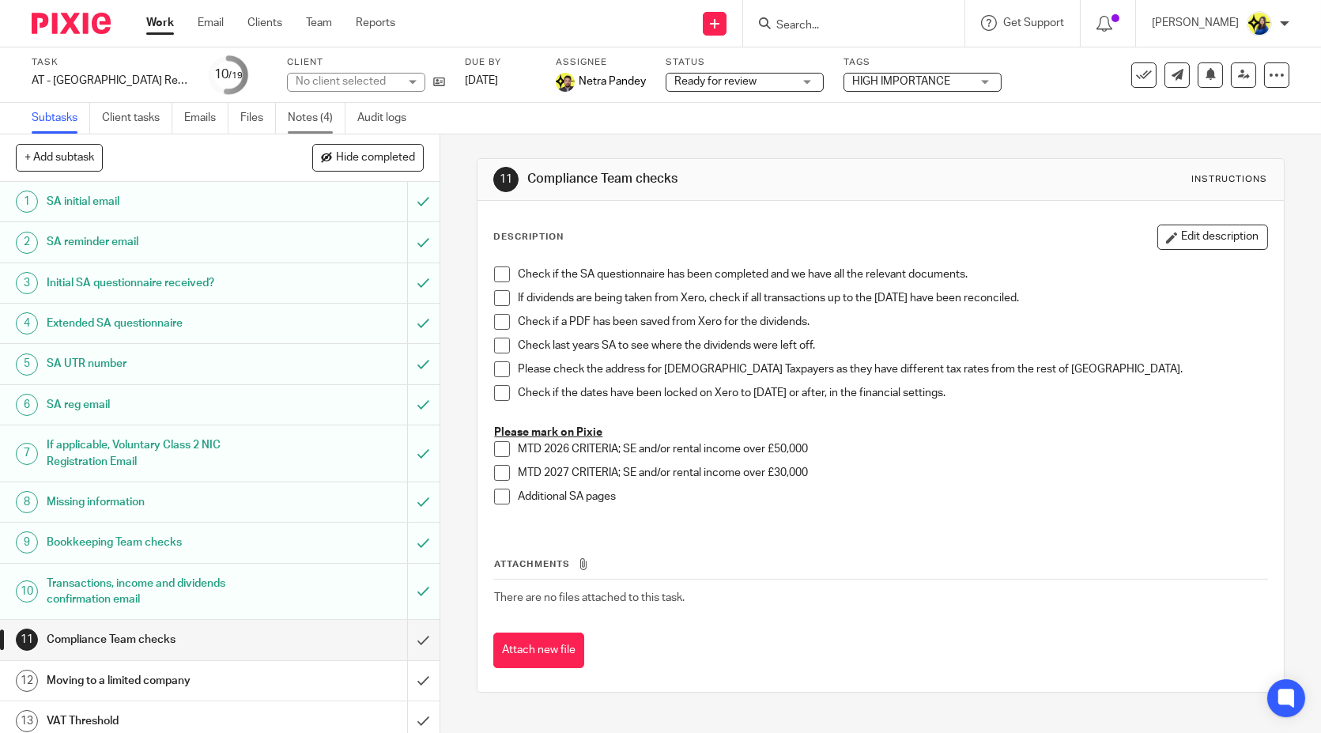
click at [296, 114] on link "Notes (4)" at bounding box center [317, 118] width 58 height 31
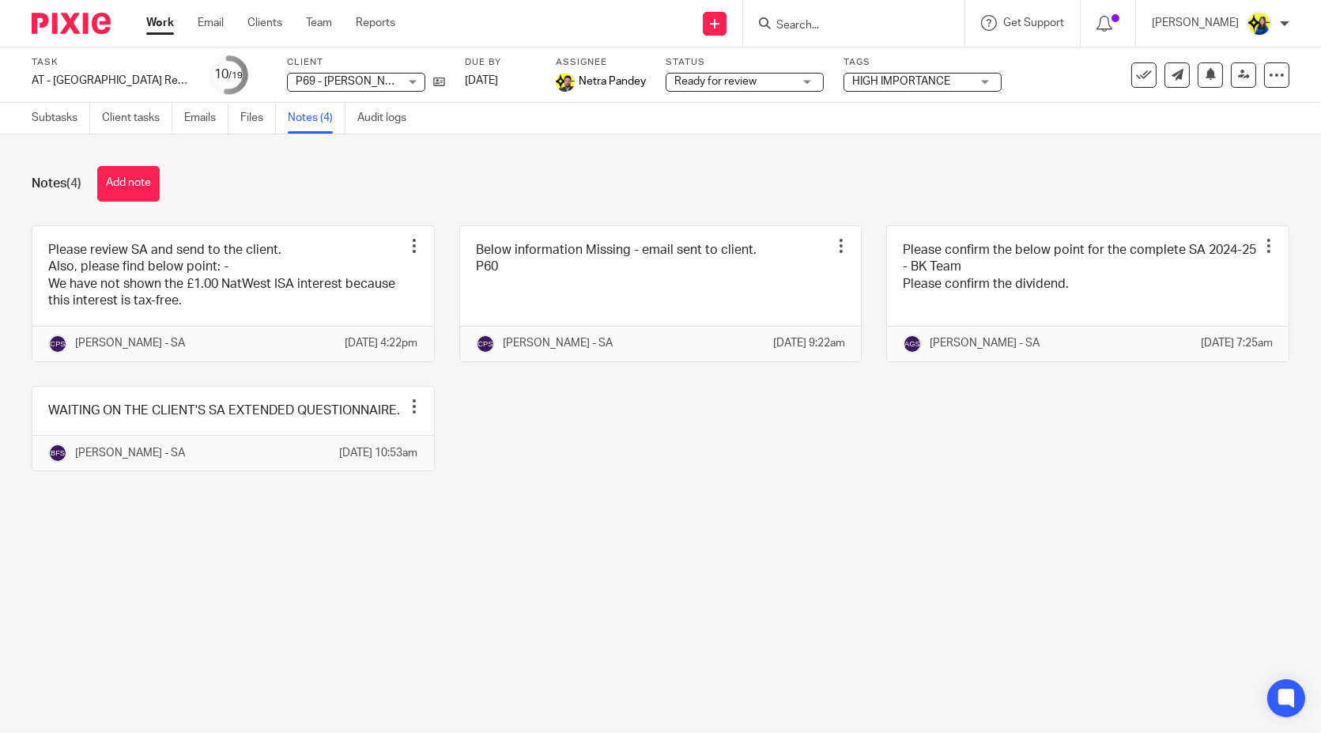
click at [252, 195] on div "Notes (4) Add note" at bounding box center [661, 184] width 1258 height 36
click at [67, 120] on link "Subtasks" at bounding box center [61, 118] width 58 height 31
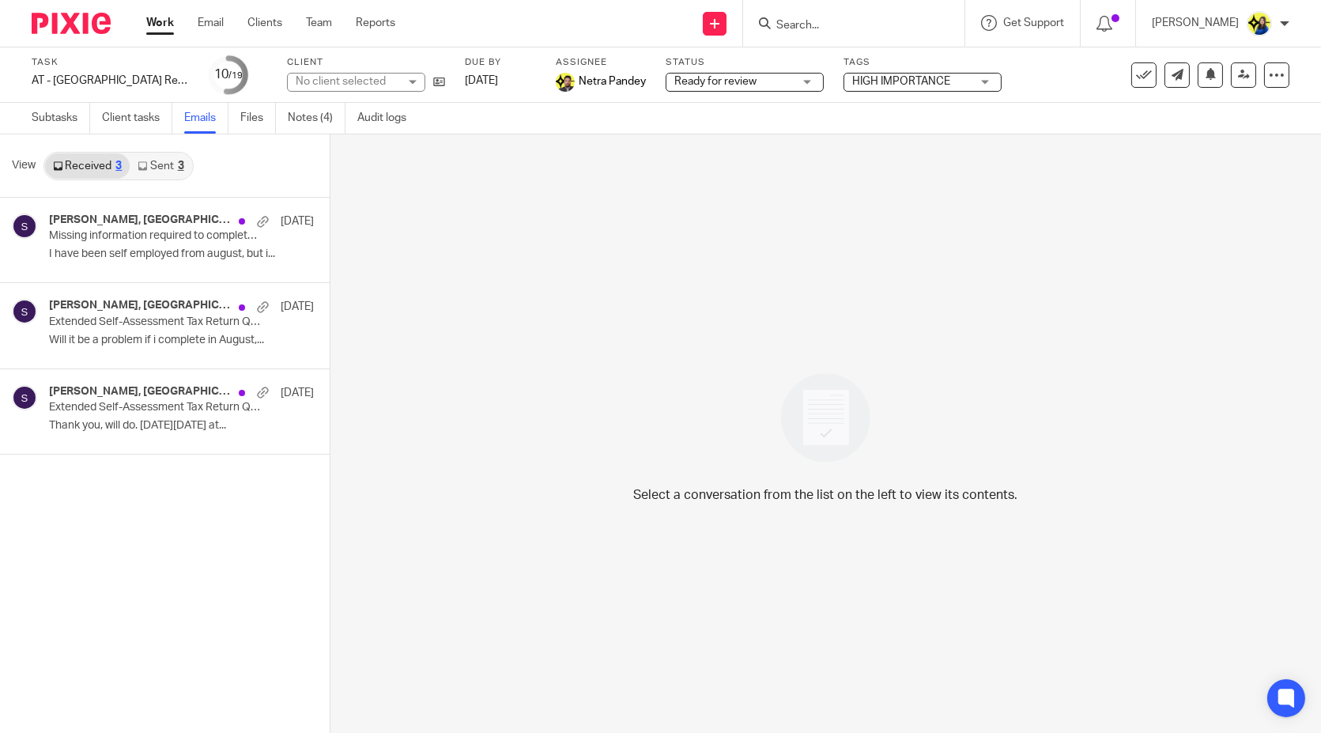
click at [151, 169] on link "Sent 3" at bounding box center [161, 165] width 62 height 25
click at [153, 223] on h4 "Srita Paul, Starbridge" at bounding box center [116, 219] width 134 height 13
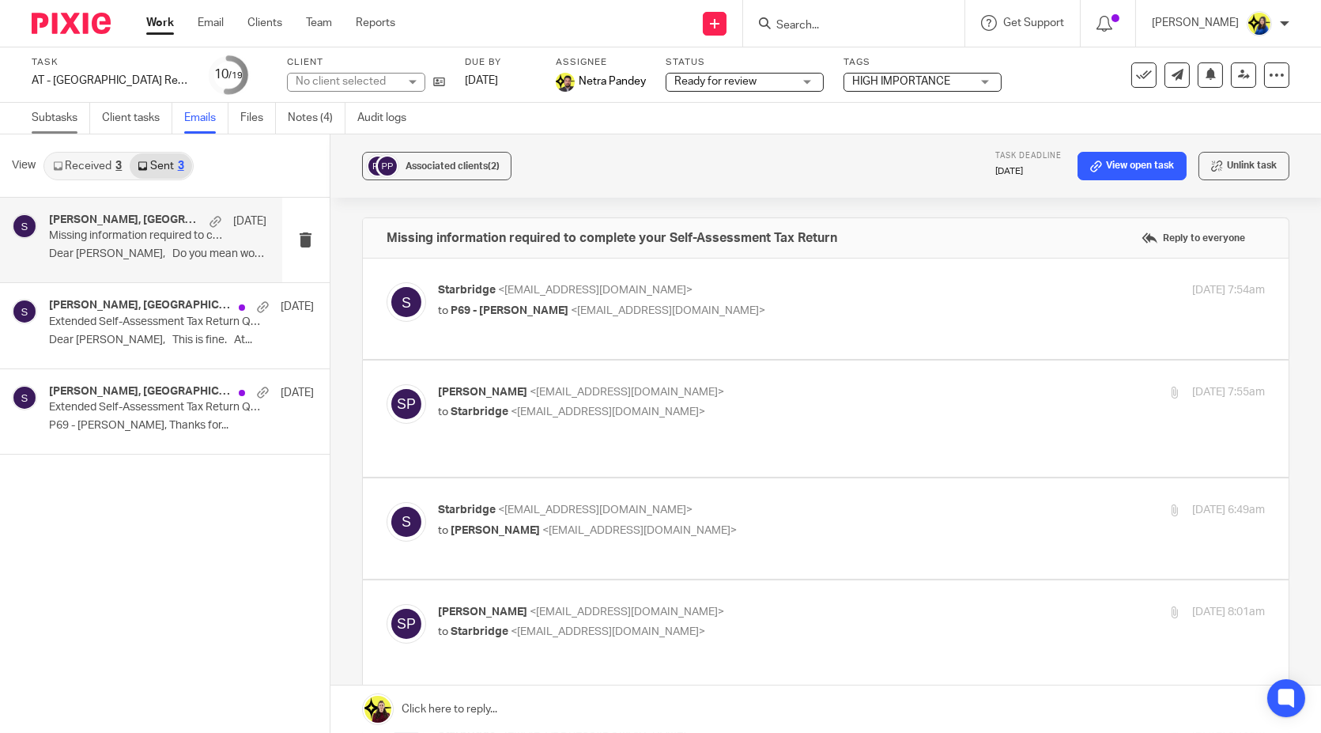
click at [51, 123] on link "Subtasks" at bounding box center [61, 118] width 58 height 31
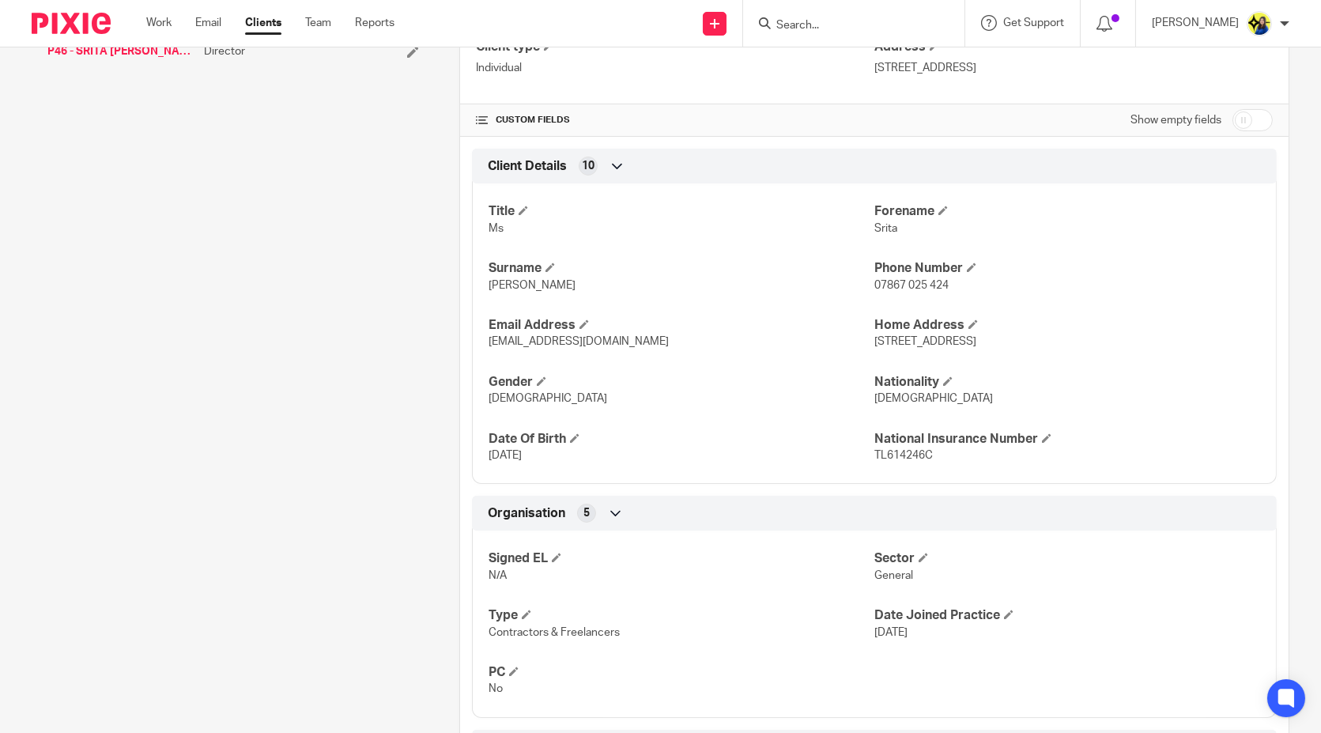
scroll to position [631, 0]
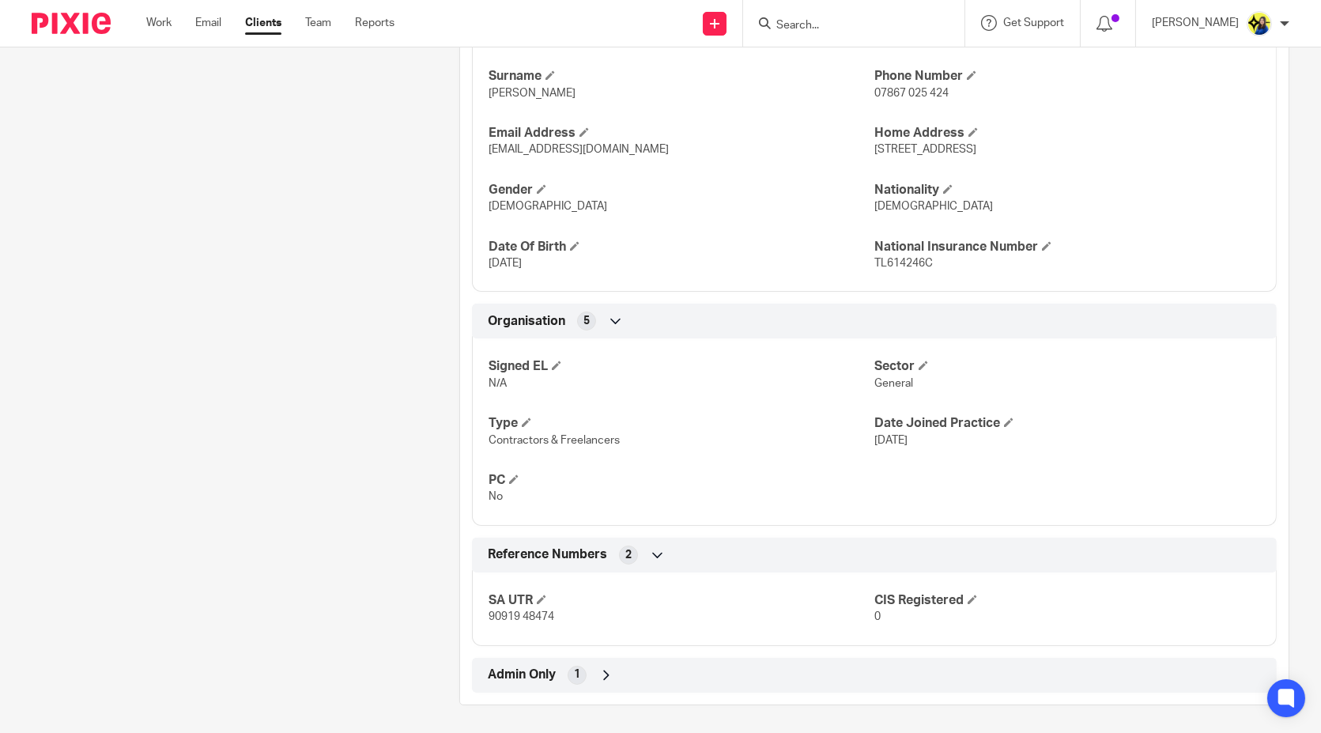
click at [320, 391] on div "Client contacts [PERSON_NAME] (Dental Therapist) 07867 025 424 [EMAIL_ADDRESS][…" at bounding box center [221, 122] width 428 height 1168
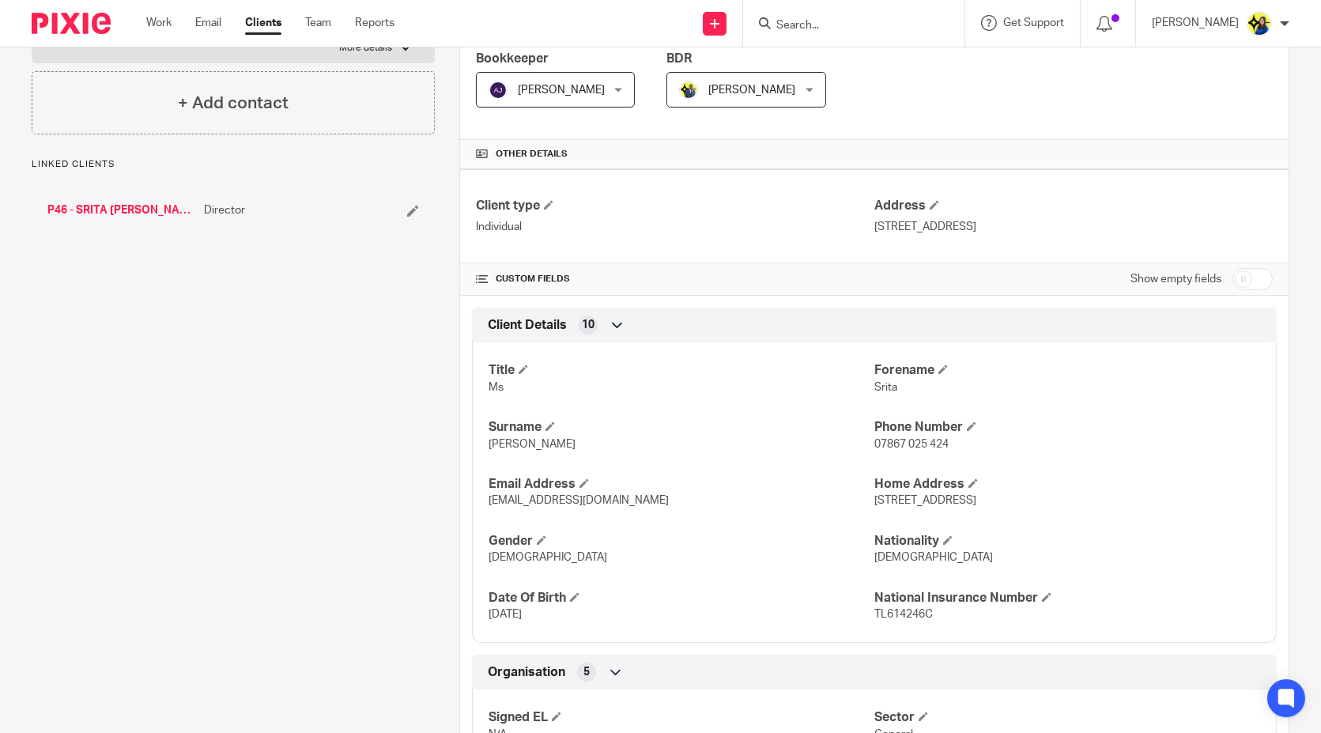
scroll to position [16, 0]
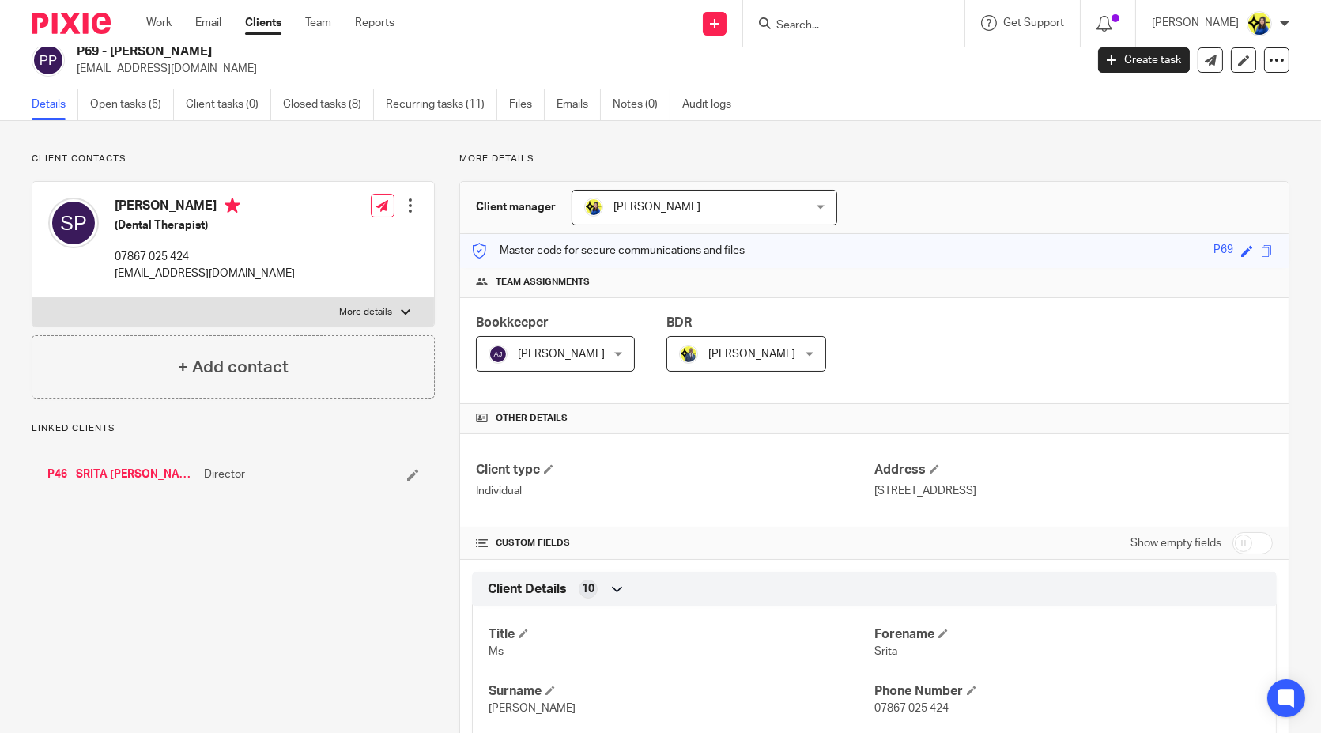
click at [140, 468] on link "P46 - SRITA [PERSON_NAME] LIMITED" at bounding box center [121, 474] width 149 height 16
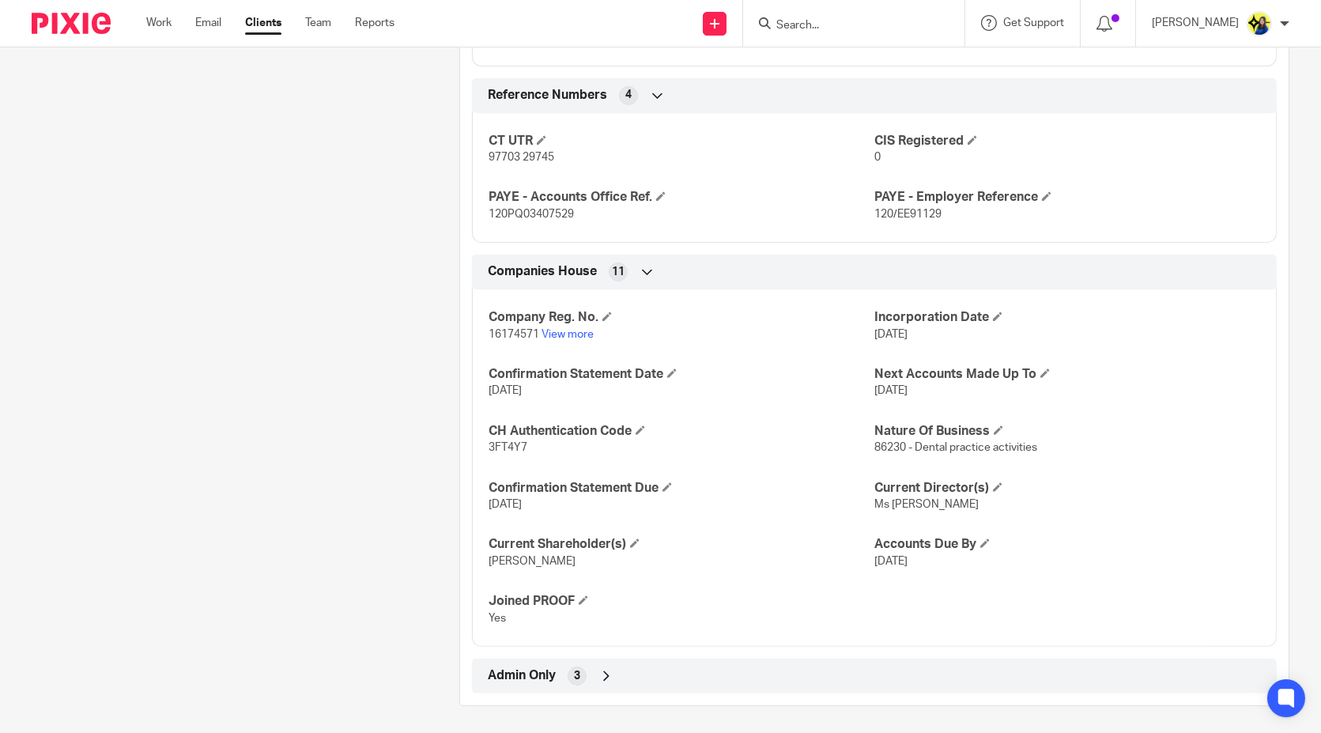
scroll to position [1148, 0]
drag, startPoint x: 297, startPoint y: 324, endPoint x: 388, endPoint y: 306, distance: 92.7
click at [575, 328] on link "View more" at bounding box center [568, 333] width 52 height 11
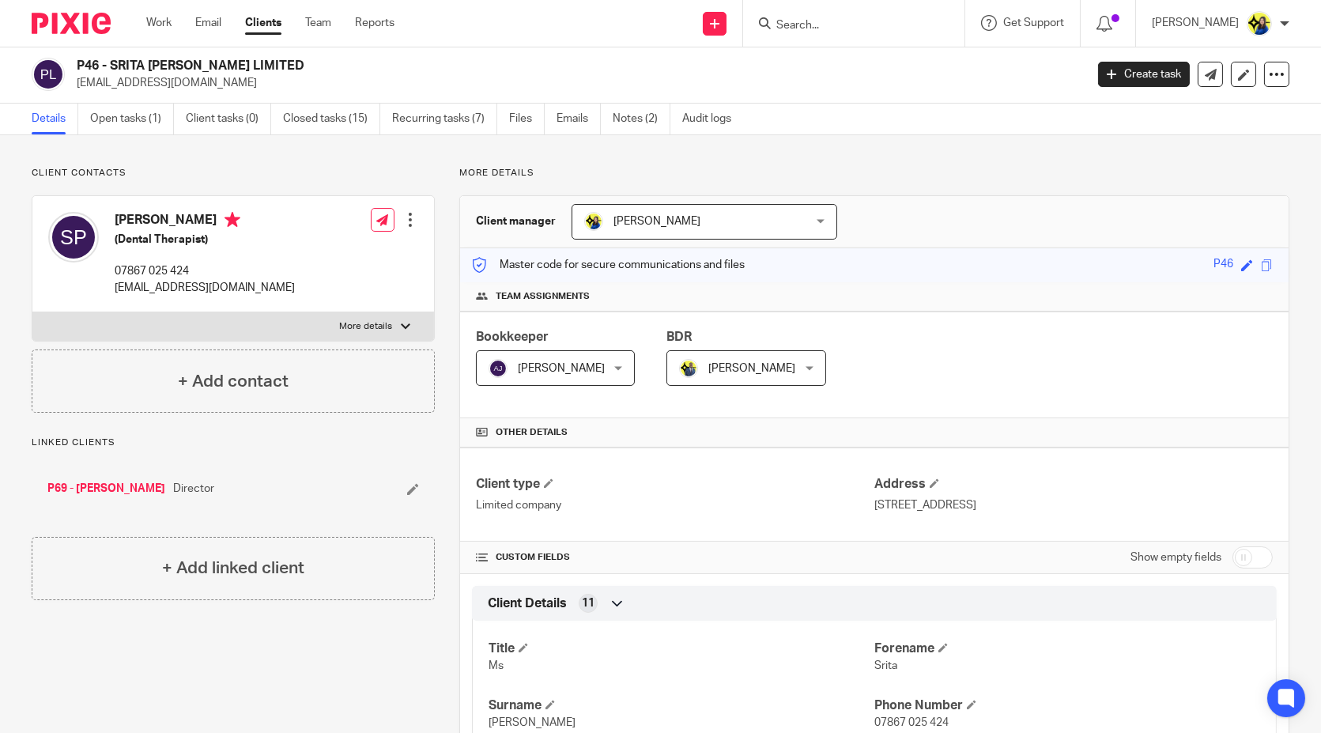
scroll to position [0, 0]
click at [148, 120] on link "Open tasks (1)" at bounding box center [132, 120] width 84 height 31
